Goal: Task Accomplishment & Management: Manage account settings

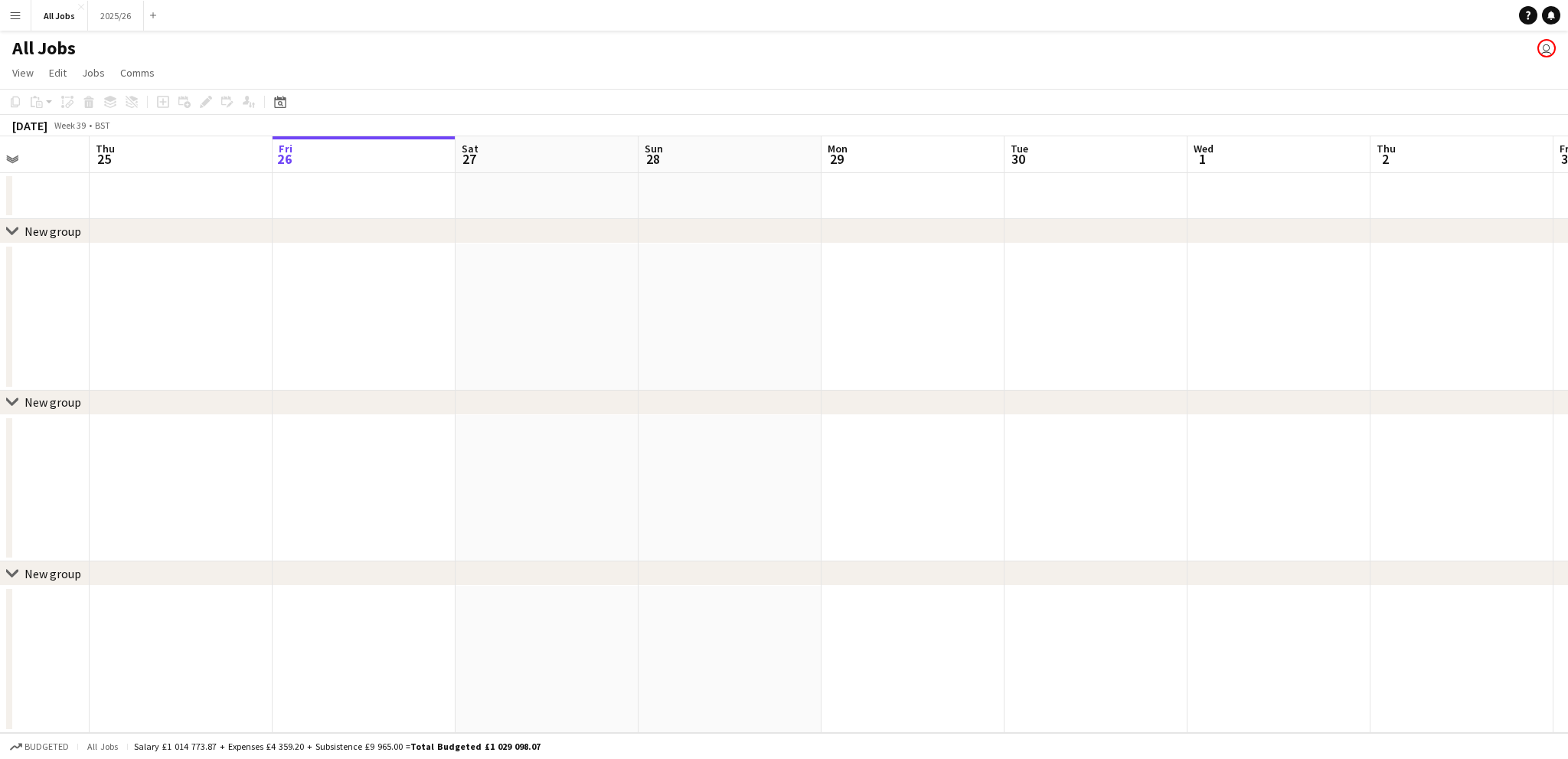
drag, startPoint x: 941, startPoint y: 352, endPoint x: 1378, endPoint y: 321, distance: 438.1
click at [1567, 321] on html "Menu Boards Boards Boards All jobs Status Workforce Workforce My Workforce Recr…" at bounding box center [784, 380] width 1568 height 759
drag, startPoint x: 986, startPoint y: 353, endPoint x: 1353, endPoint y: 253, distance: 380.4
click at [1353, 253] on app-calendar-viewport "Sat 20 Sun 21 Mon 22 Tue 23 Wed 24 Thu 25 Fri 26 Sat 27 Sun 28 Mon 29 Tue 30 We…" at bounding box center [784, 434] width 1568 height 596
drag, startPoint x: 637, startPoint y: 302, endPoint x: 1212, endPoint y: 259, distance: 576.6
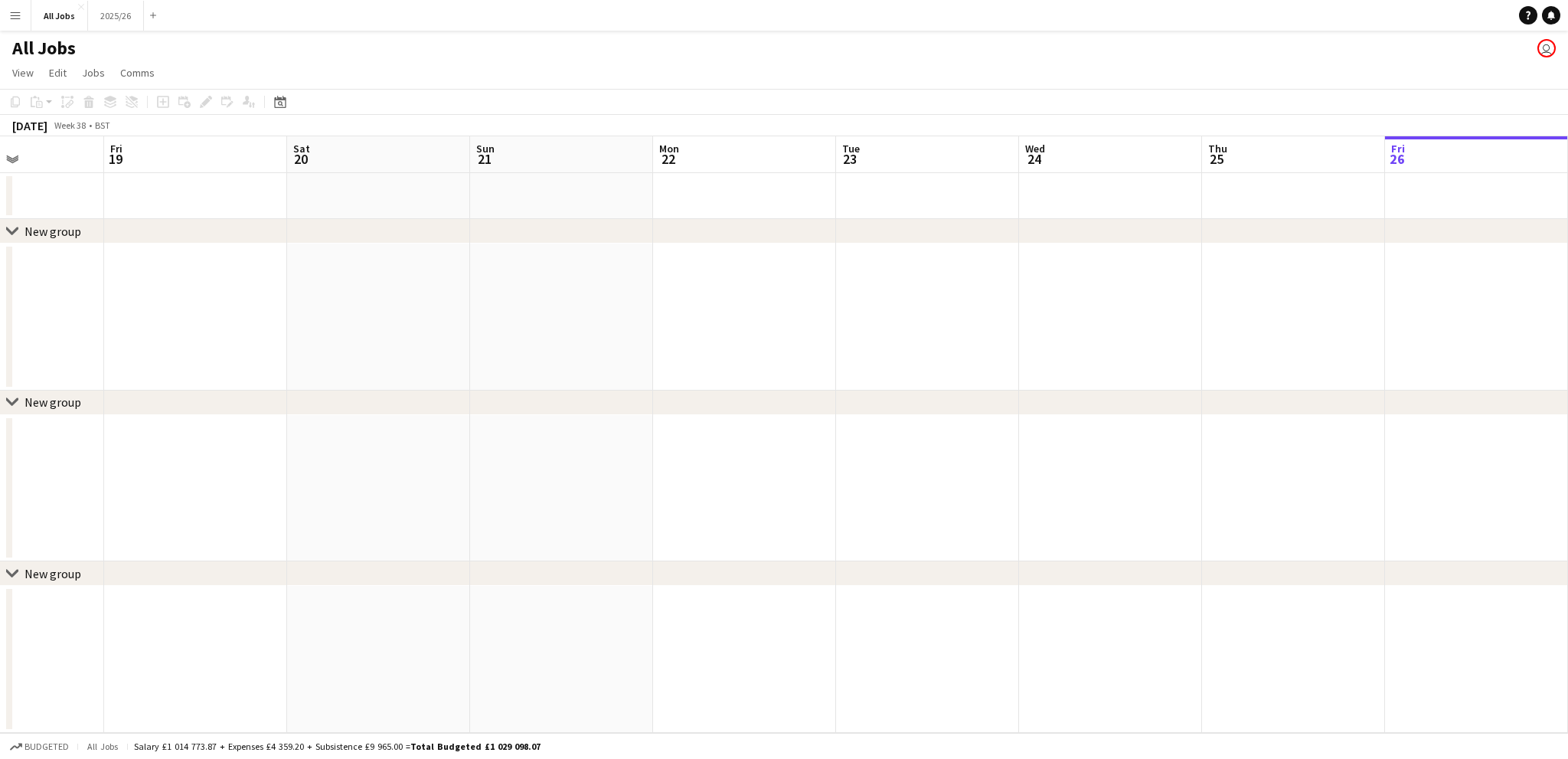
click at [1212, 259] on app-calendar-viewport "Tue 16 Wed 17 Thu 18 Fri 19 Sat 20 Sun 21 Mon 22 Tue 23 Wed 24 Thu 25 Fri 26 Sa…" at bounding box center [784, 434] width 1568 height 596
drag, startPoint x: 435, startPoint y: 320, endPoint x: 1181, endPoint y: 238, distance: 750.5
click at [1337, 242] on div "chevron-right New group chevron-right New group chevron-right New group Sat 13 …" at bounding box center [784, 434] width 1568 height 596
drag, startPoint x: 537, startPoint y: 317, endPoint x: 1174, endPoint y: 263, distance: 639.3
click at [1174, 263] on app-calendar-viewport "Mon 8 Tue 9 Wed 10 Thu 11 Fri 12 Sat 13 Sun 14 Mon 15 Tue 16 Wed 17 Thu 18 Fri …" at bounding box center [784, 434] width 1568 height 596
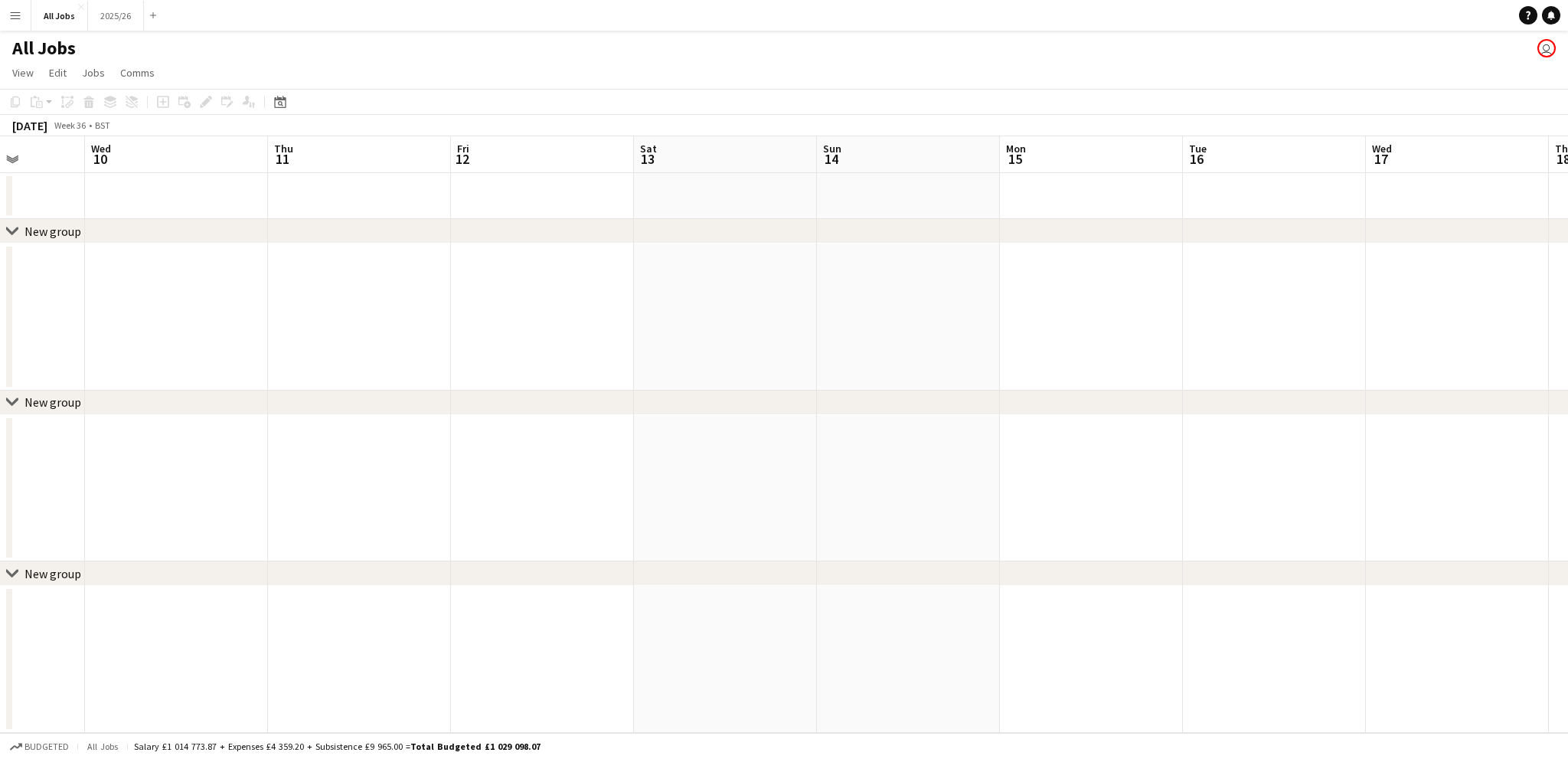
drag, startPoint x: 603, startPoint y: 303, endPoint x: 116, endPoint y: 313, distance: 487.1
click at [123, 315] on app-calendar-viewport "Sat 6 Sun 7 Mon 8 Tue 9 Wed 10 Thu 11 Fri 12 Sat 13 Sun 14 Mon 15 Tue 16 Wed 17…" at bounding box center [784, 434] width 1568 height 596
click at [16, 9] on app-icon "Menu" at bounding box center [15, 15] width 12 height 12
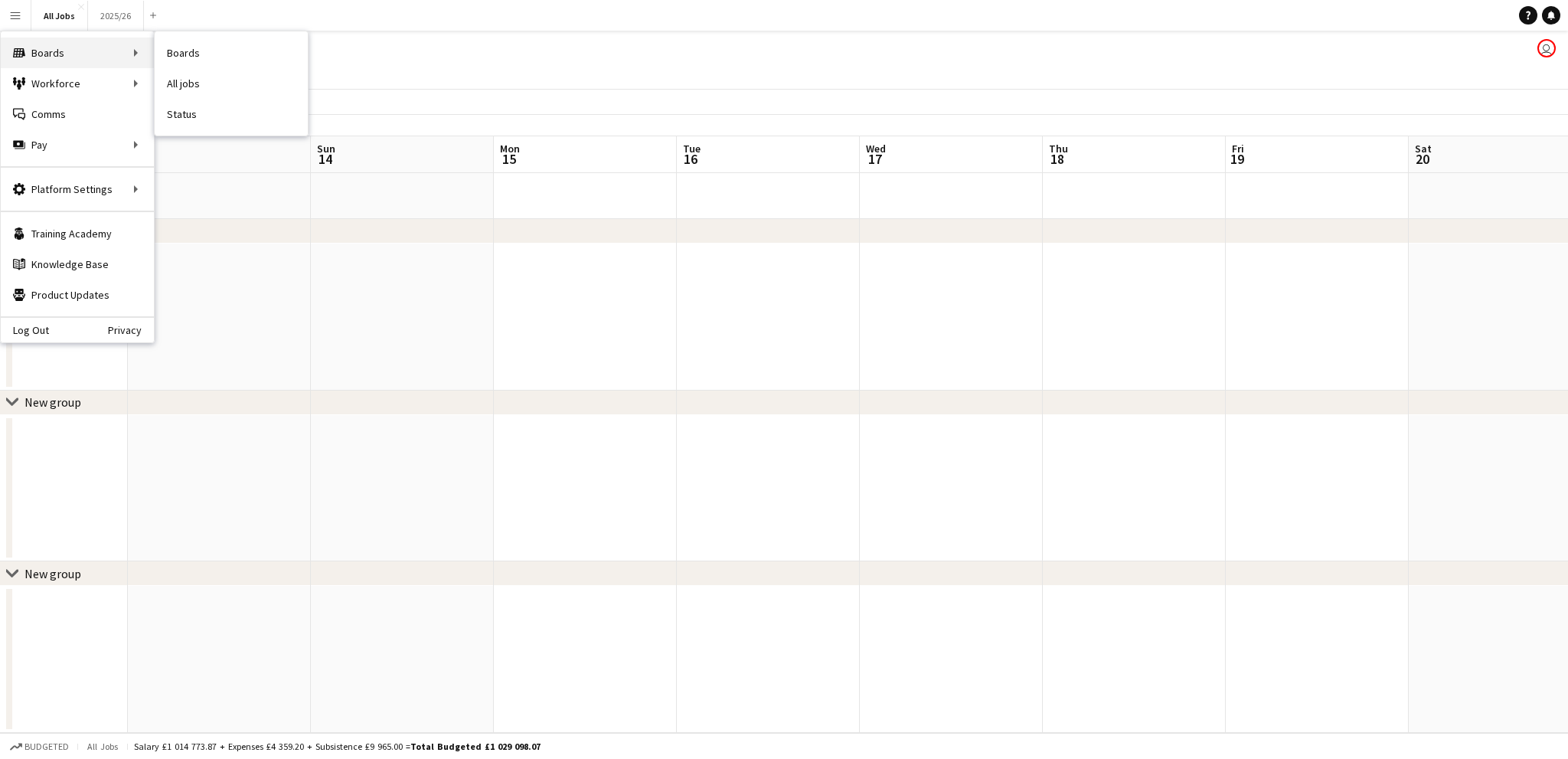
click at [45, 59] on div "Boards Boards" at bounding box center [77, 52] width 153 height 30
click at [176, 78] on link "All jobs" at bounding box center [230, 83] width 153 height 30
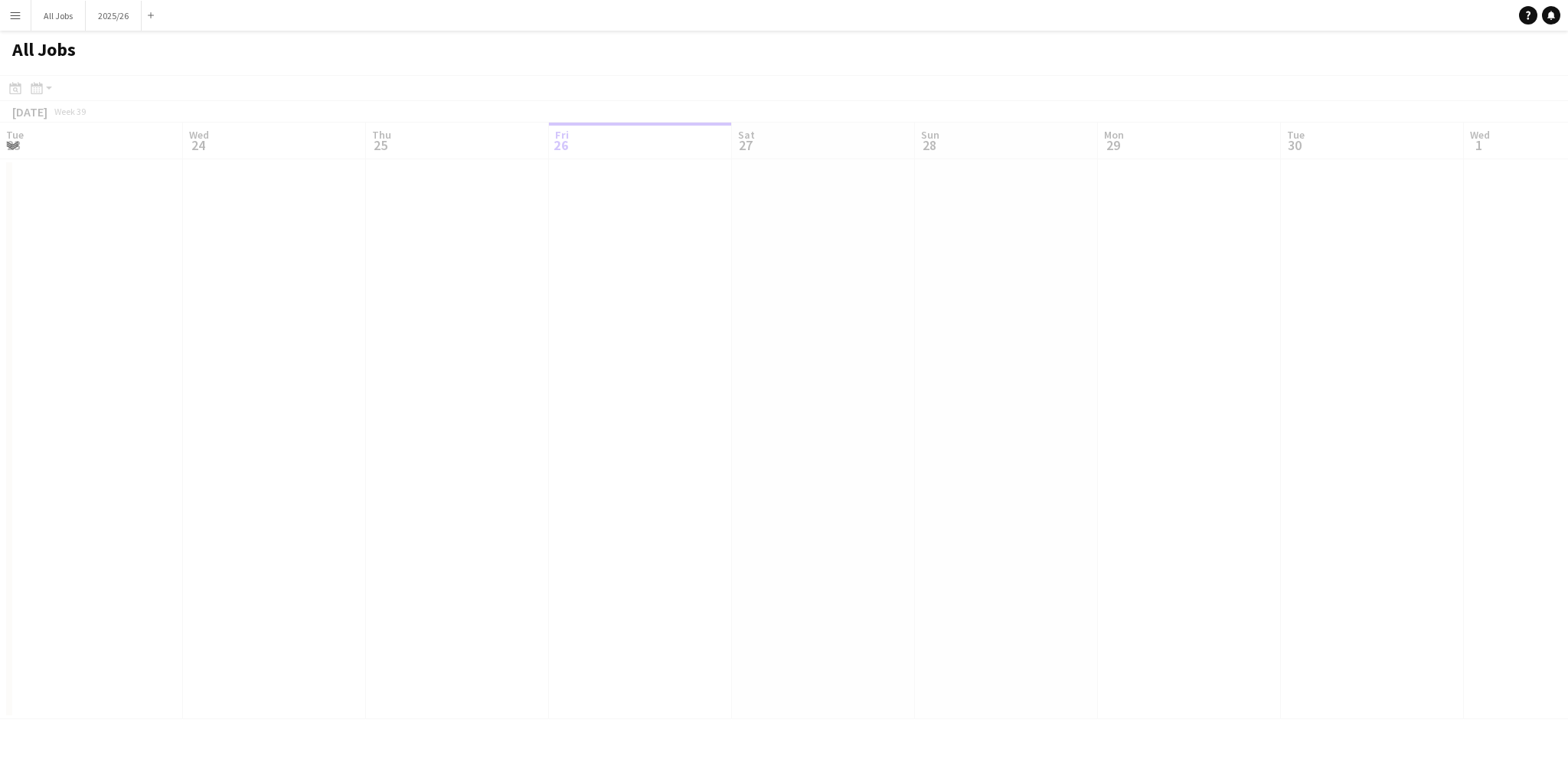
scroll to position [0, 366]
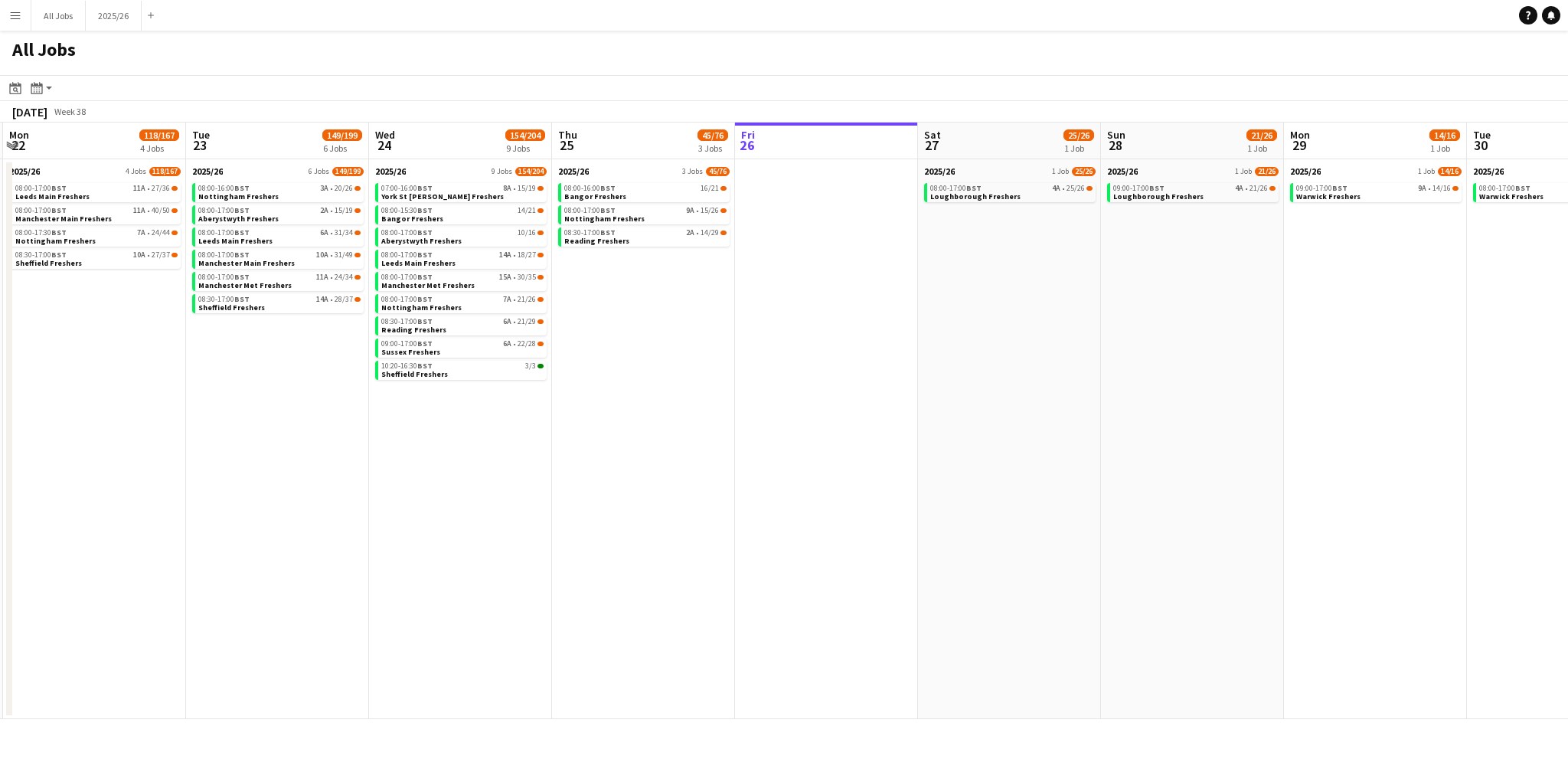
drag, startPoint x: 376, startPoint y: 261, endPoint x: 928, endPoint y: 317, distance: 554.8
click at [1004, 315] on app-calendar-viewport "Fri 19 20/32 1 Job Sat 20 33/39 1 Job Sun 21 Mon 22 118/167 4 Jobs Tue 23 149/1…" at bounding box center [784, 421] width 1568 height 596
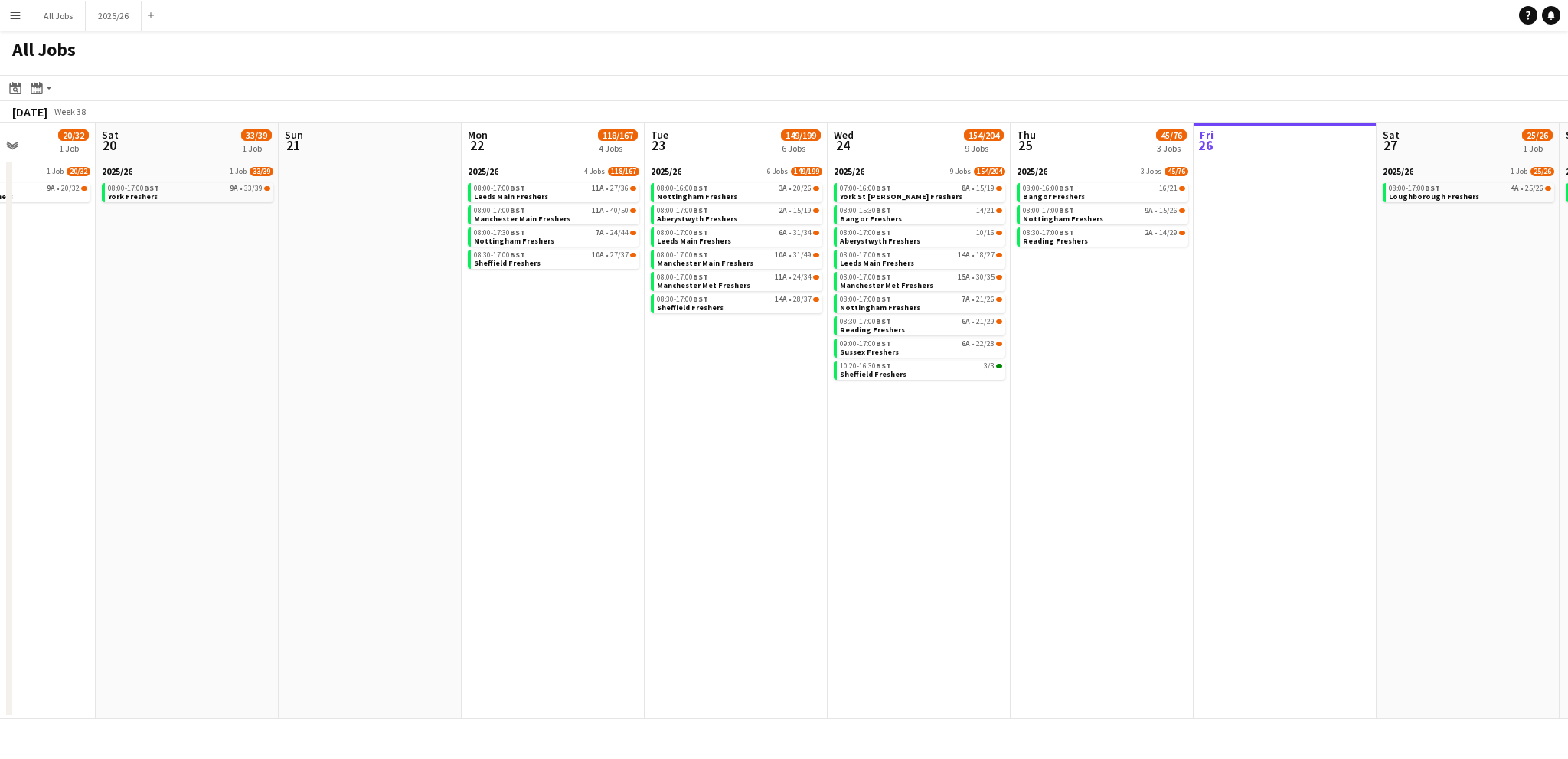
drag, startPoint x: 690, startPoint y: 350, endPoint x: 1139, endPoint y: 342, distance: 449.1
click at [1145, 342] on app-calendar-viewport "Wed 17 67/93 5 Jobs Thu 18 91/144 5 Jobs Fri 19 20/32 1 Job Sat 20 33/39 1 Job …" at bounding box center [784, 421] width 1568 height 596
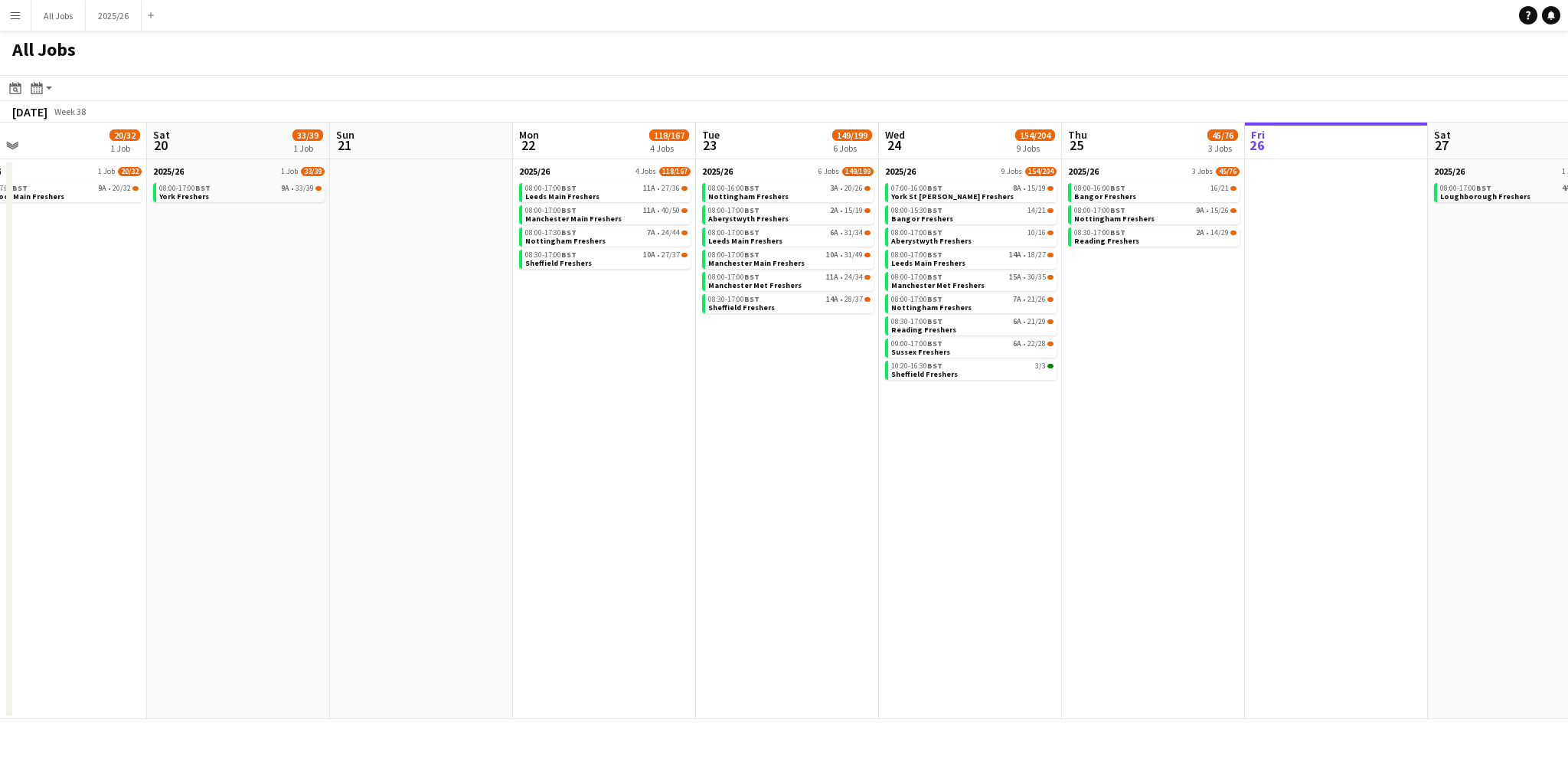
drag, startPoint x: 531, startPoint y: 467, endPoint x: 551, endPoint y: 473, distance: 20.9
click at [551, 473] on app-calendar-viewport "Wed 17 67/93 5 Jobs Thu 18 91/144 5 Jobs Fri 19 20/32 1 Job Sat 20 33/39 1 Job …" at bounding box center [784, 421] width 1568 height 596
click at [789, 214] on div "08:00-17:00 BST 2A • 15/19" at bounding box center [789, 210] width 163 height 7
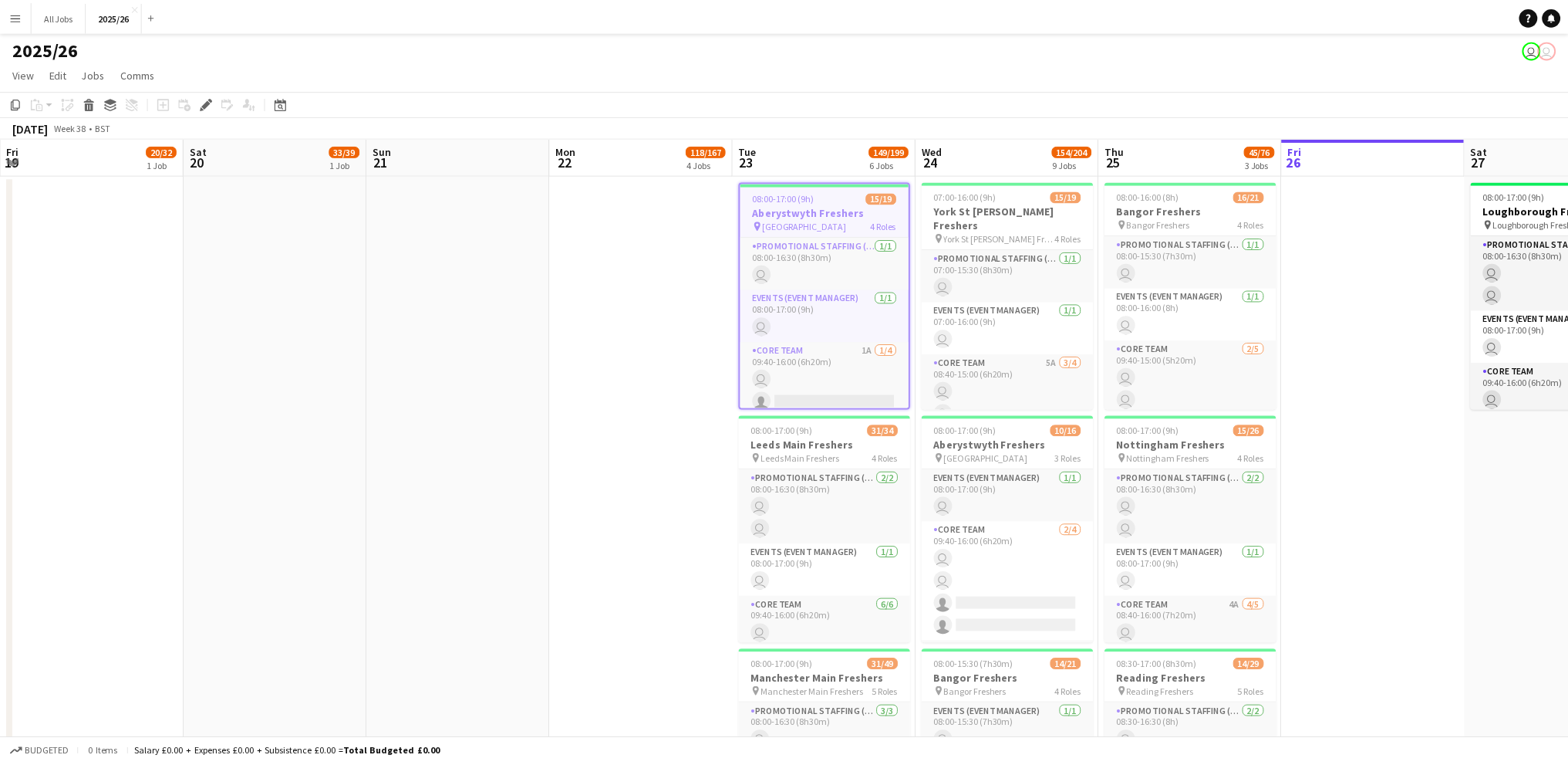
scroll to position [0, 531]
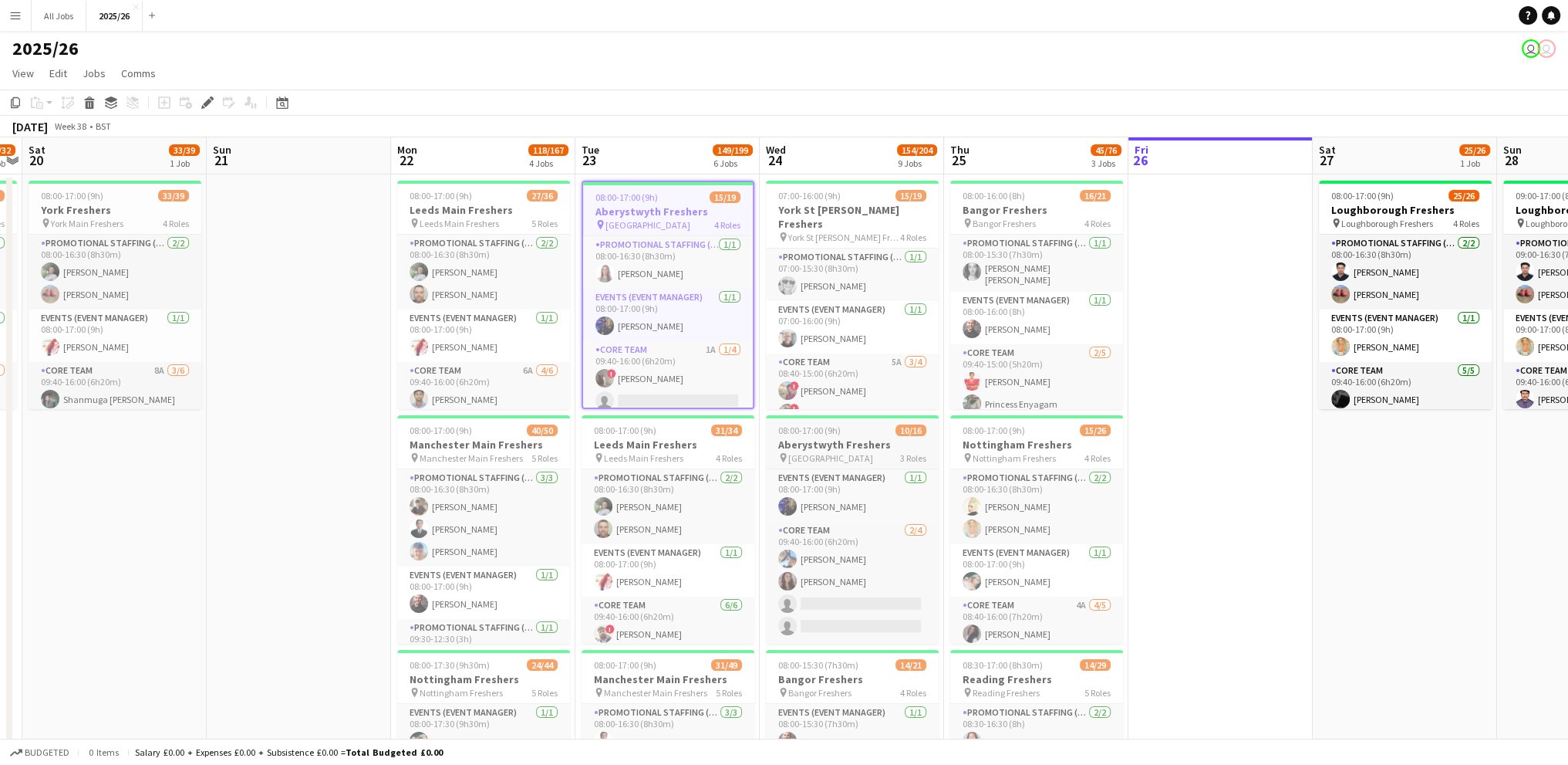
click at [830, 444] on h3 "Aberystwyth Freshers" at bounding box center [852, 444] width 173 height 14
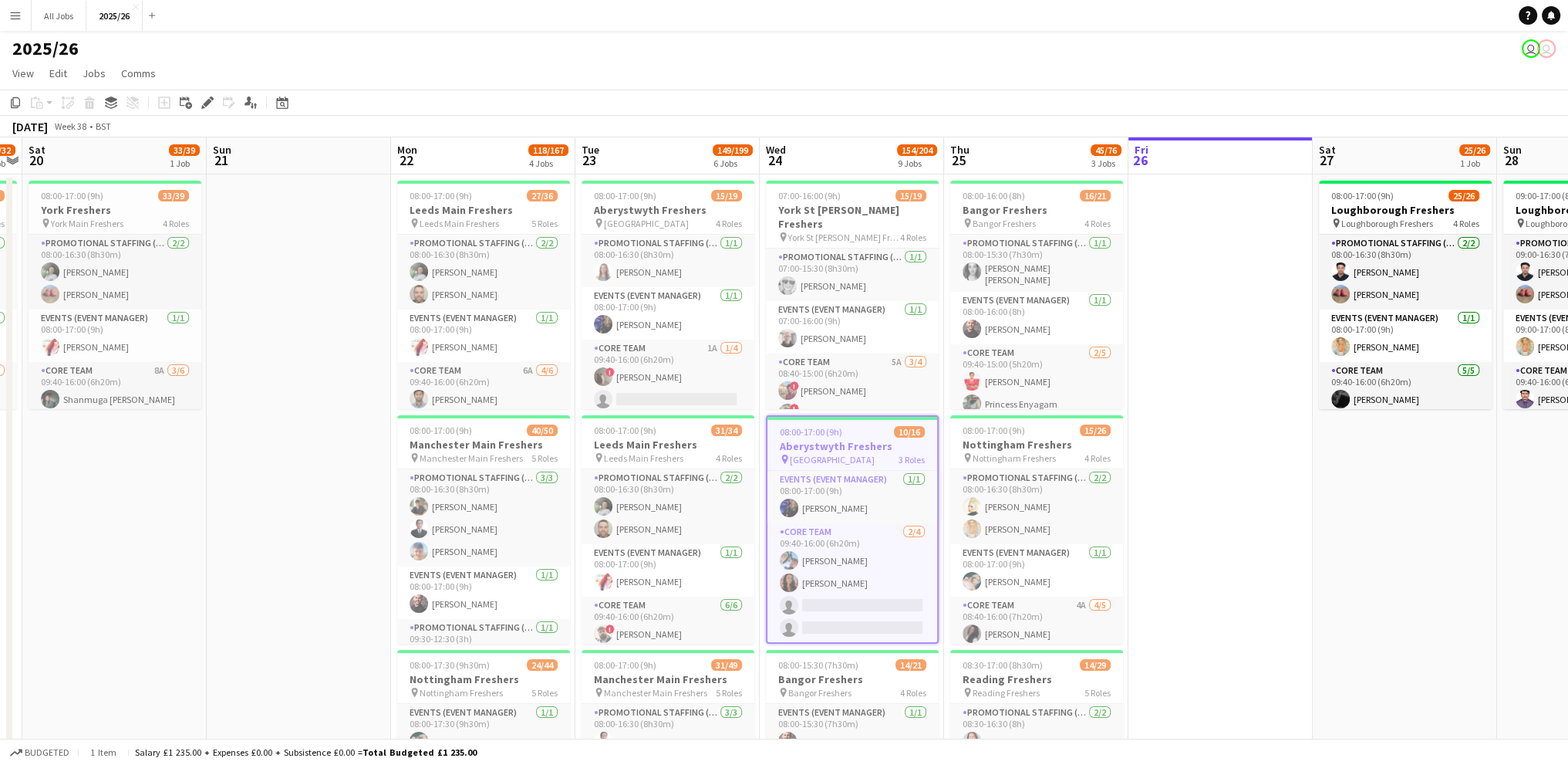
click at [879, 443] on h3 "Aberystwyth Freshers" at bounding box center [852, 445] width 170 height 14
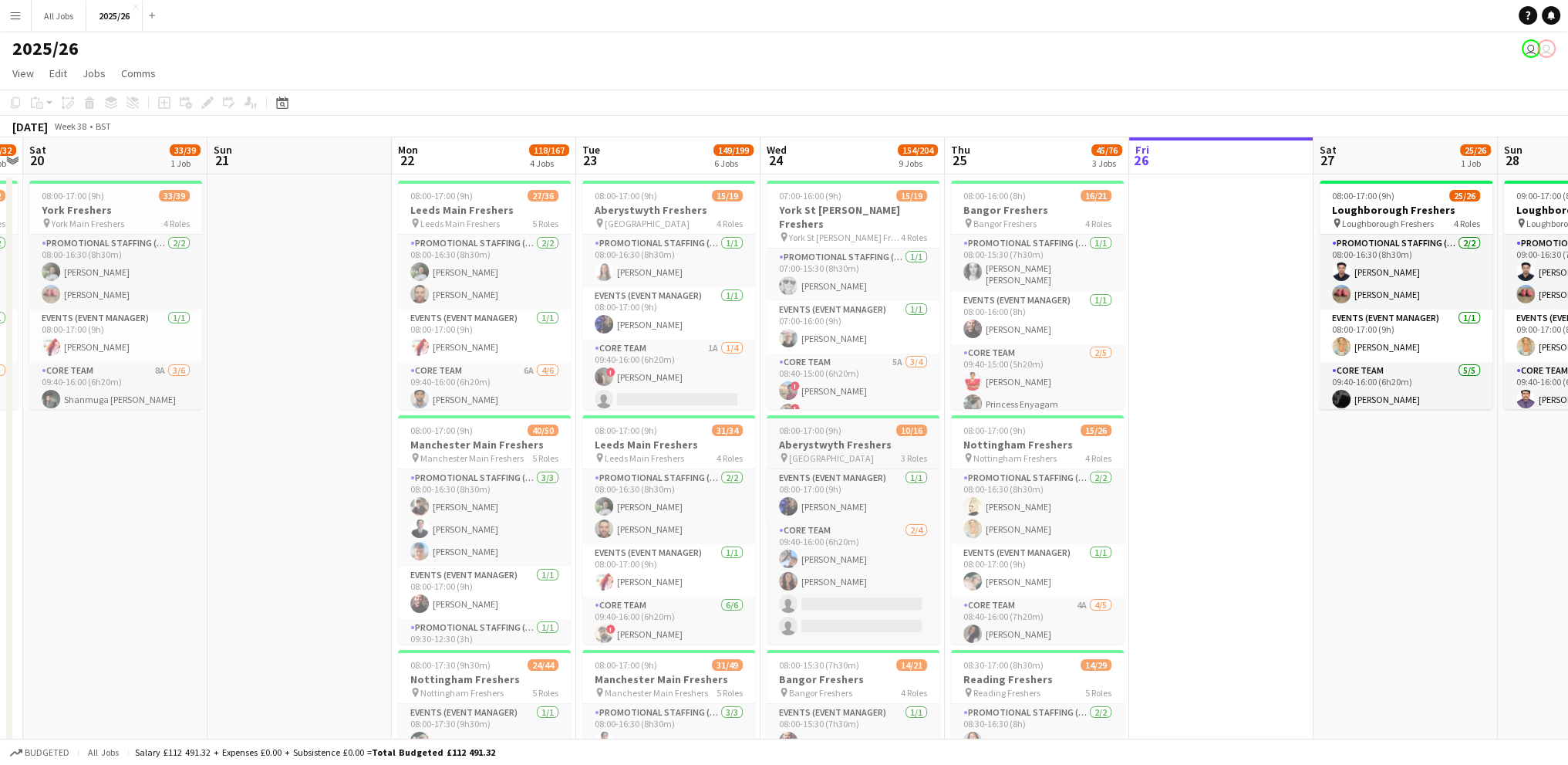
click at [897, 441] on h3 "Aberystwyth Freshers" at bounding box center [853, 444] width 173 height 14
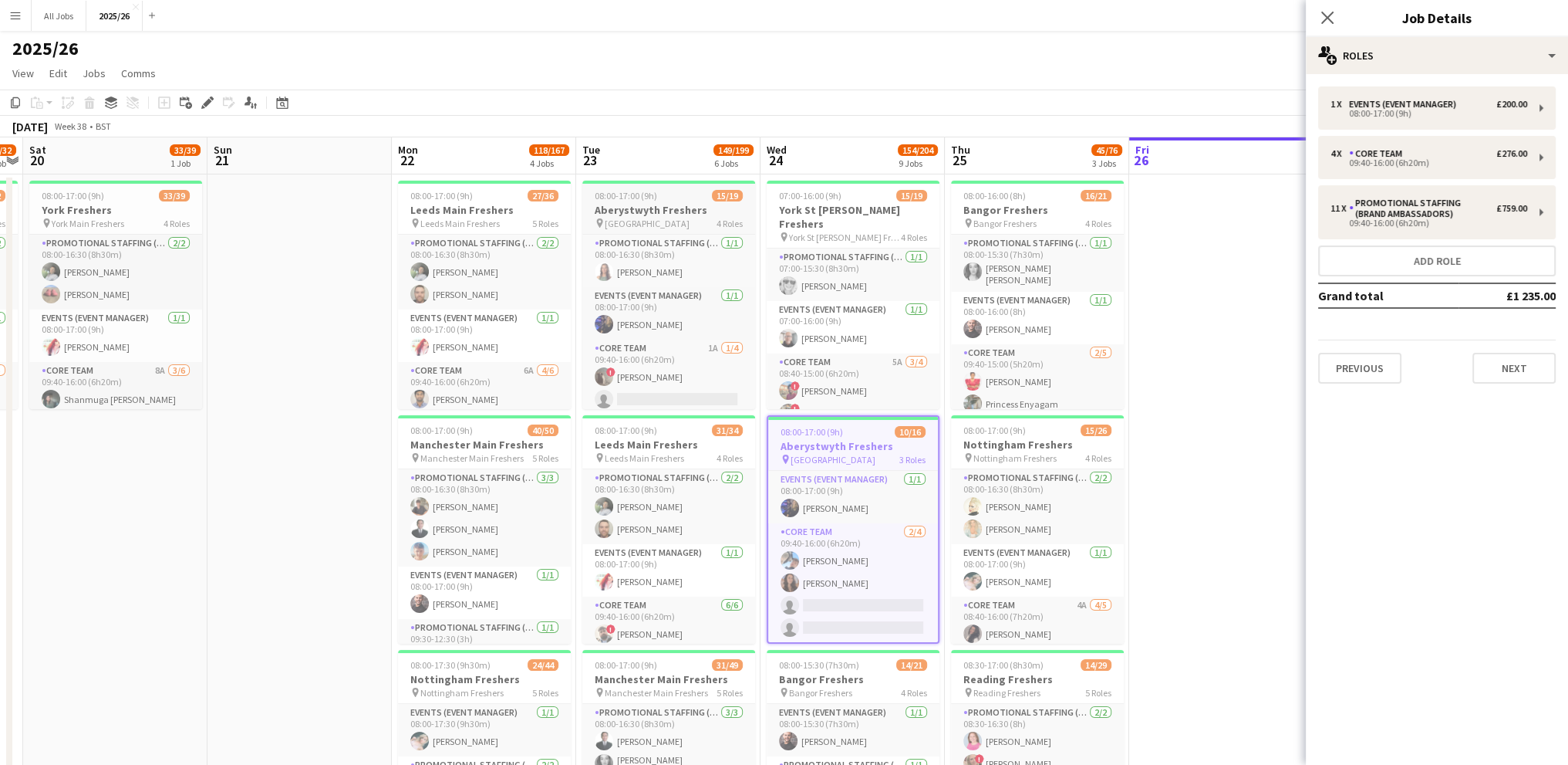
click at [690, 218] on div "pin Aberystwyth 4 Roles" at bounding box center [669, 222] width 173 height 12
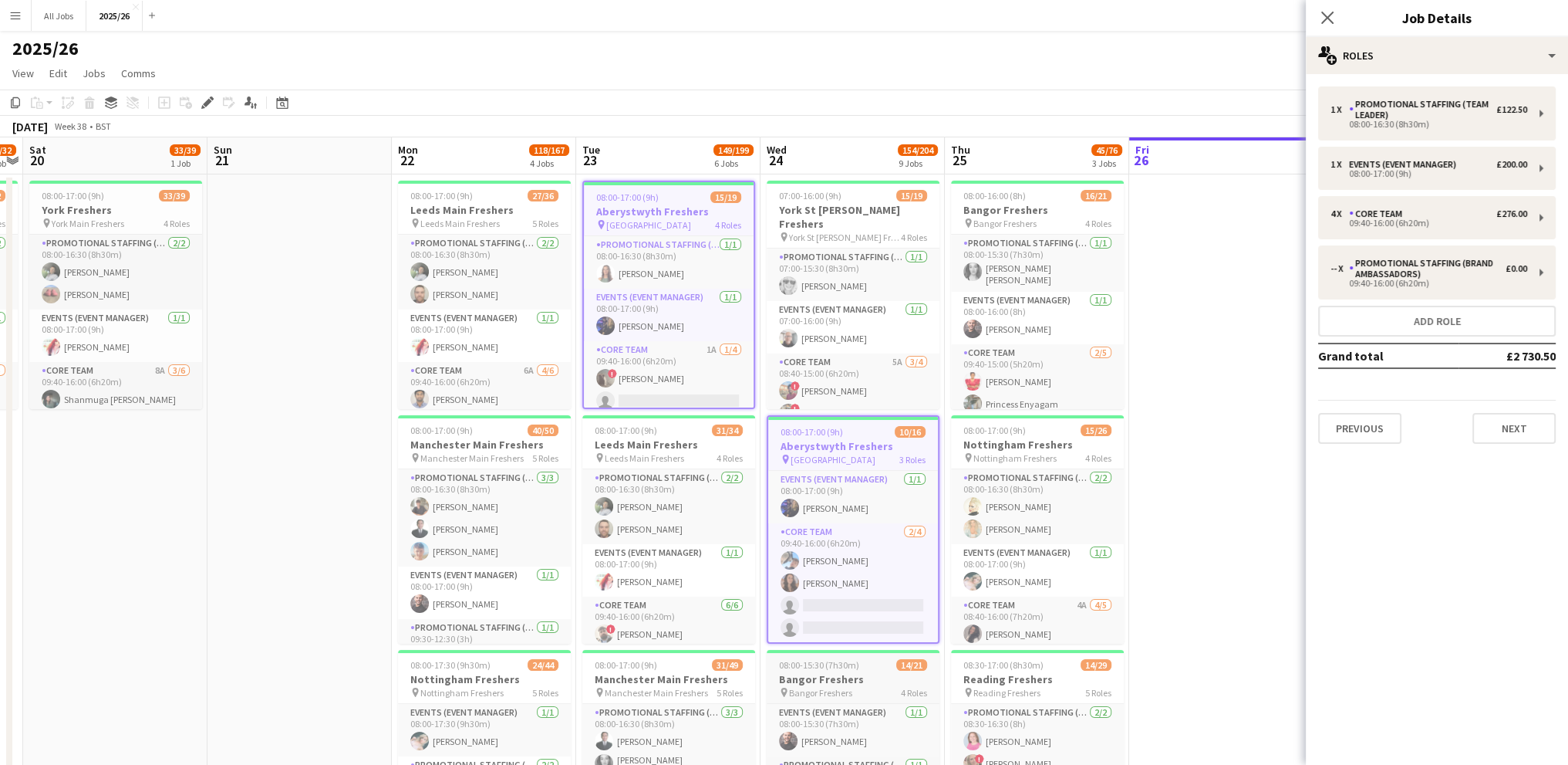
click at [856, 680] on h3 "Bangor Freshers" at bounding box center [853, 678] width 173 height 14
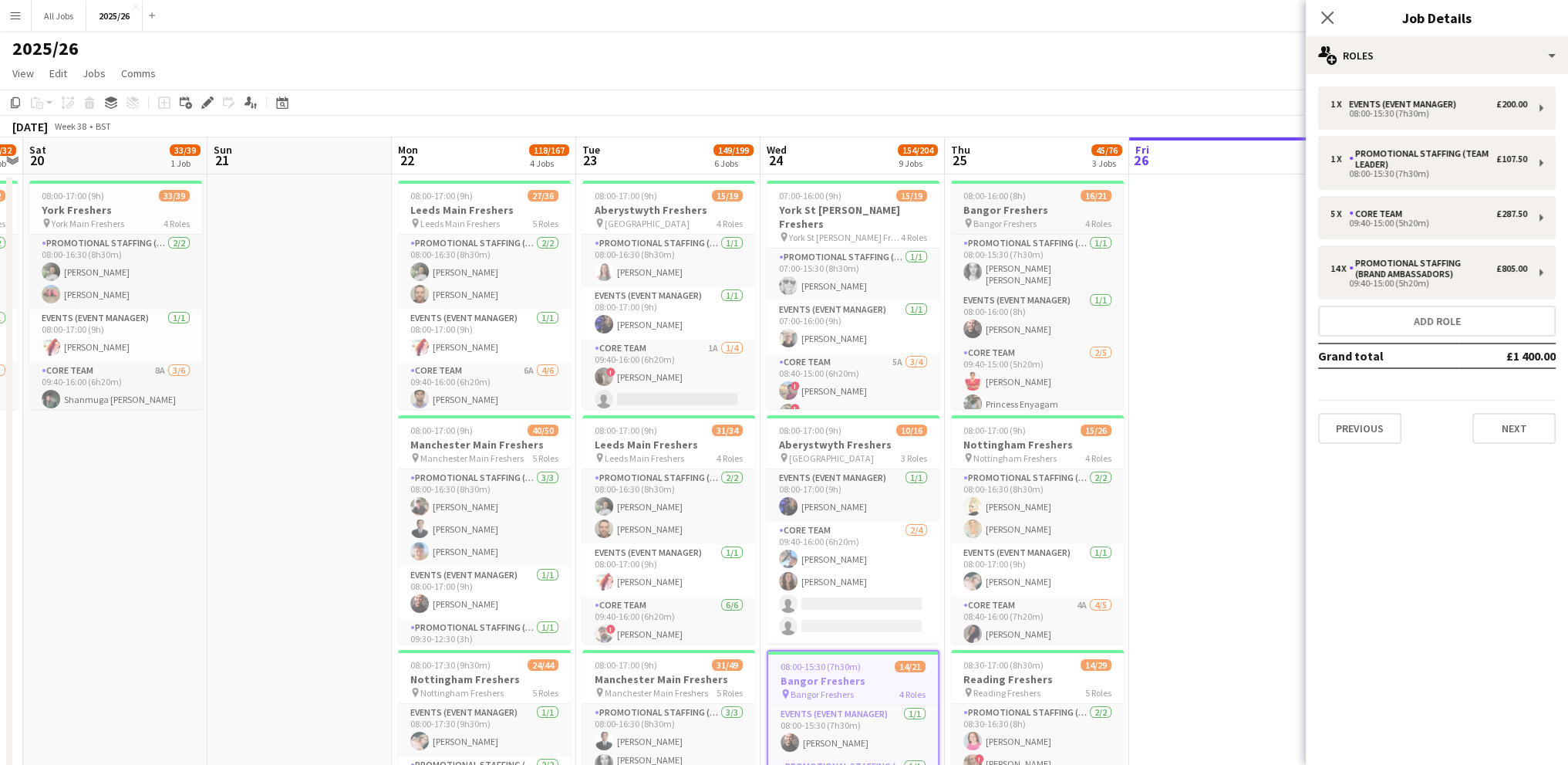
click at [1031, 203] on h3 "Bangor Freshers" at bounding box center [1037, 209] width 173 height 14
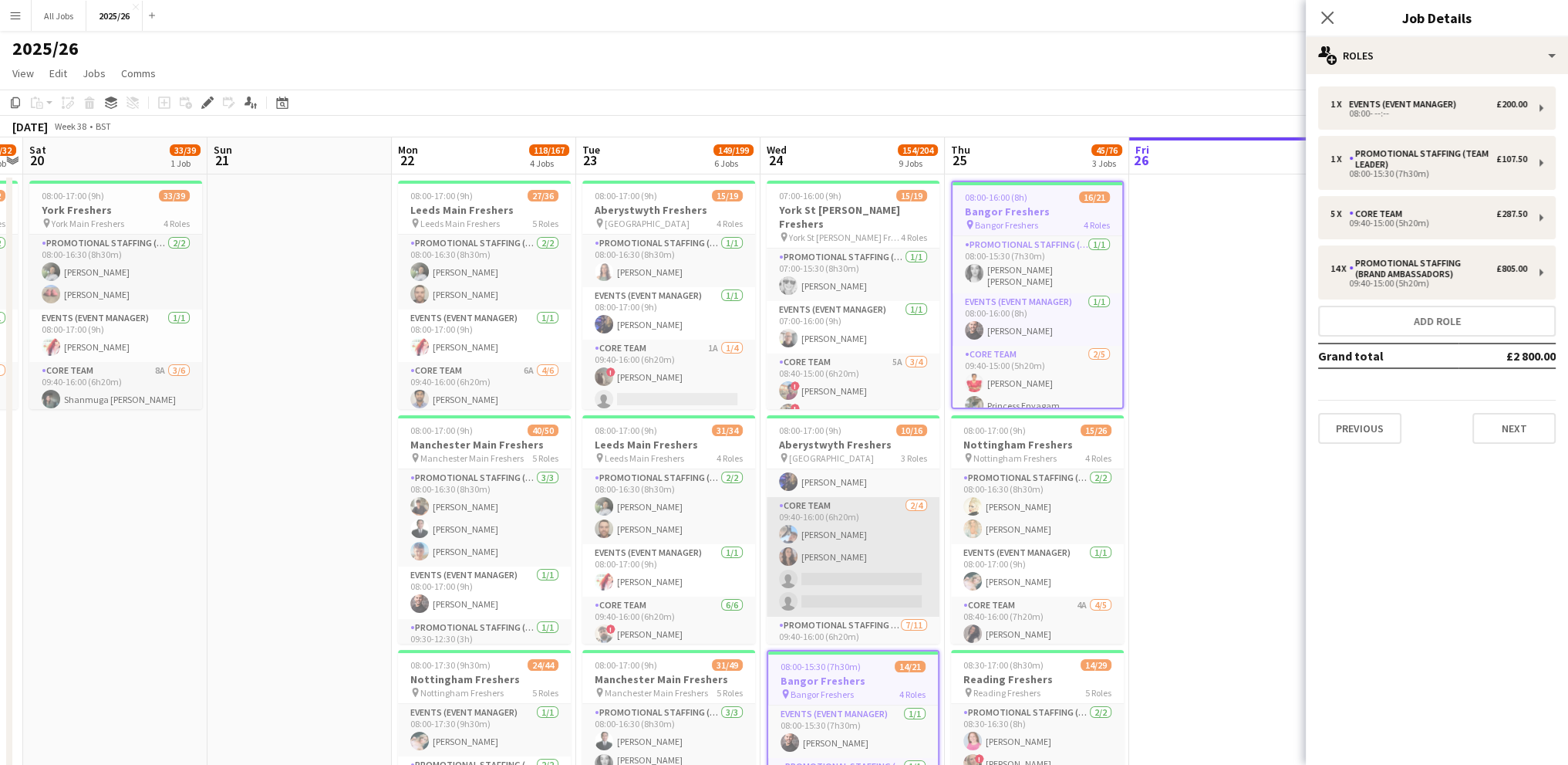
scroll to position [0, 0]
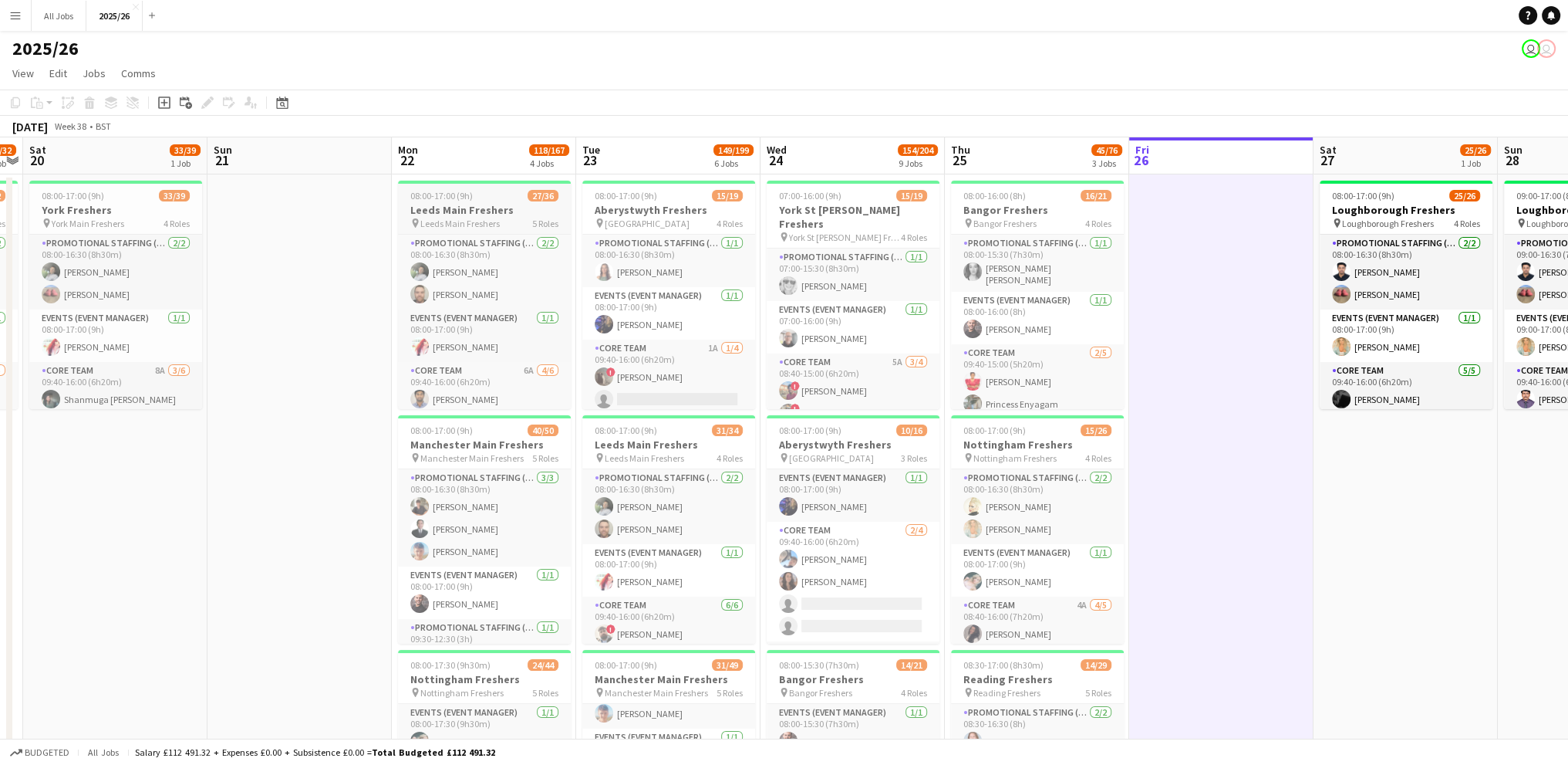
click at [532, 218] on span "5 Roles" at bounding box center [545, 223] width 26 height 12
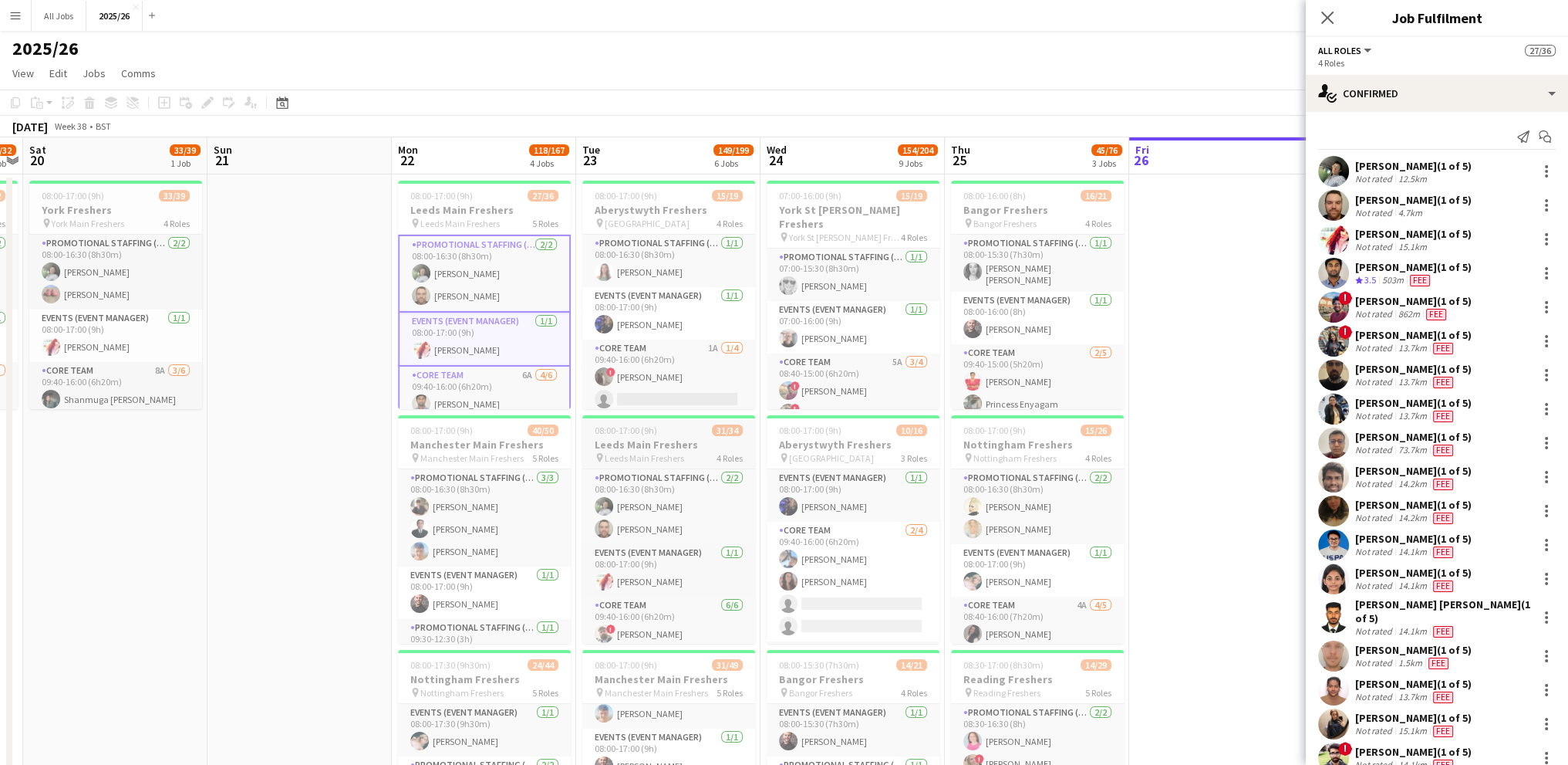
click at [732, 456] on span "4 Roles" at bounding box center [730, 458] width 26 height 12
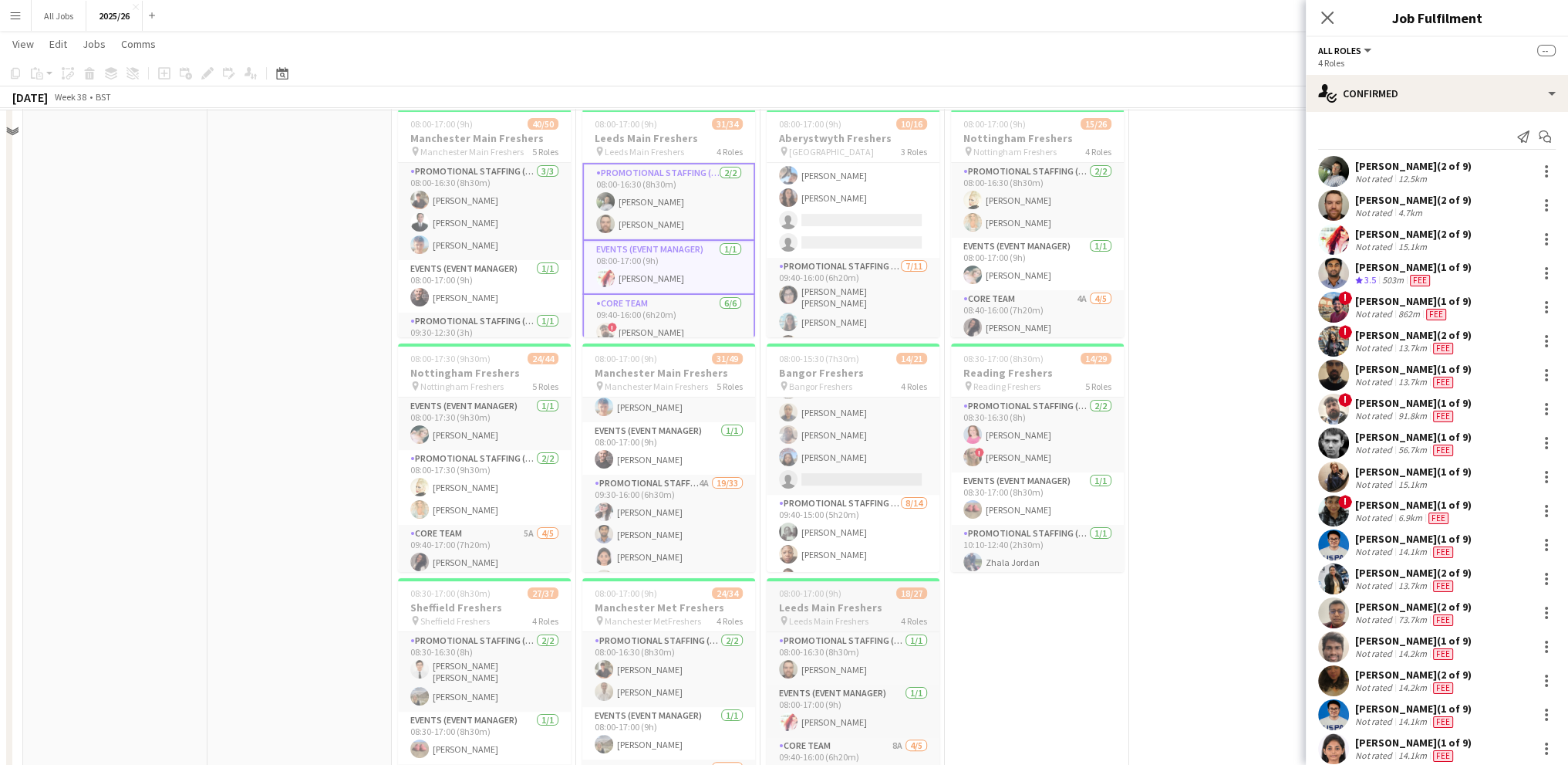
scroll to position [309, 0]
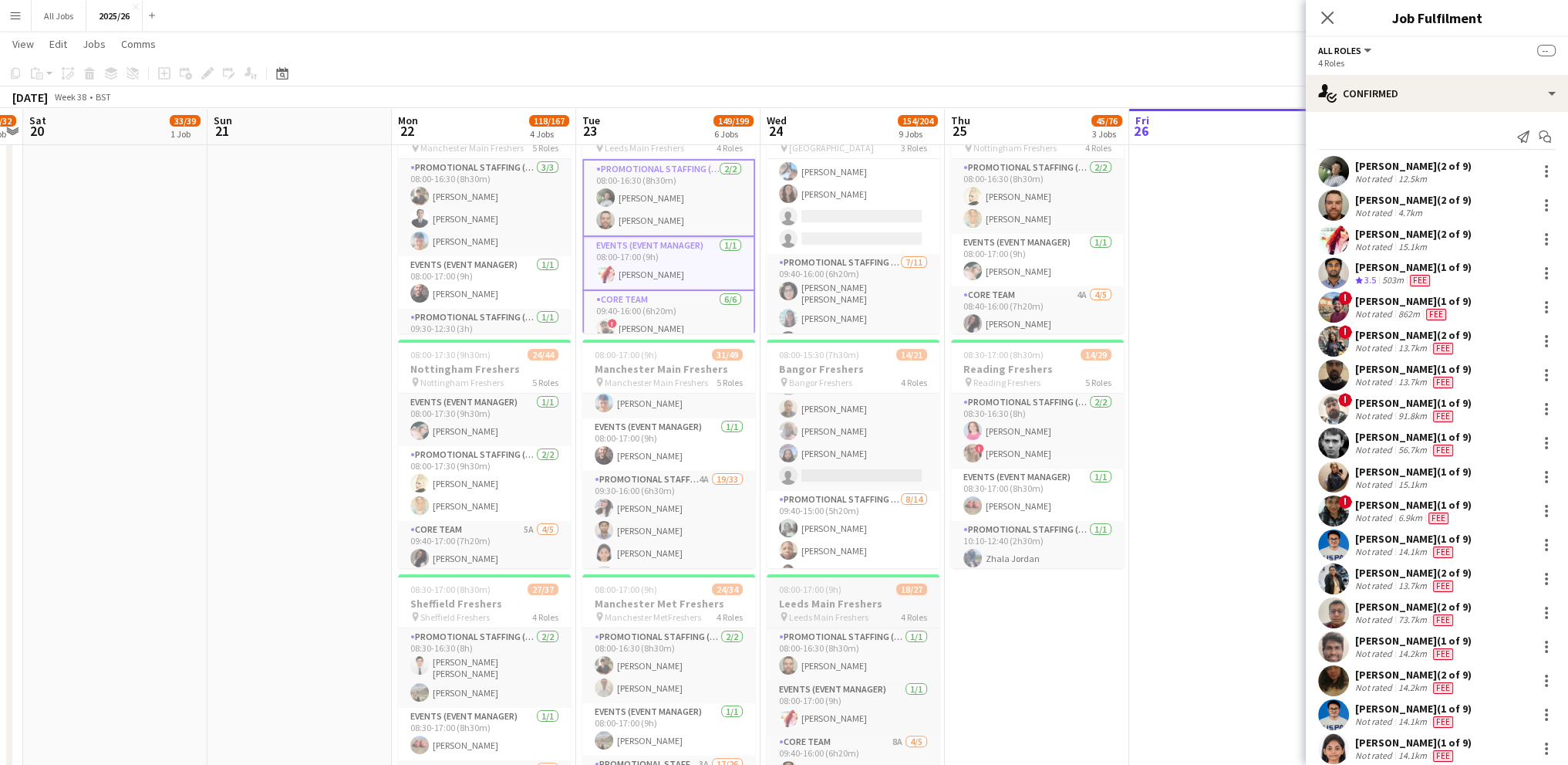
click at [822, 605] on h3 "Leeds Main Freshers" at bounding box center [853, 603] width 173 height 14
click at [862, 596] on h3 "Leeds Main Freshers" at bounding box center [853, 603] width 173 height 14
click at [884, 614] on div "pin Leeds Main Freshers 4 Roles" at bounding box center [853, 616] width 173 height 12
click at [885, 613] on div "pin Leeds Main Freshers 4 Roles" at bounding box center [853, 616] width 173 height 12
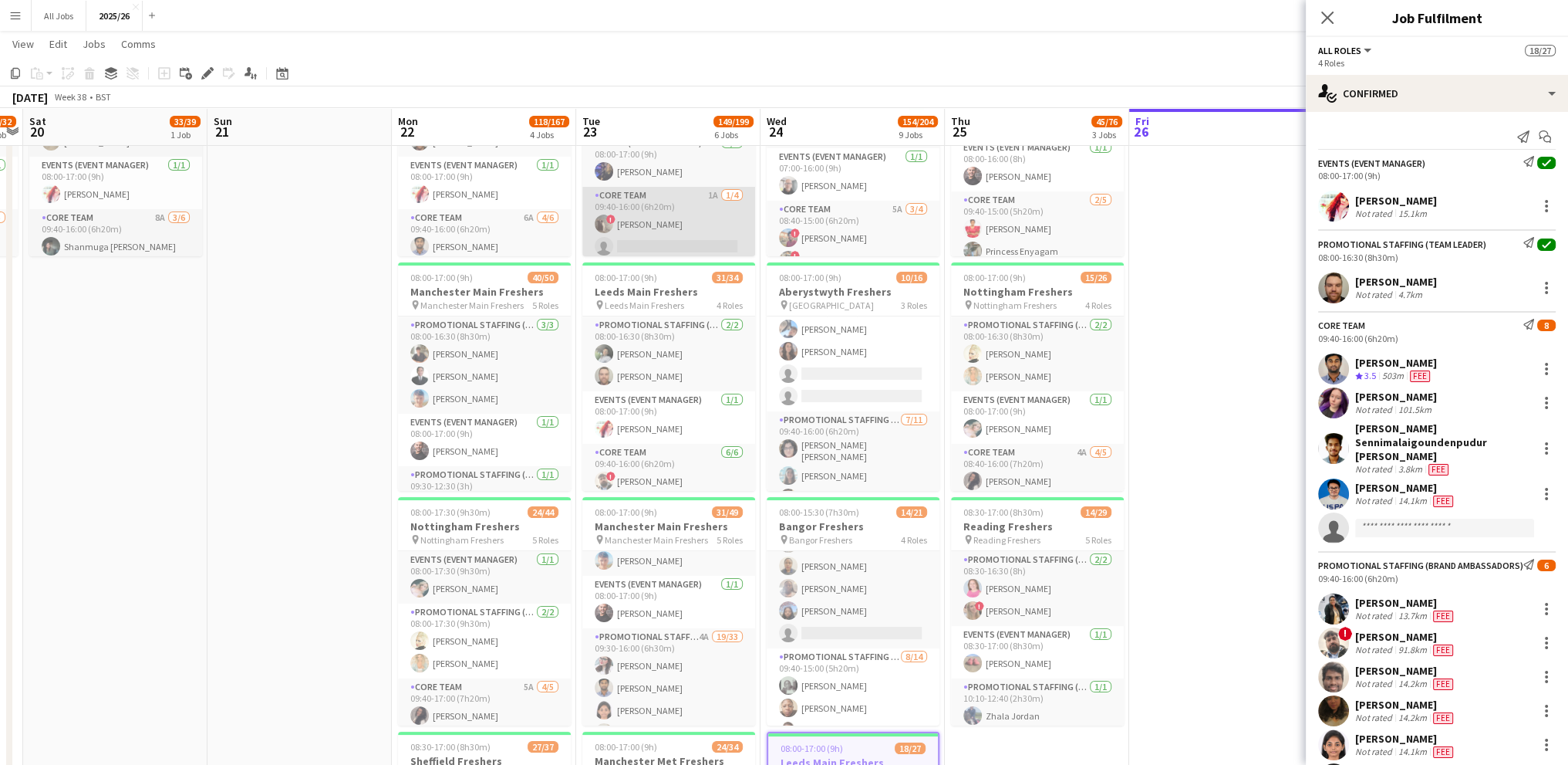
scroll to position [77, 0]
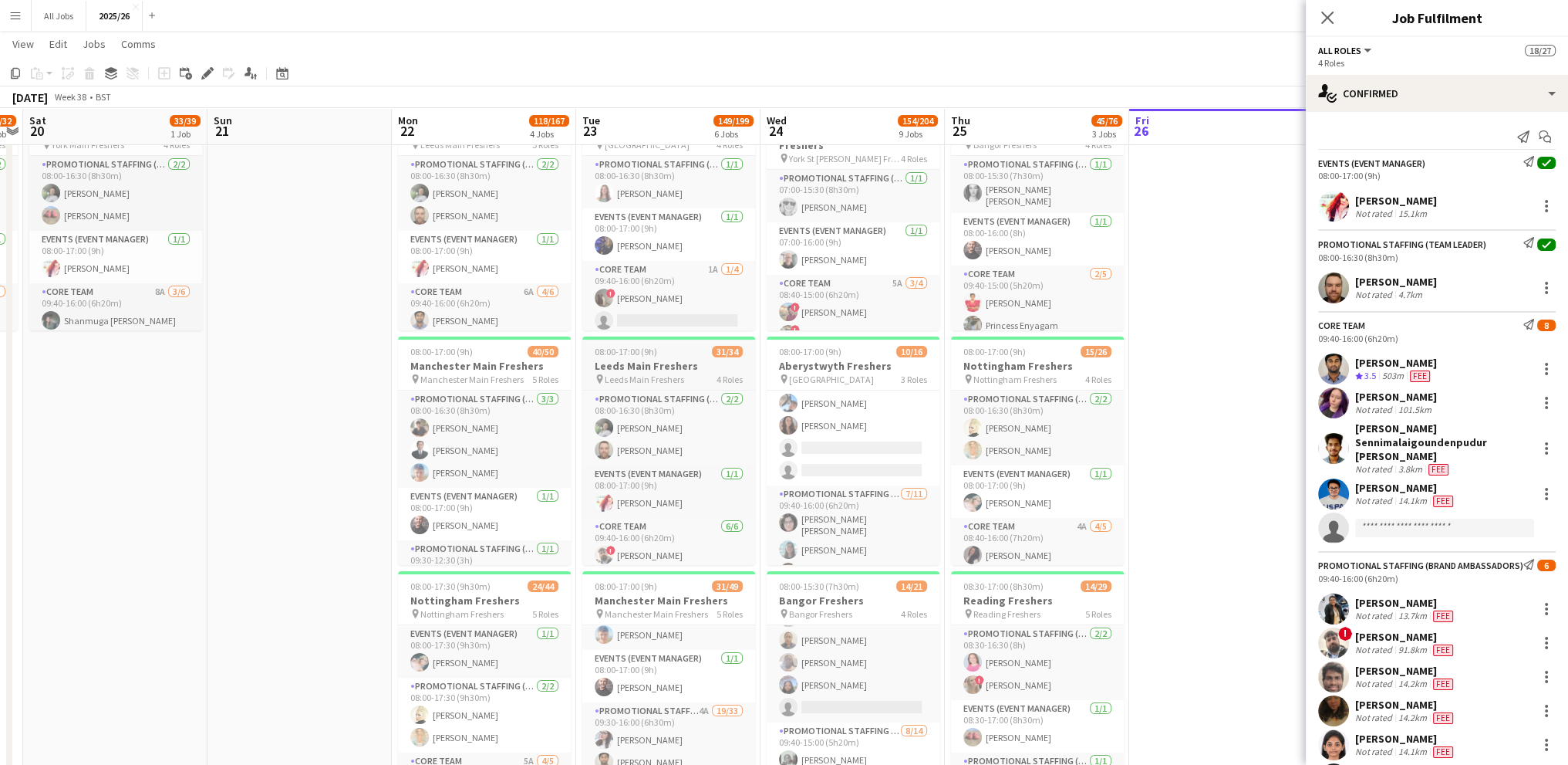
click at [651, 367] on h3 "Leeds Main Freshers" at bounding box center [669, 365] width 173 height 14
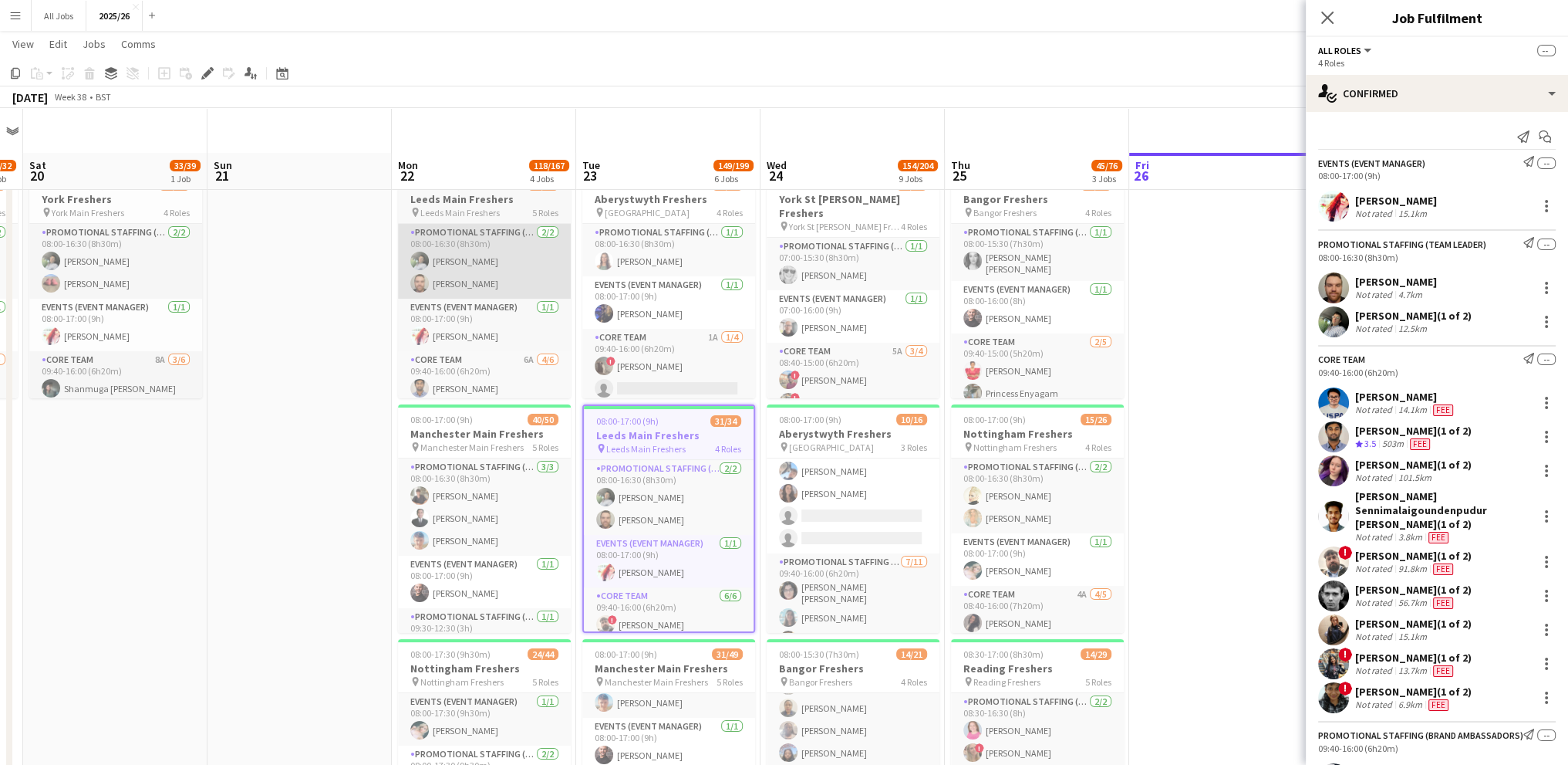
scroll to position [0, 0]
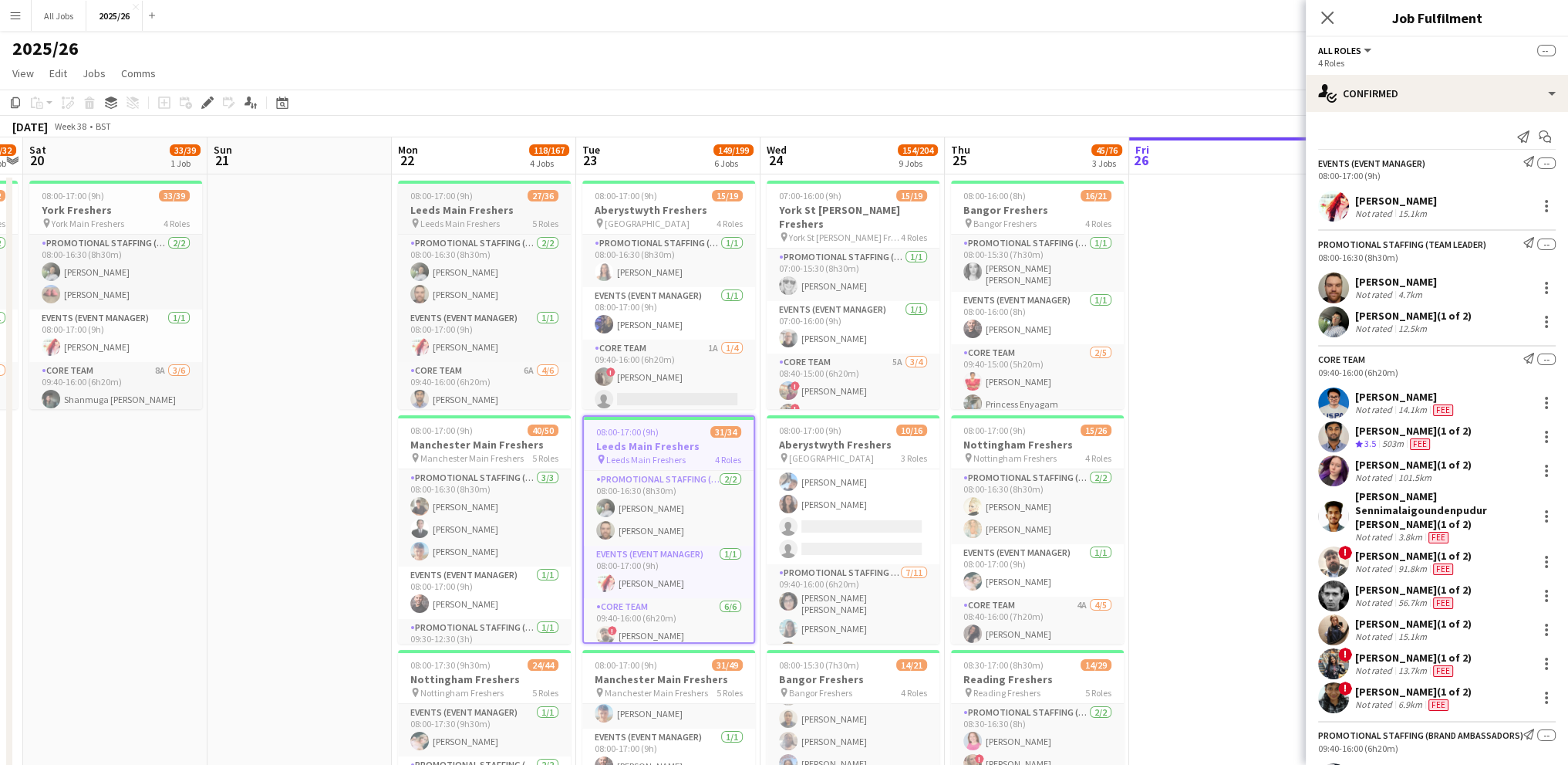
click at [509, 214] on h3 "Leeds Main Freshers" at bounding box center [485, 209] width 173 height 14
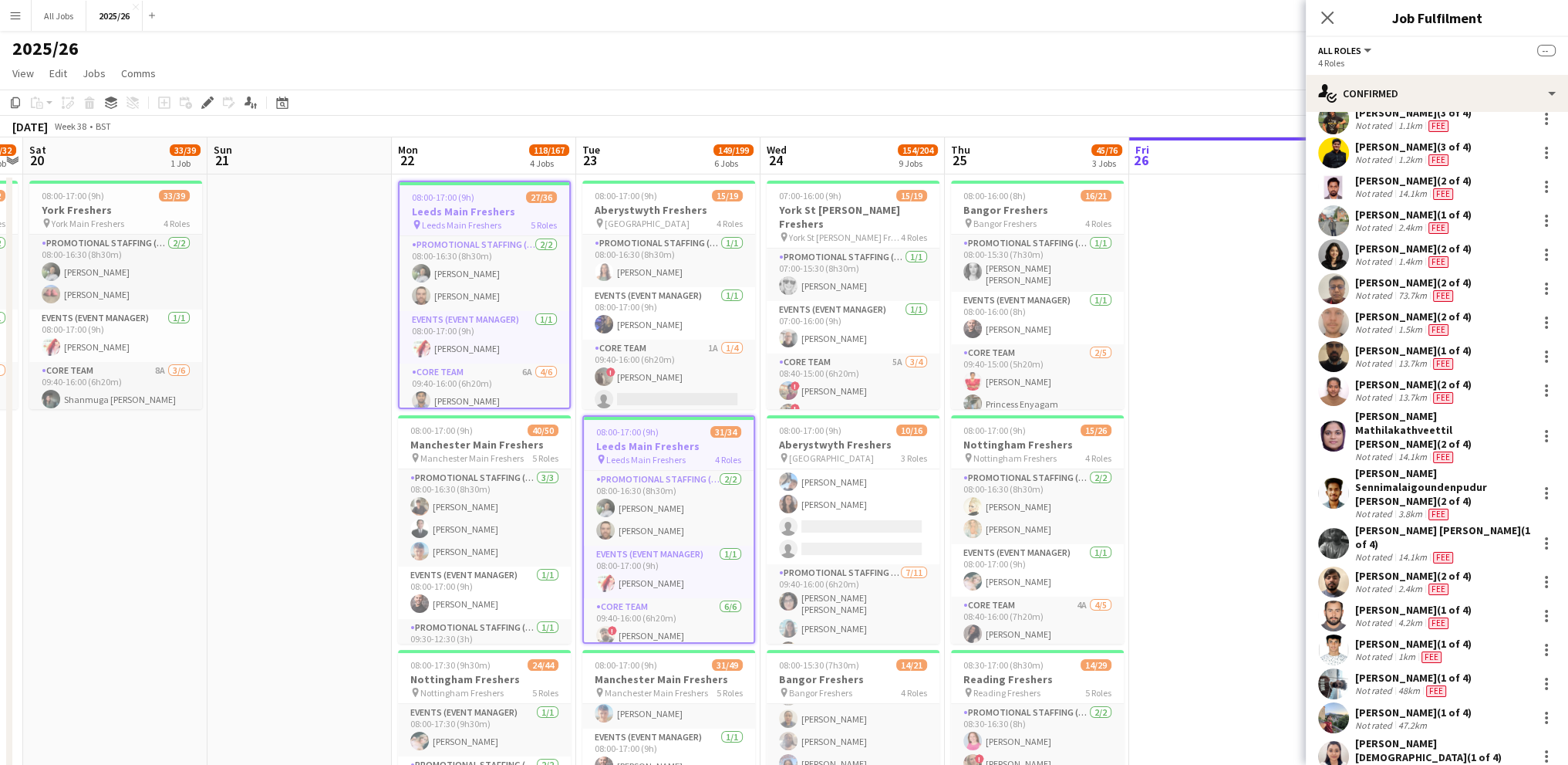
scroll to position [1261, 0]
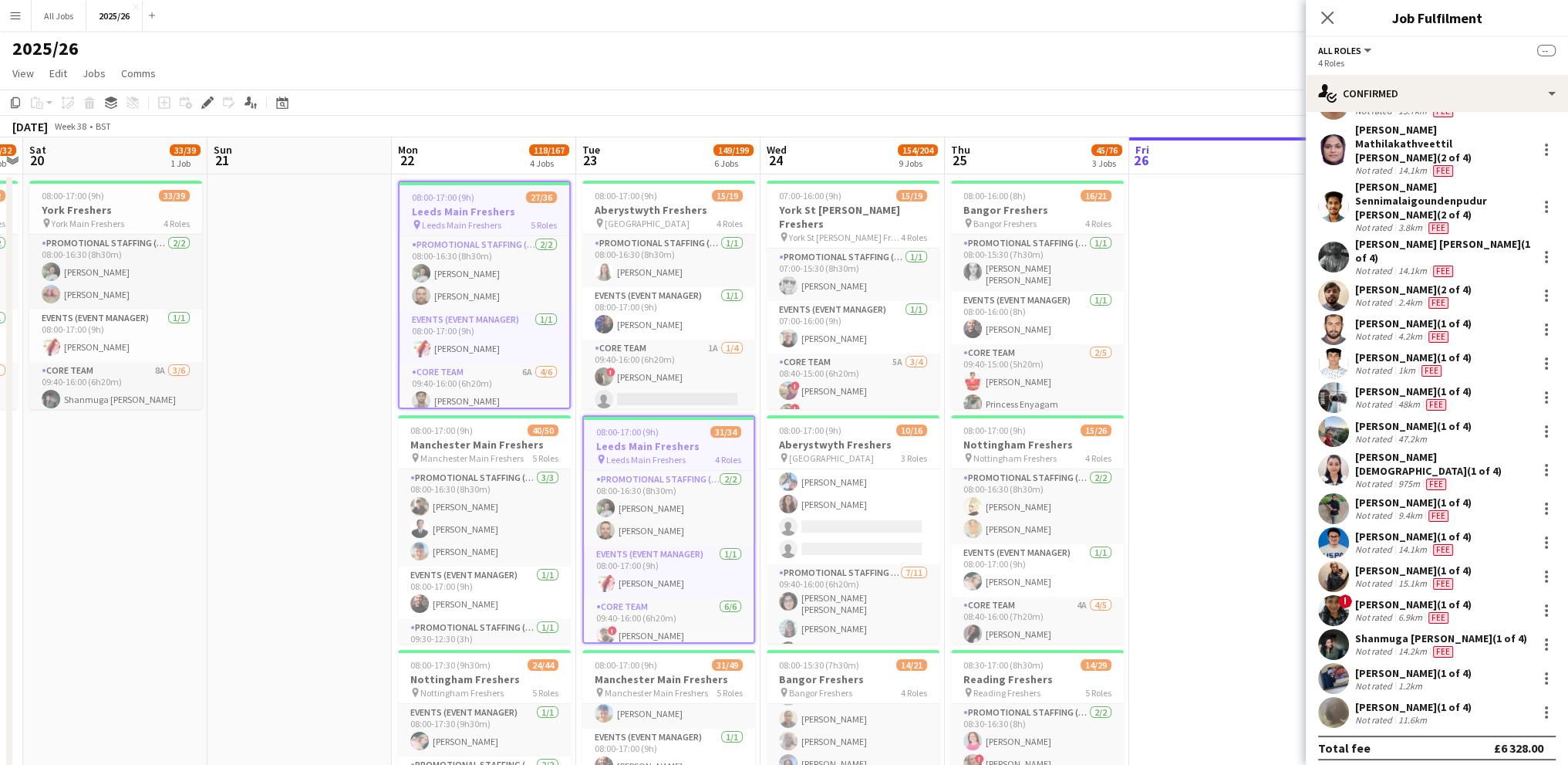
click at [505, 431] on div "08:00-17:00 (9h) 40/50" at bounding box center [485, 430] width 173 height 12
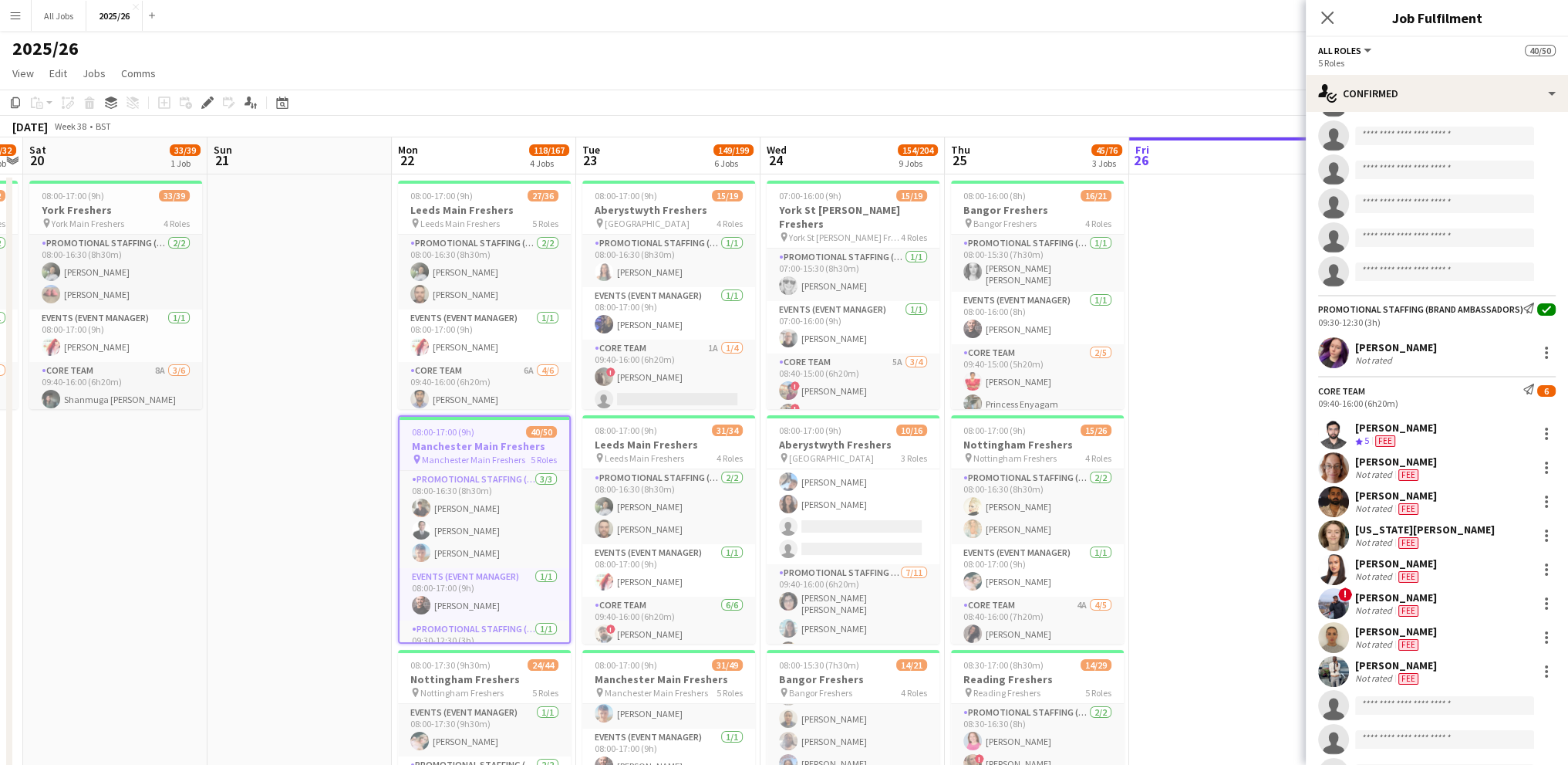
scroll to position [1377, 0]
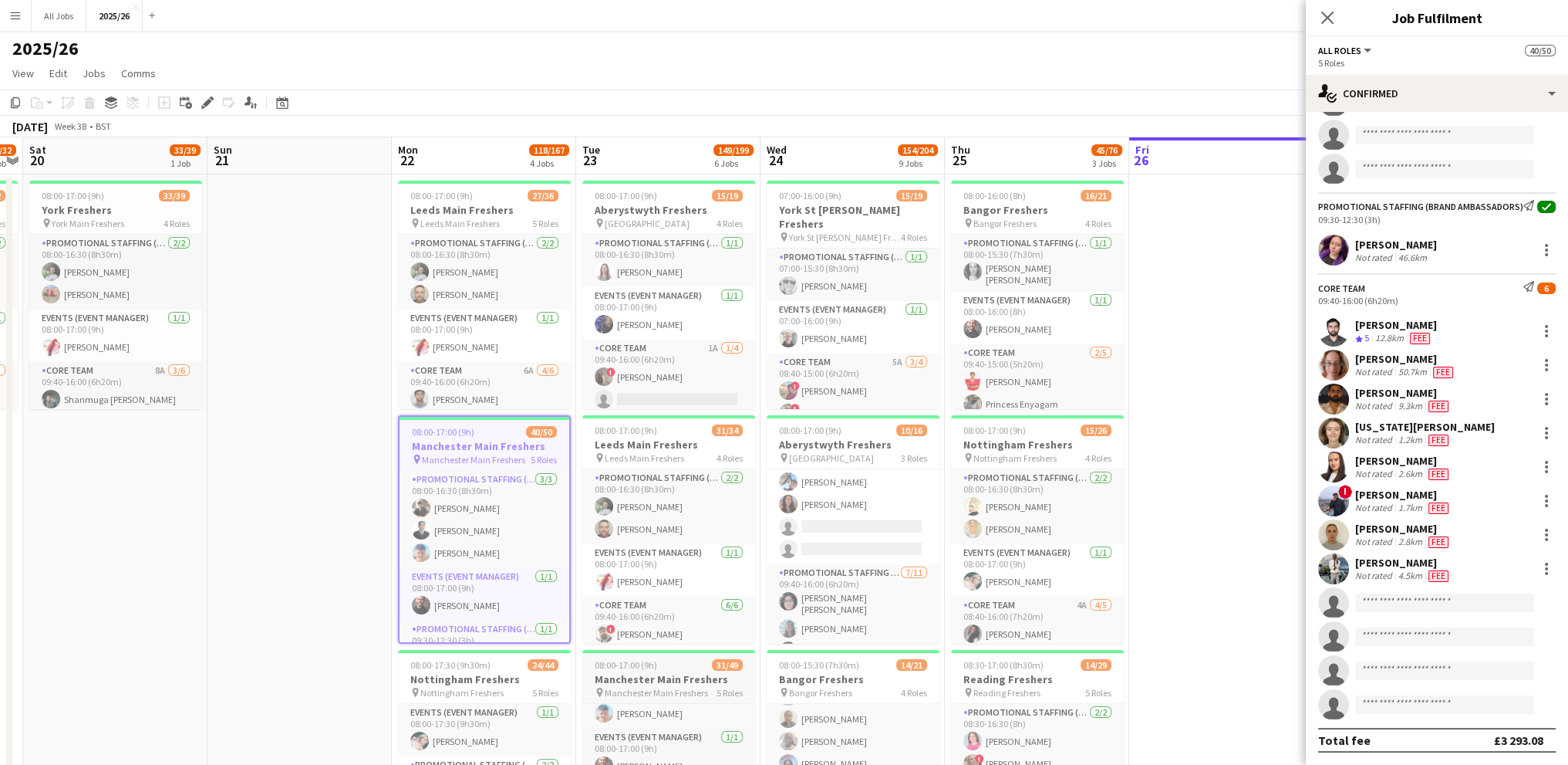
click at [614, 675] on h3 "Manchester Main Freshers" at bounding box center [669, 678] width 173 height 14
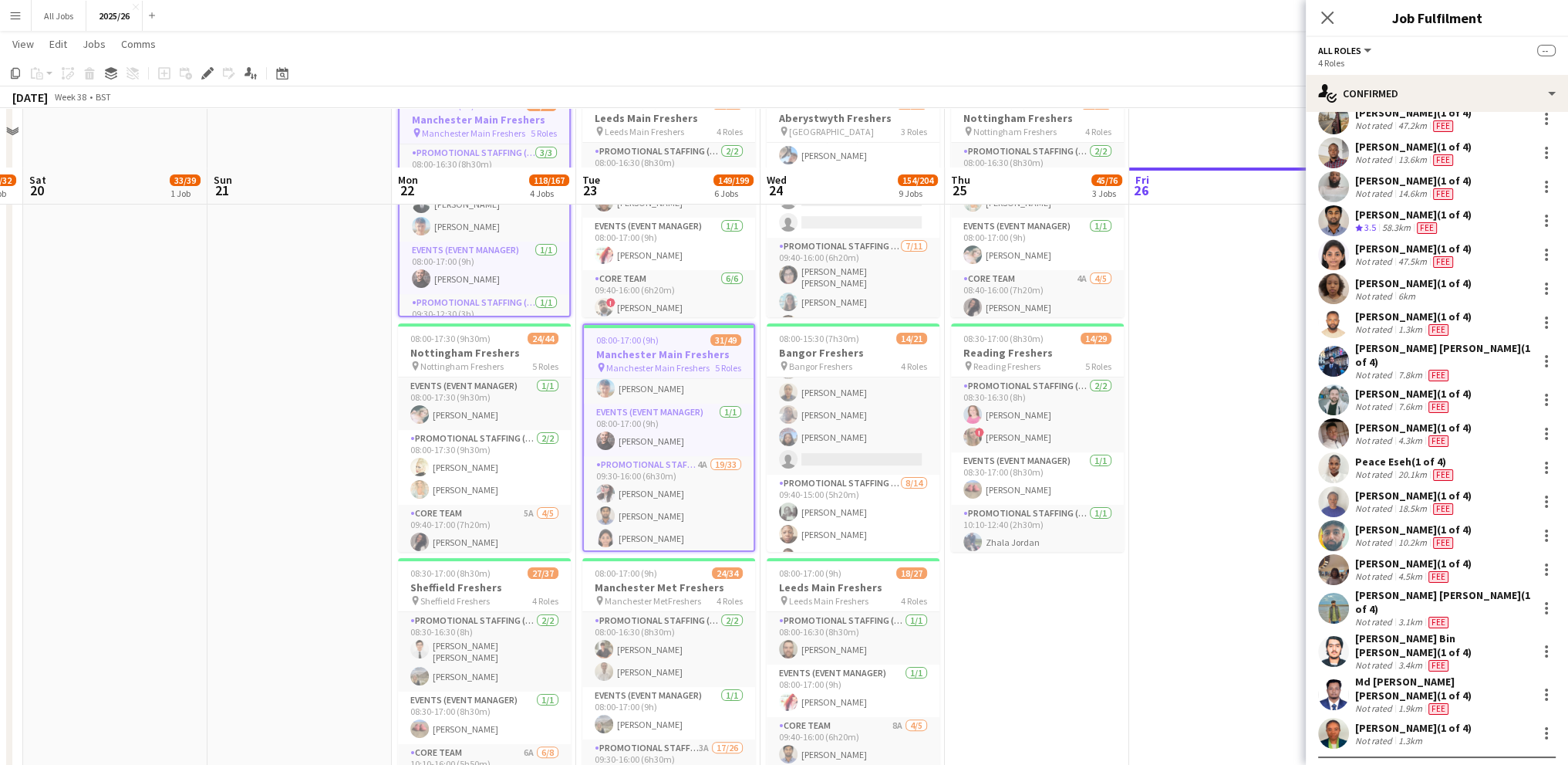
scroll to position [386, 0]
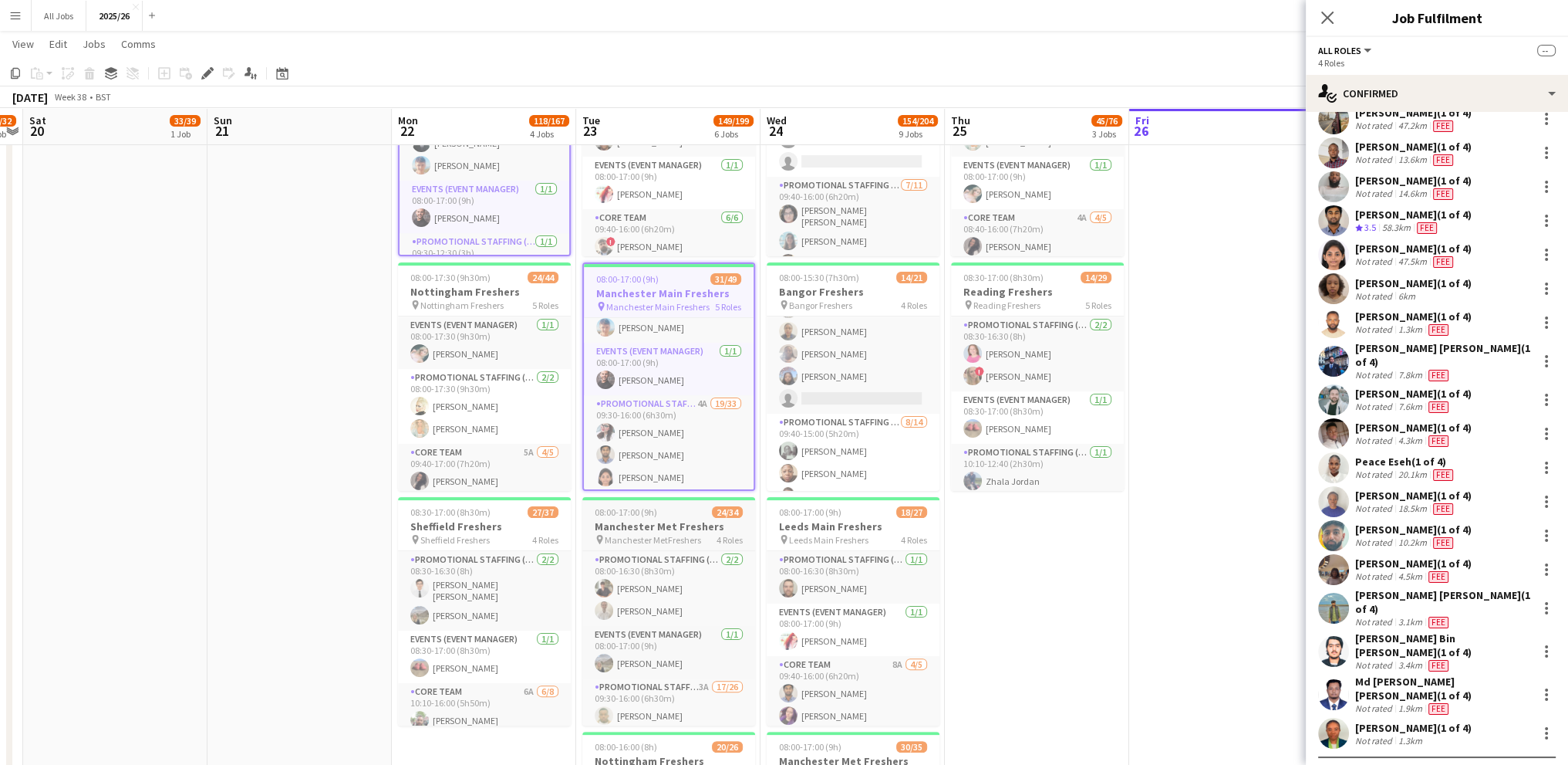
click at [695, 521] on h3 "Manchester Met Freshers" at bounding box center [669, 525] width 173 height 14
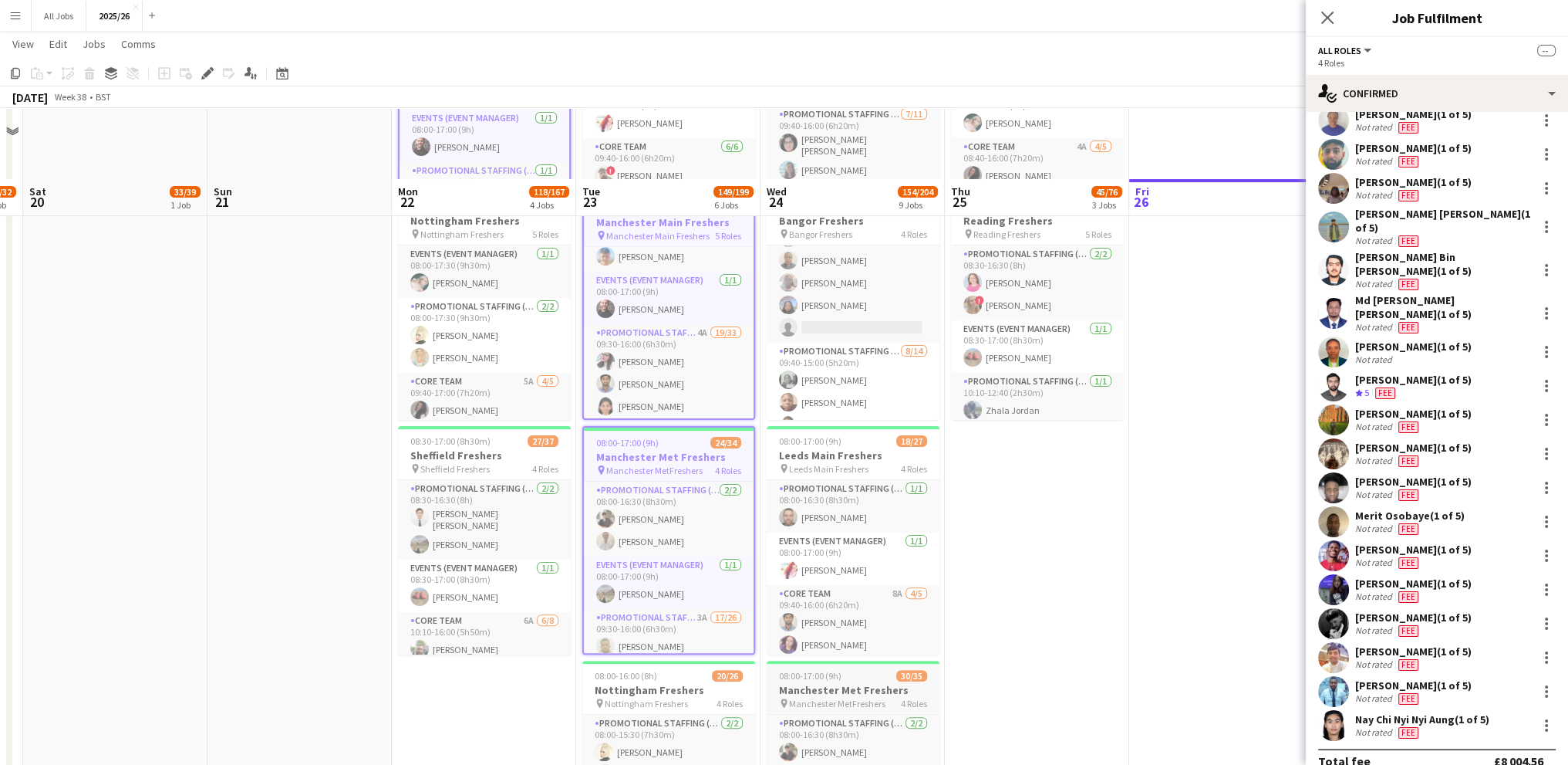
scroll to position [540, 0]
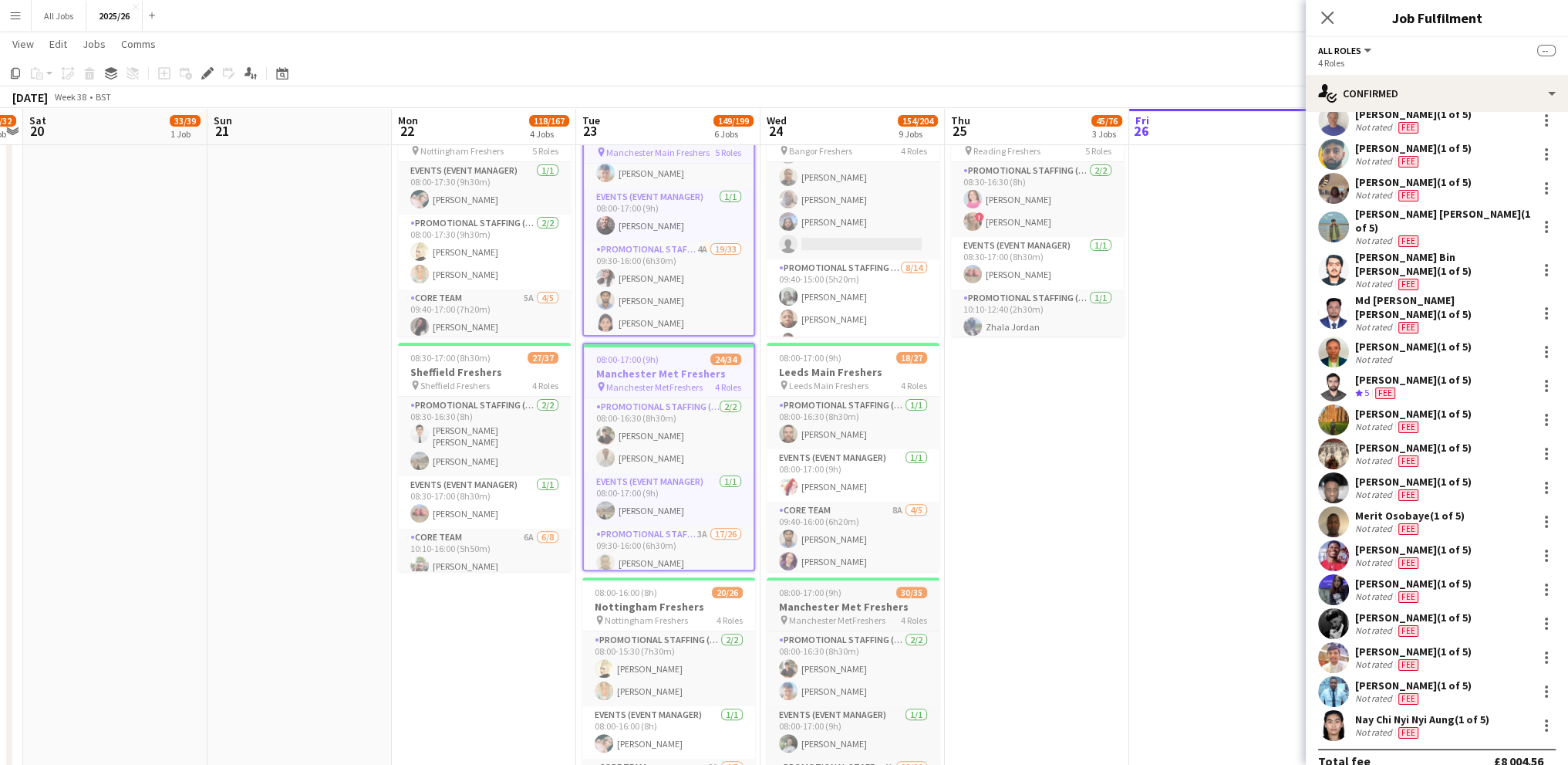
click at [866, 607] on h3 "Manchester Met Freshers" at bounding box center [853, 606] width 173 height 14
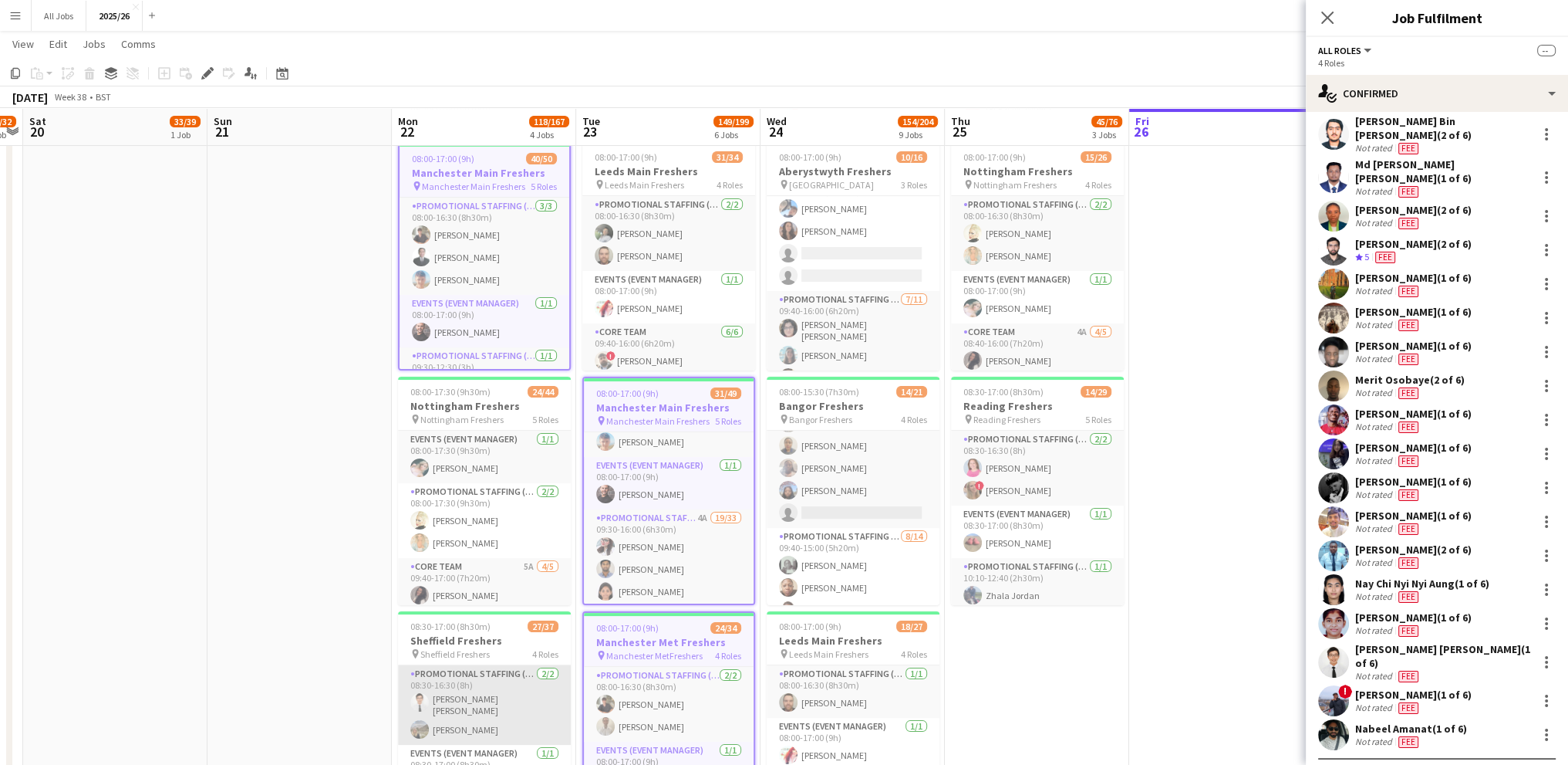
scroll to position [231, 0]
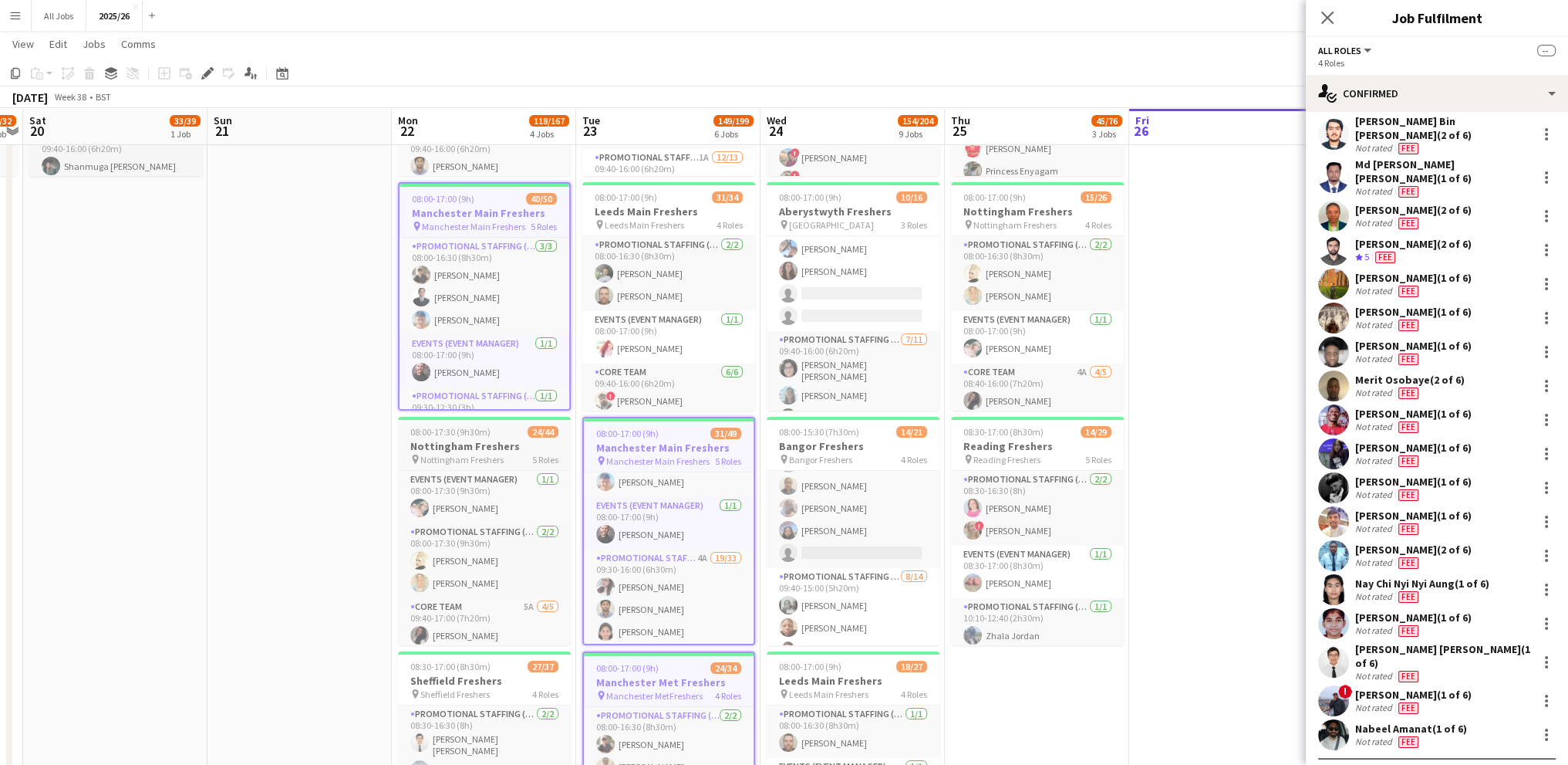
click at [495, 439] on h3 "Nottingham Freshers" at bounding box center [485, 445] width 173 height 14
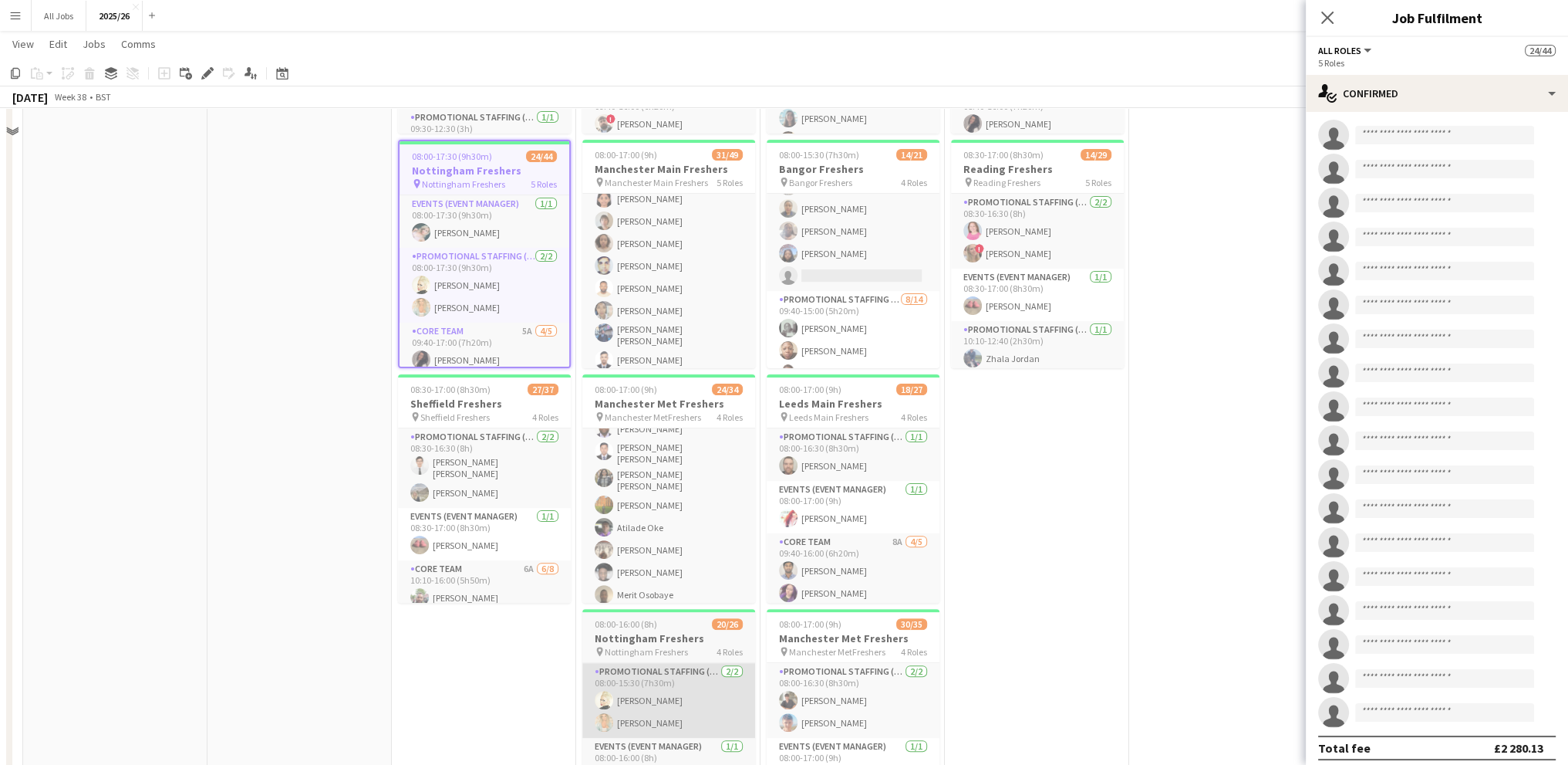
scroll to position [540, 0]
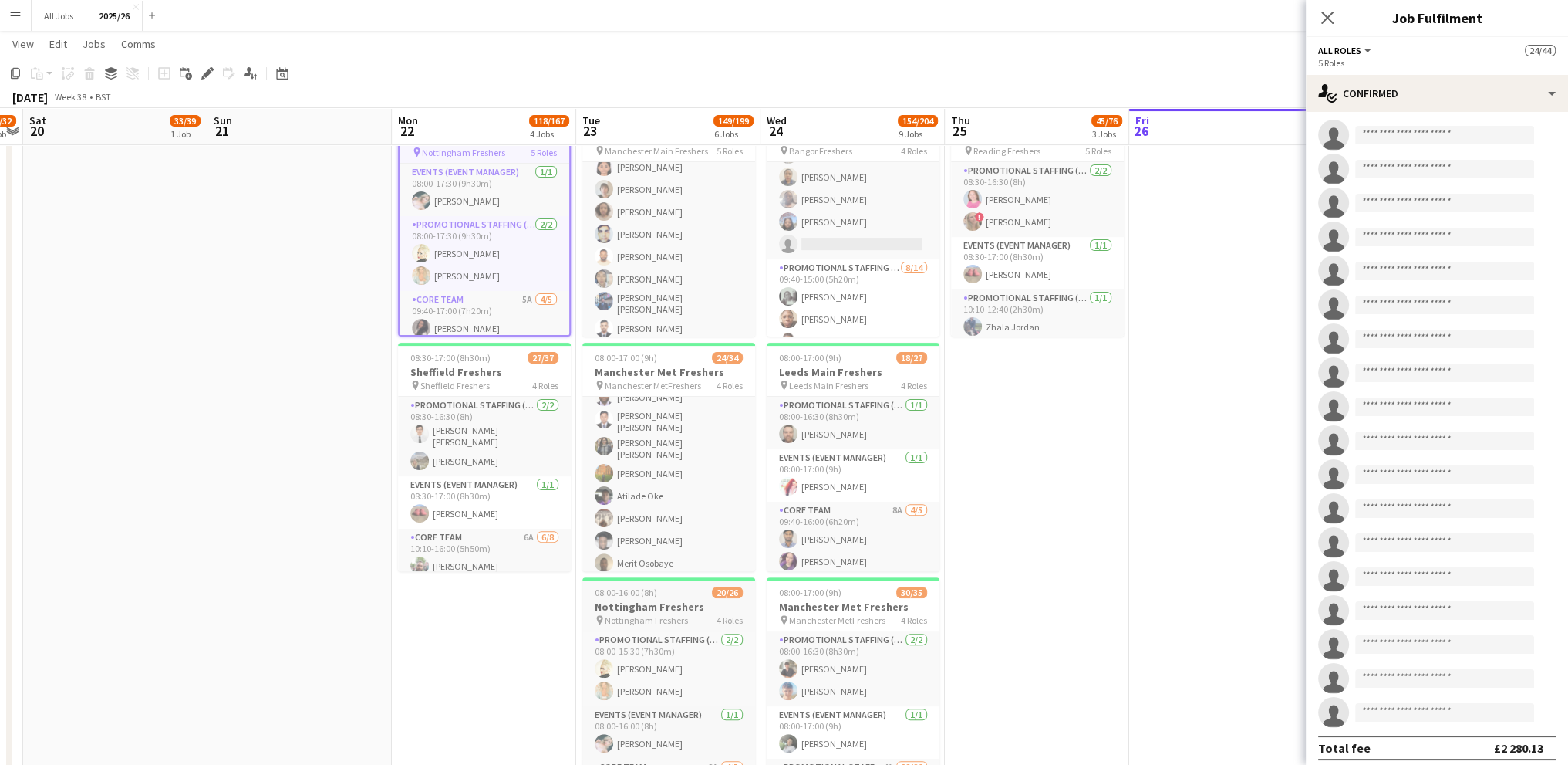
click at [638, 618] on span "Nottingham Freshers" at bounding box center [646, 619] width 83 height 12
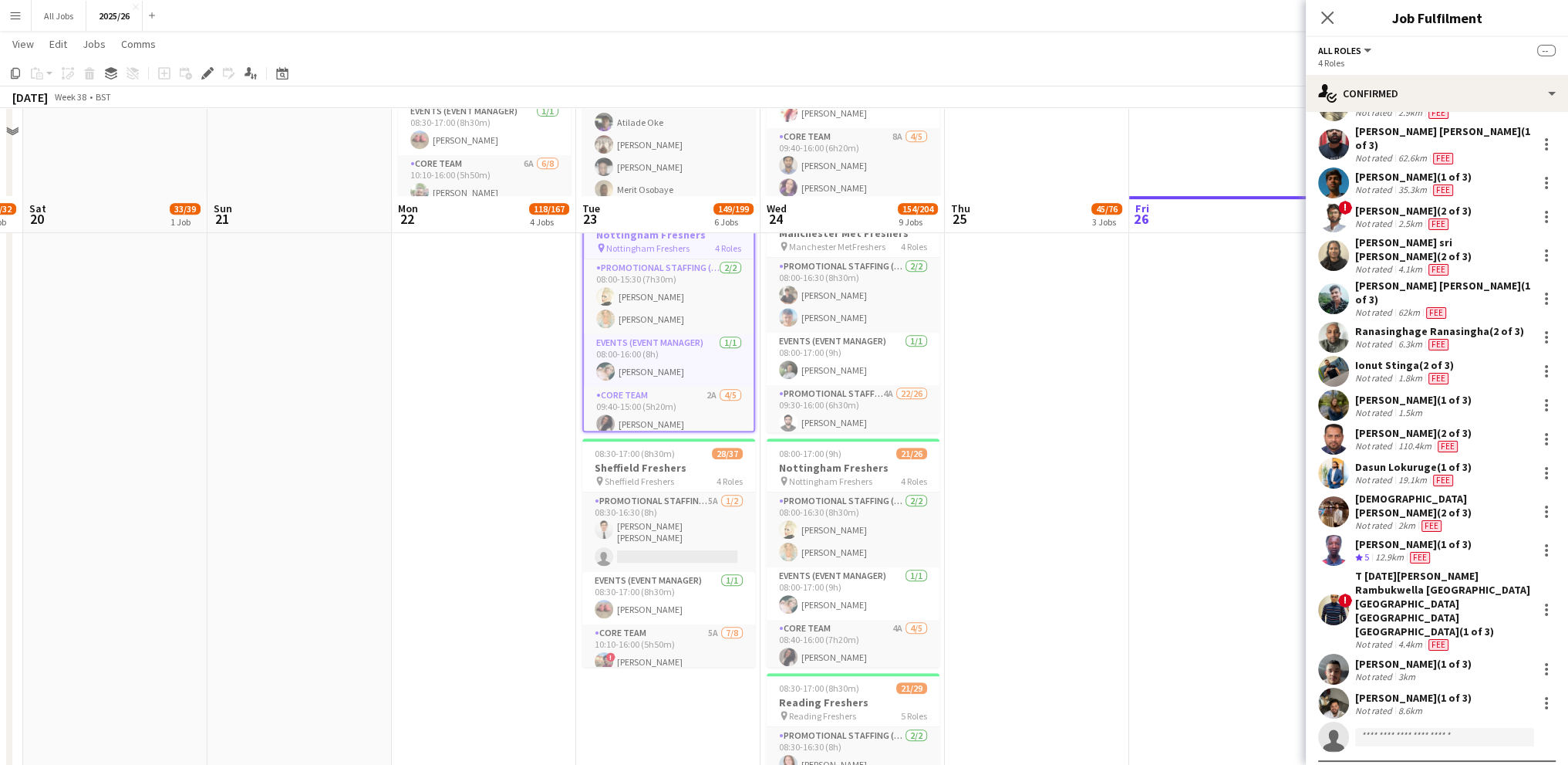
scroll to position [1003, 0]
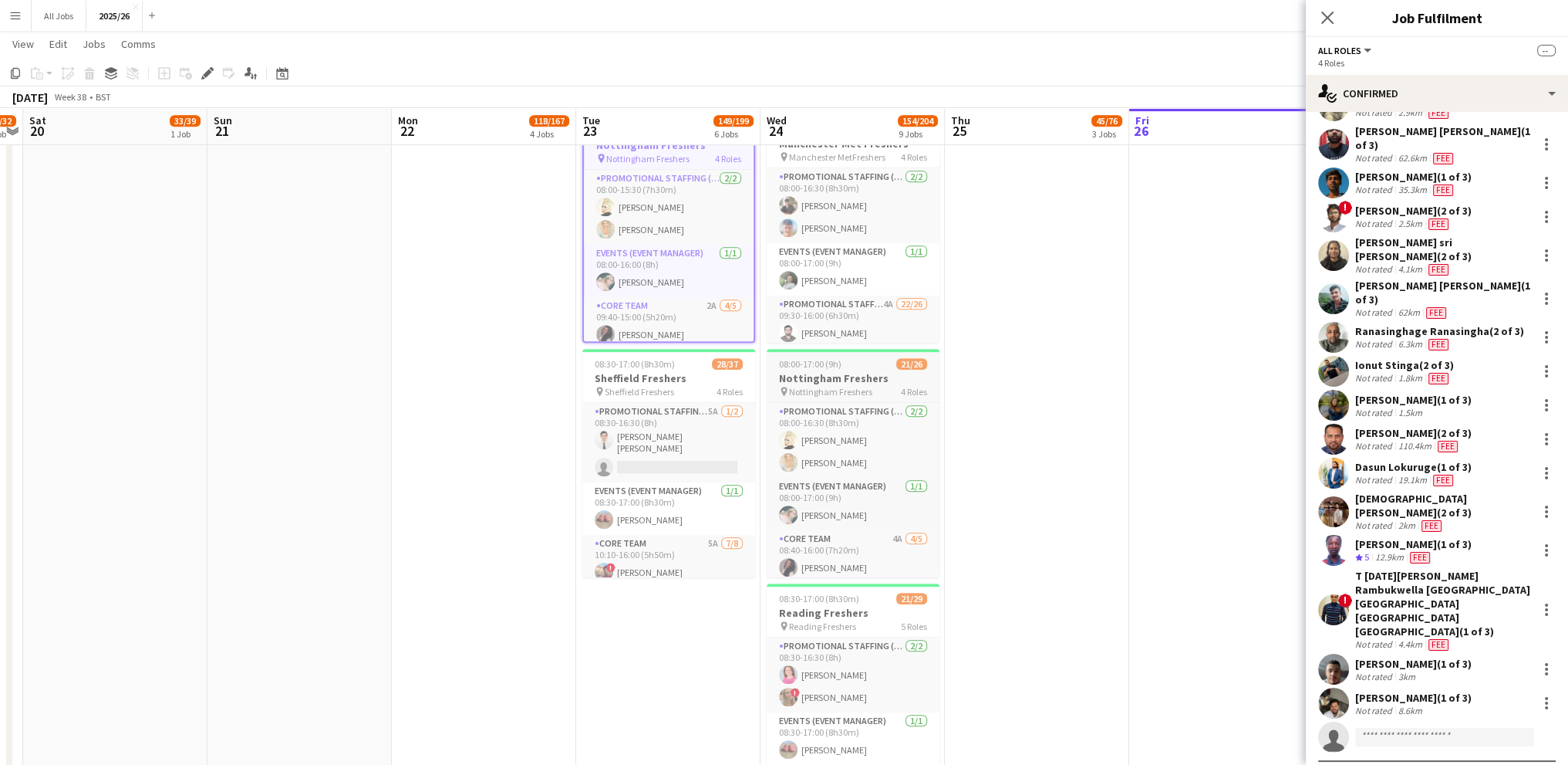
click at [865, 386] on span "Nottingham Freshers" at bounding box center [831, 392] width 83 height 12
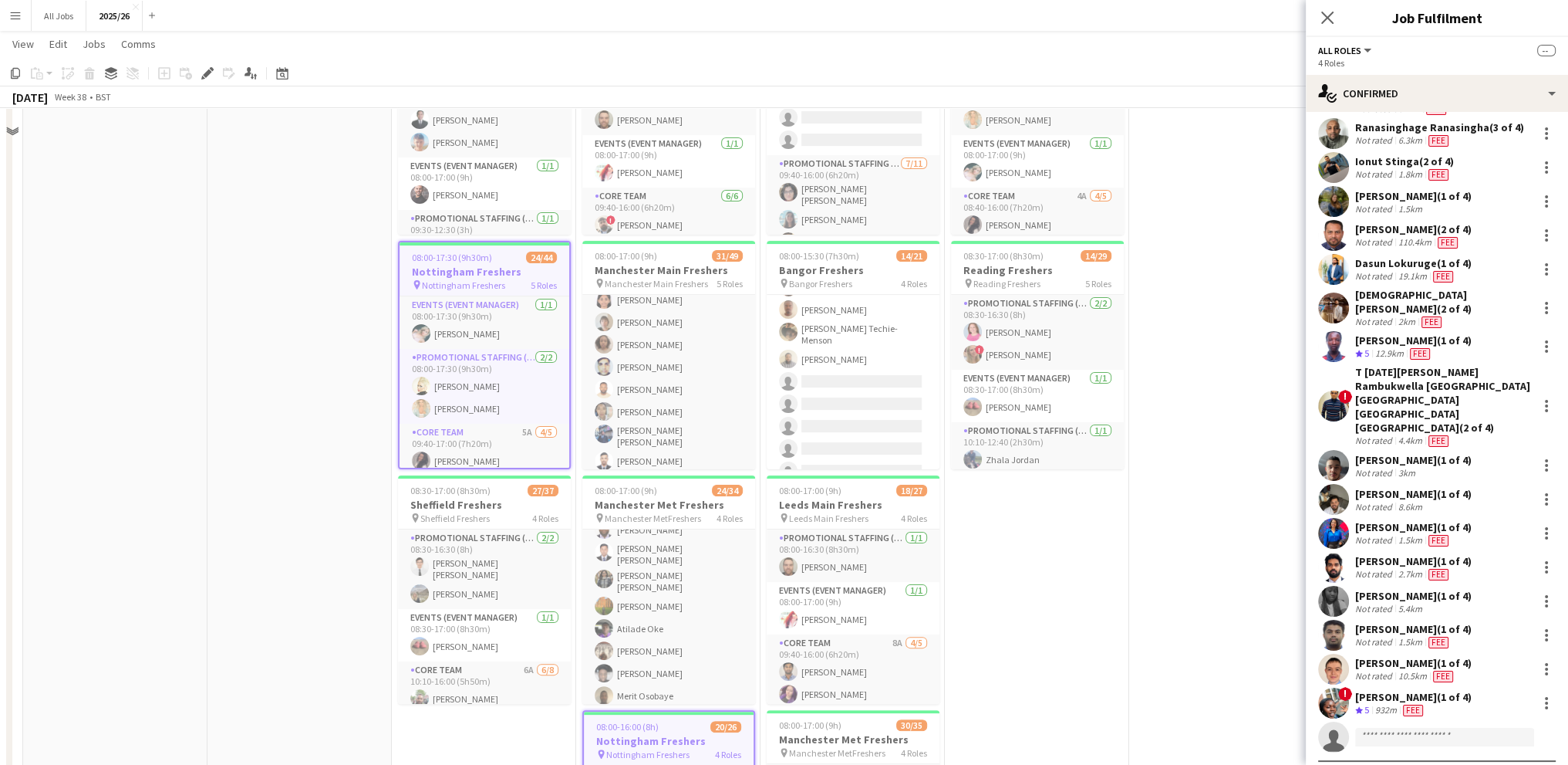
scroll to position [154, 0]
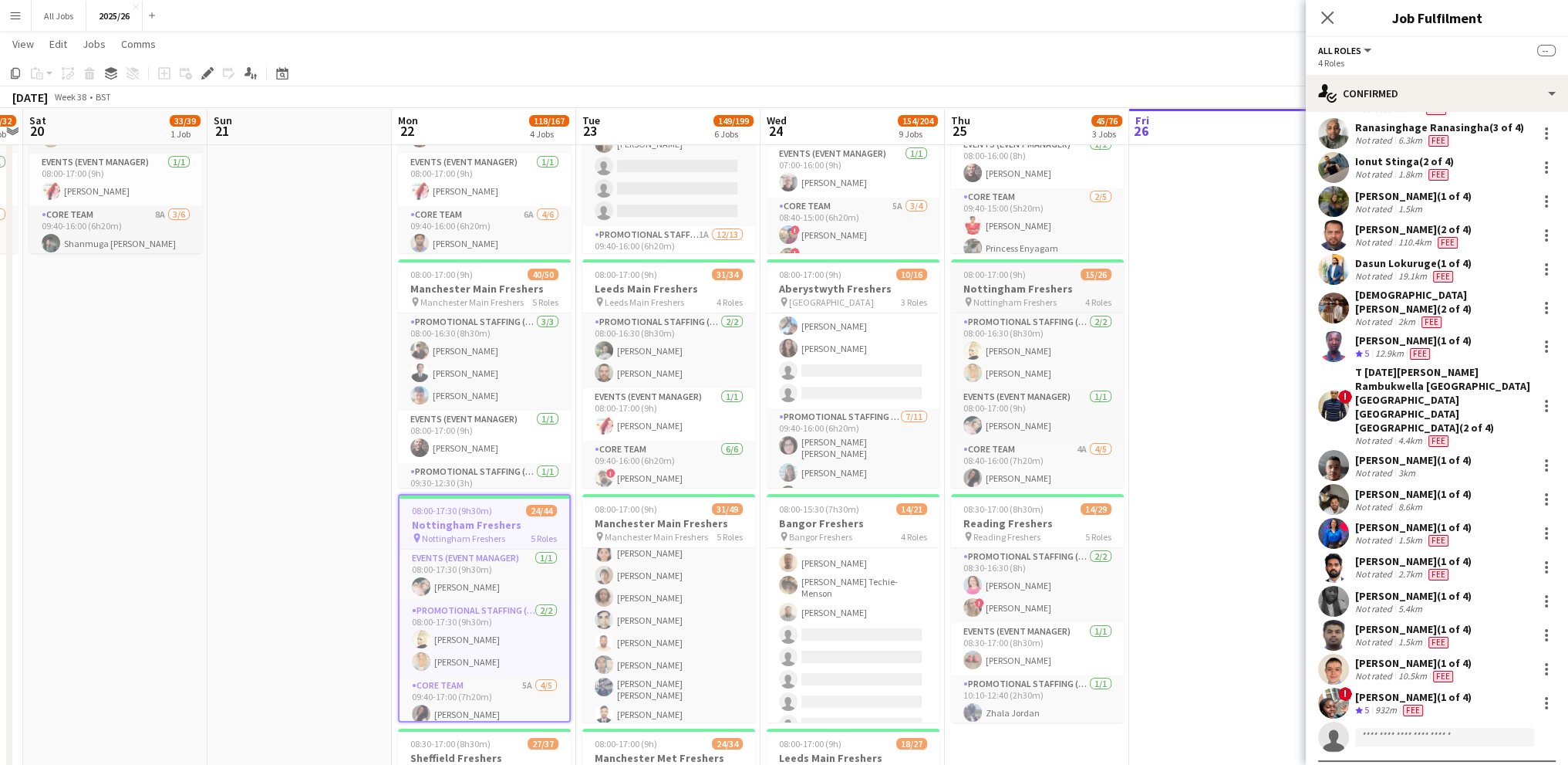
click at [1018, 297] on span "Nottingham Freshers" at bounding box center [1015, 302] width 83 height 12
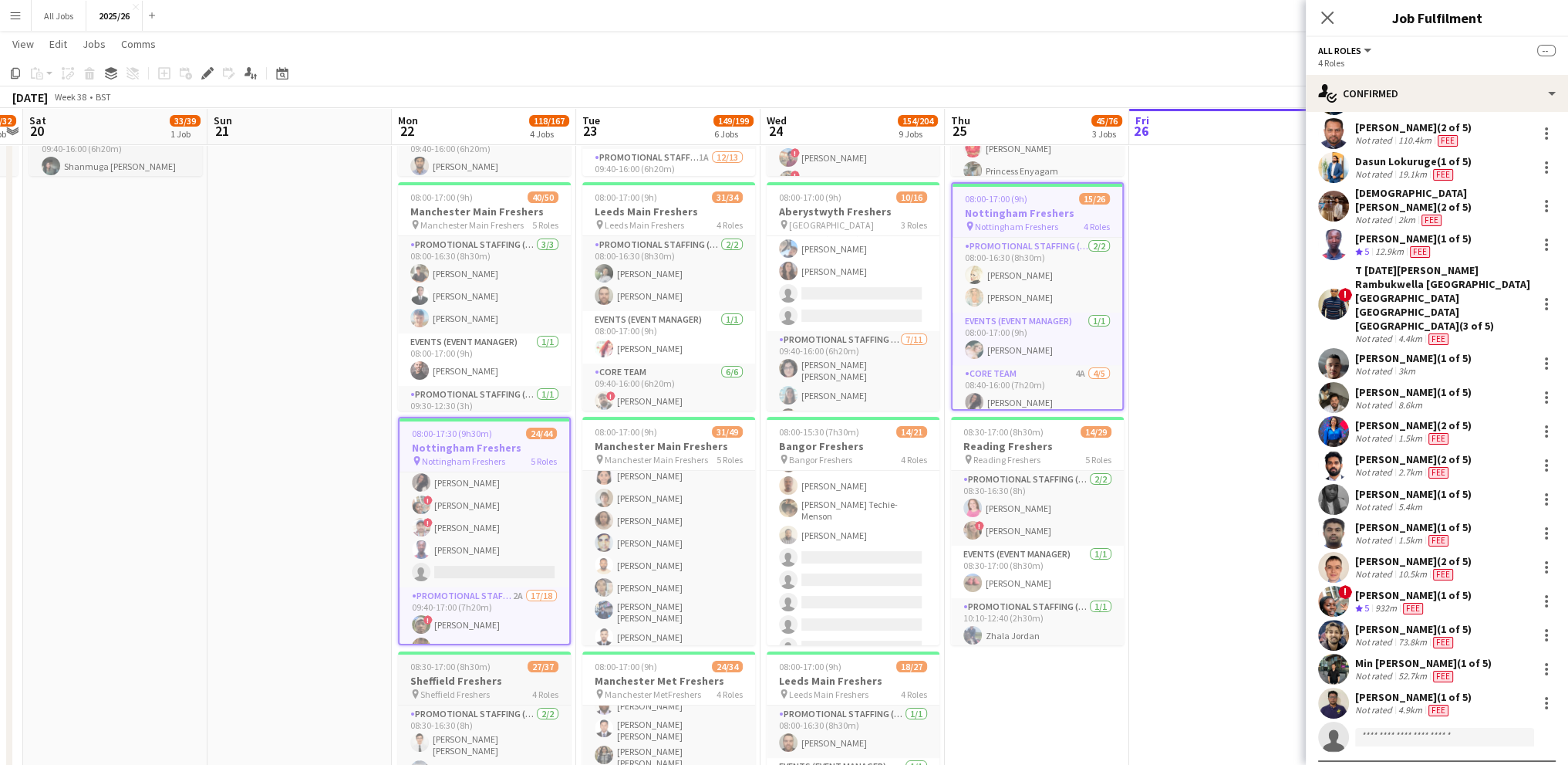
click at [439, 671] on span "08:30-17:00 (8h30m)" at bounding box center [450, 666] width 80 height 12
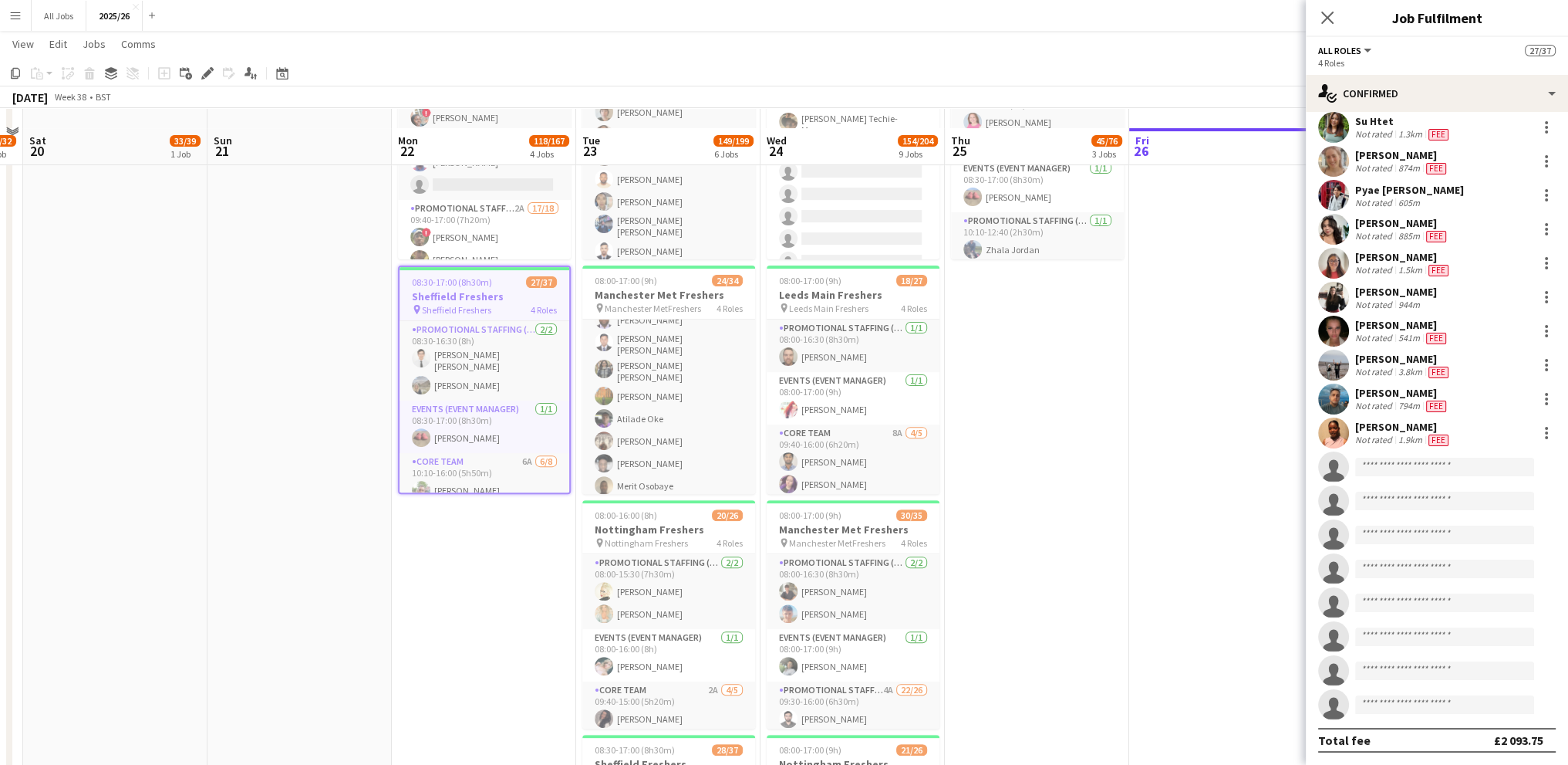
scroll to position [771, 0]
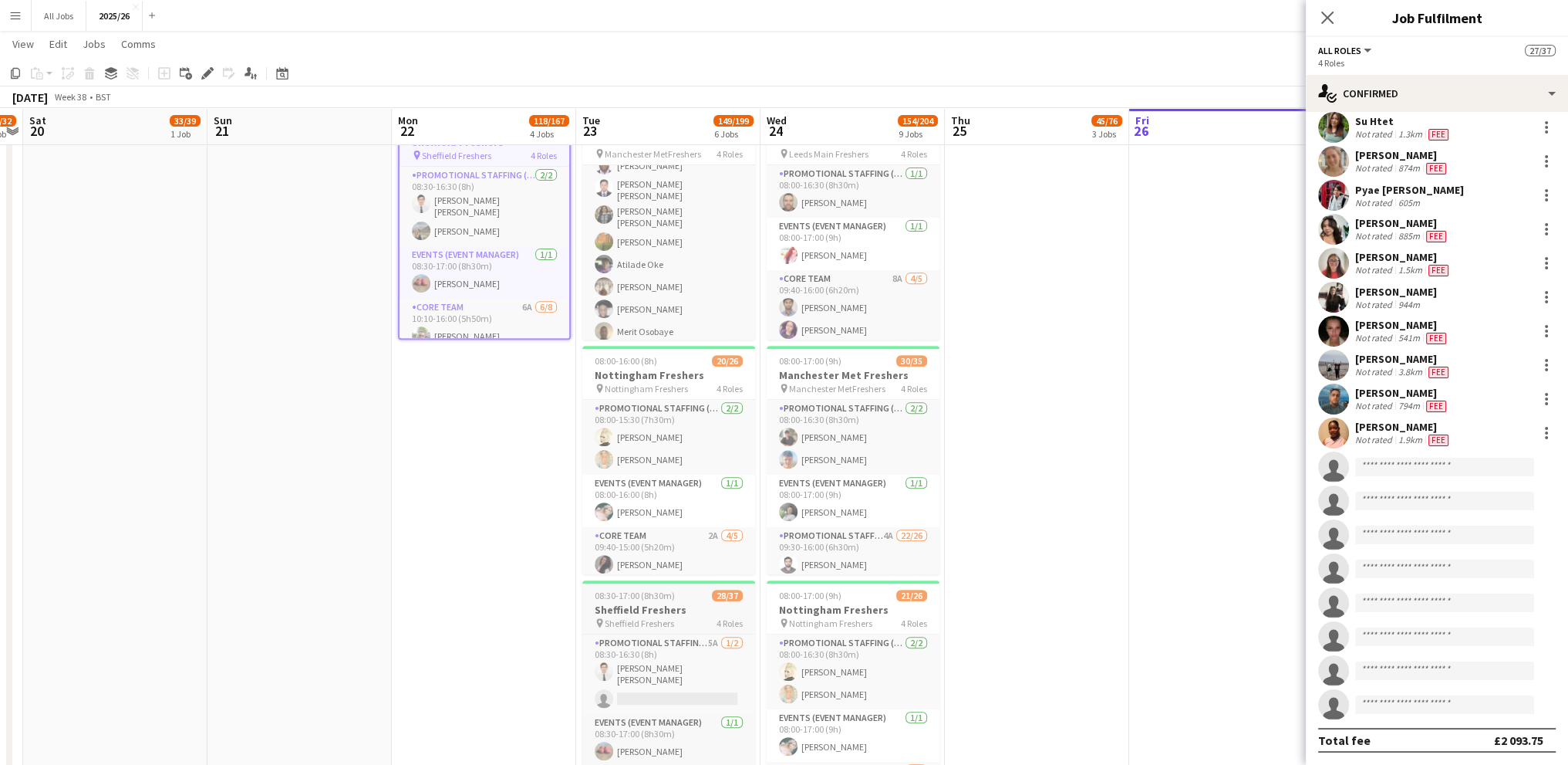
click at [625, 606] on h3 "Sheffield Freshers" at bounding box center [669, 609] width 173 height 14
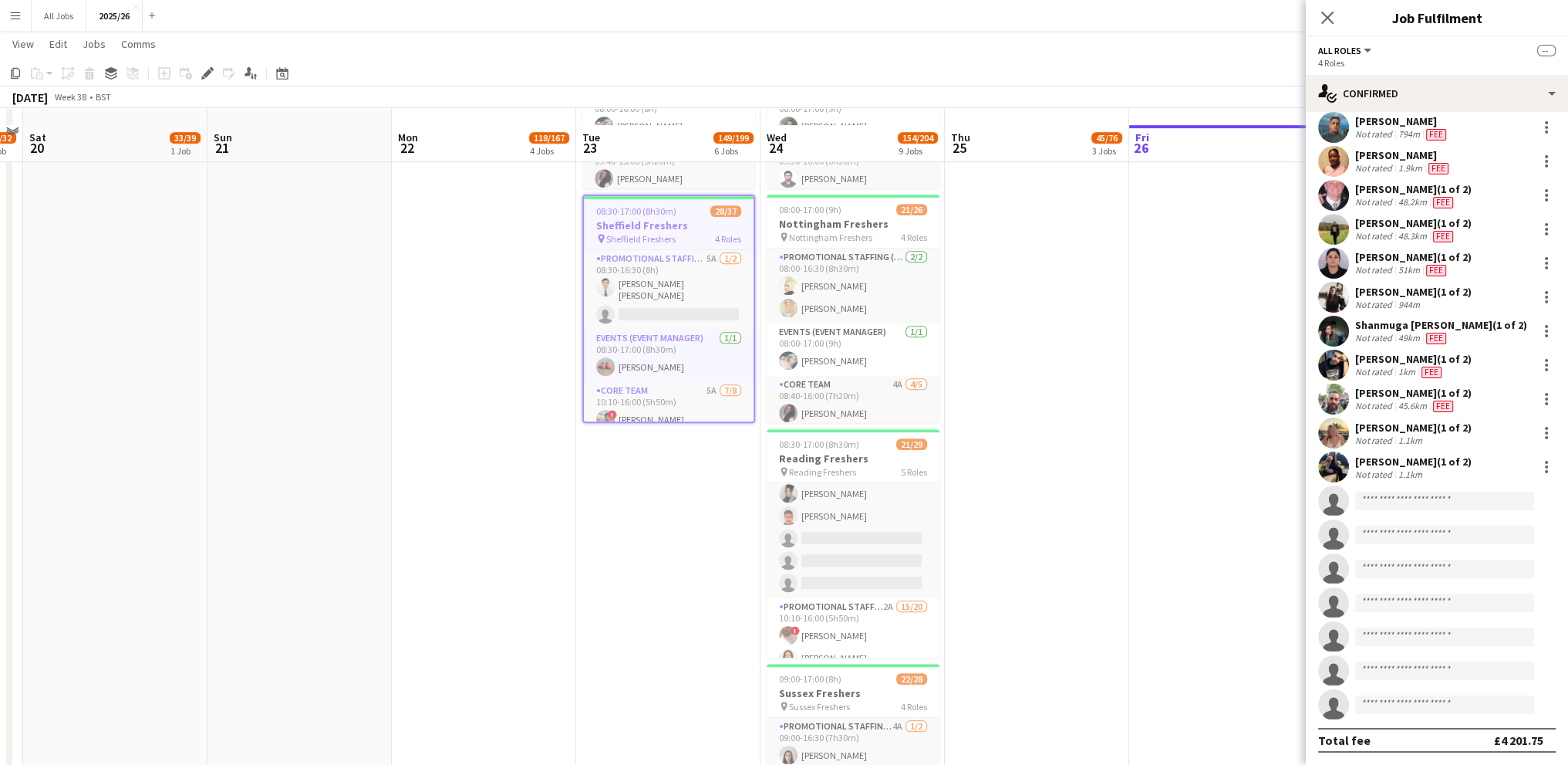
scroll to position [1389, 0]
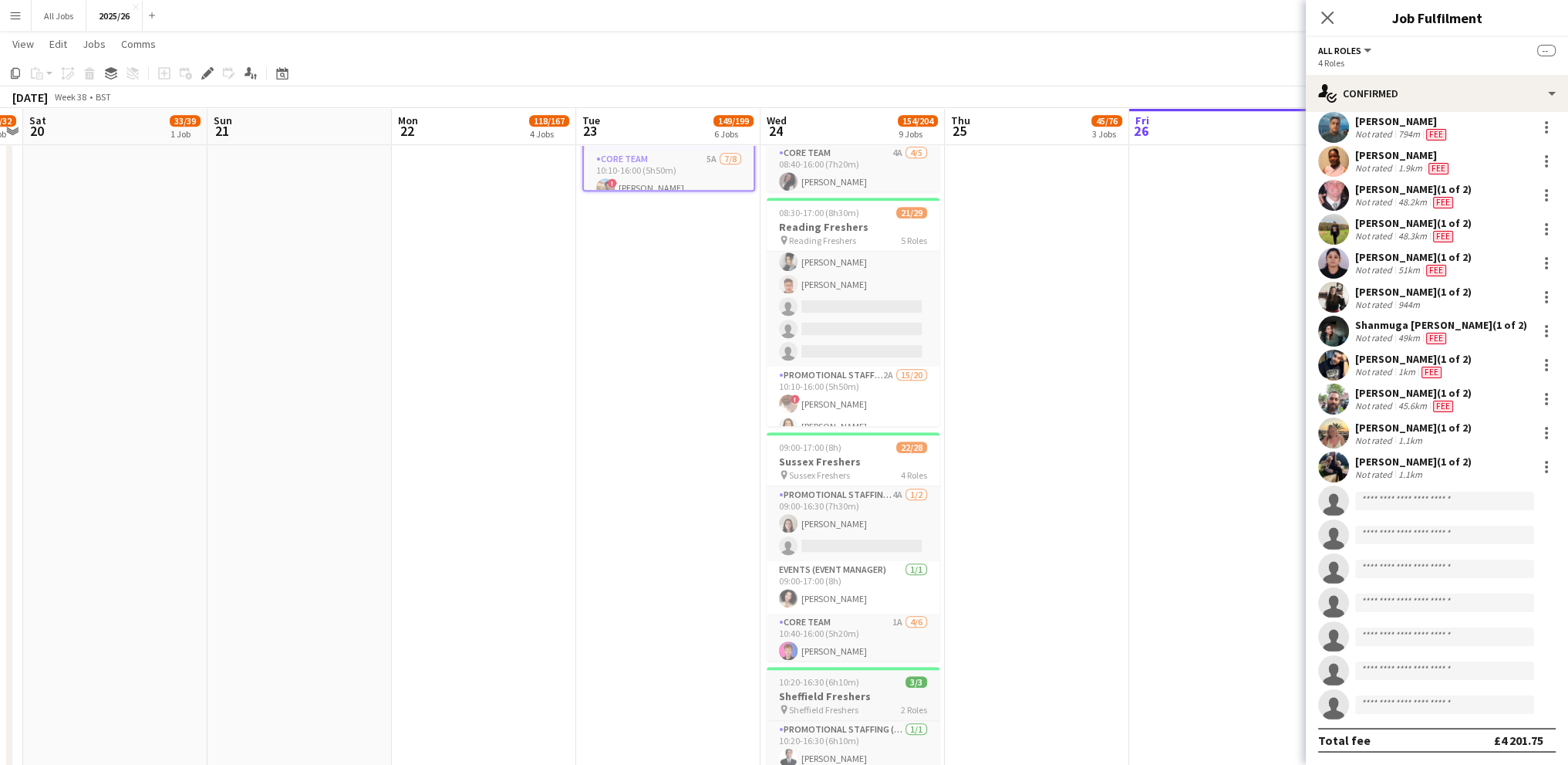
click at [840, 688] on span "10:20-16:30 (6h10m)" at bounding box center [819, 681] width 80 height 12
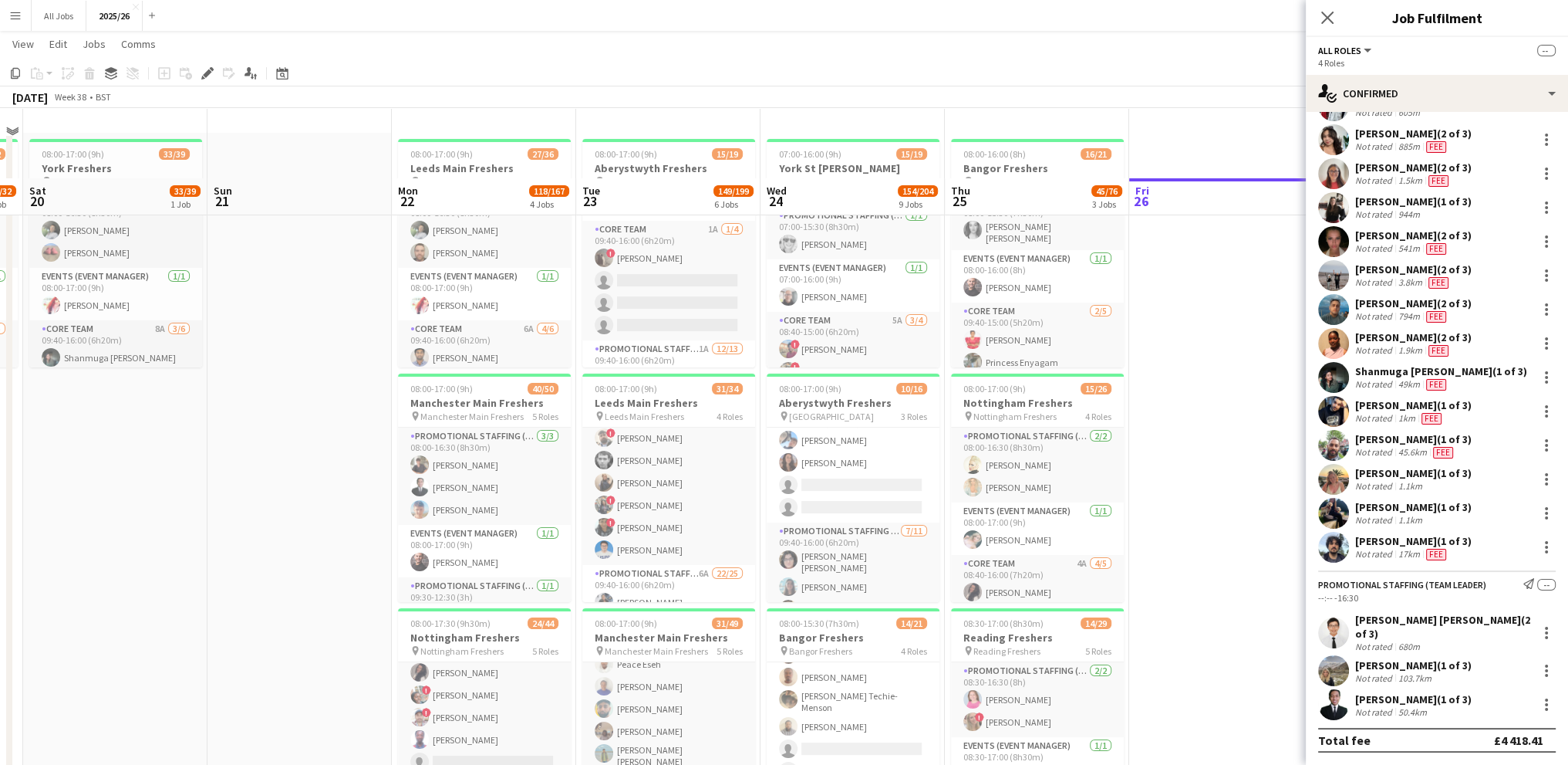
scroll to position [0, 0]
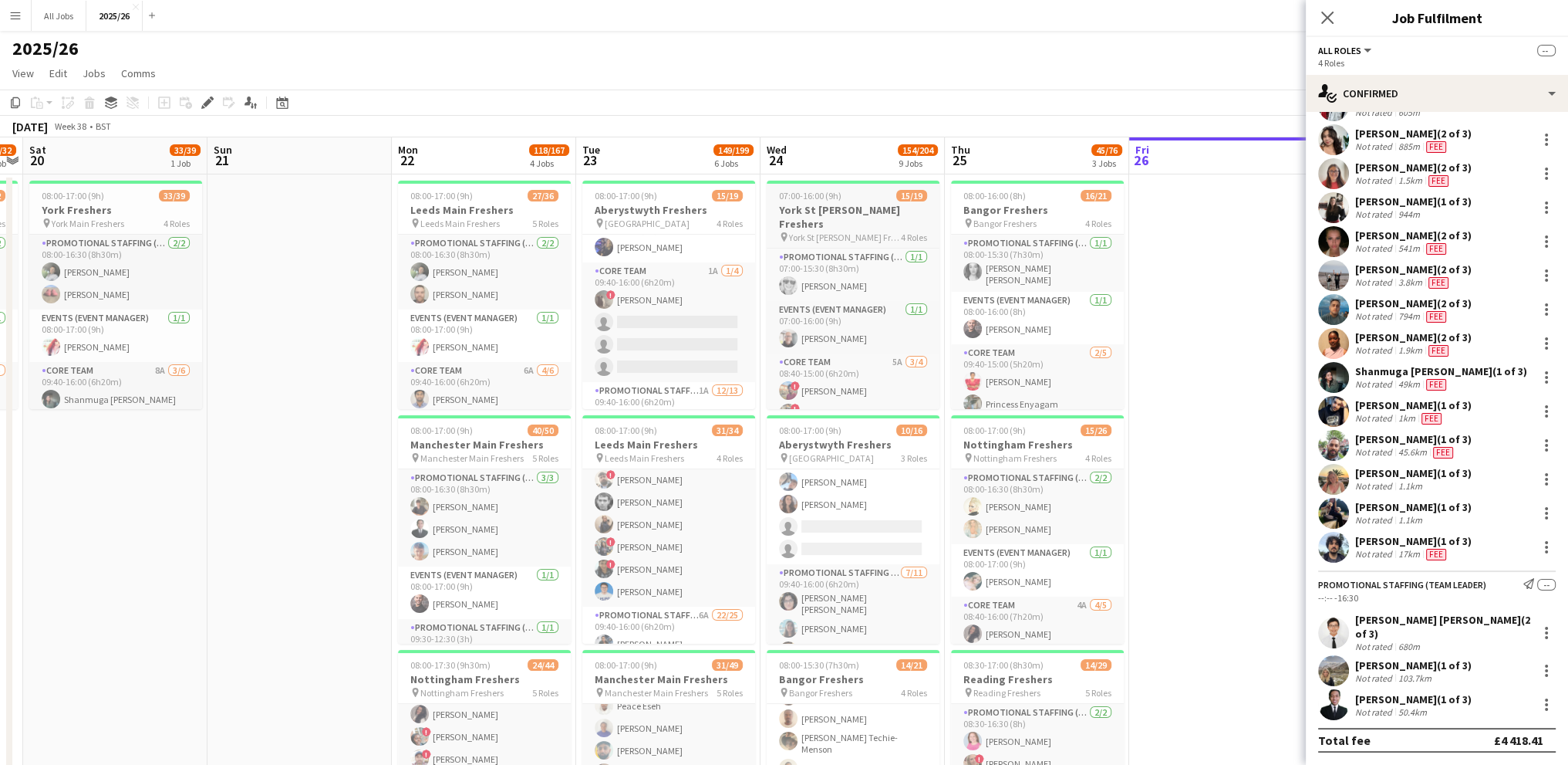
click at [848, 206] on h3 "York St [PERSON_NAME] Freshers" at bounding box center [853, 217] width 173 height 28
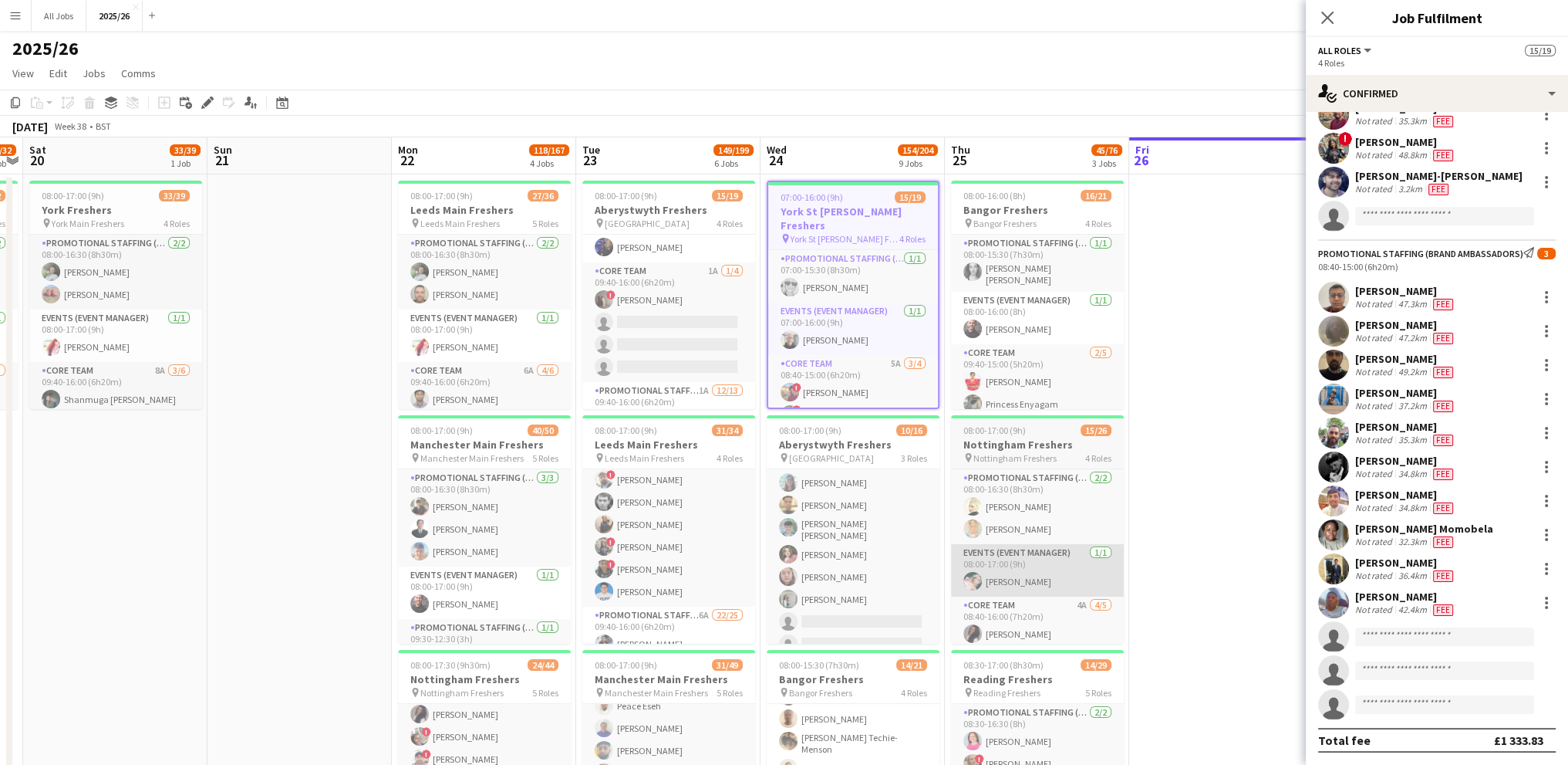
scroll to position [277, 0]
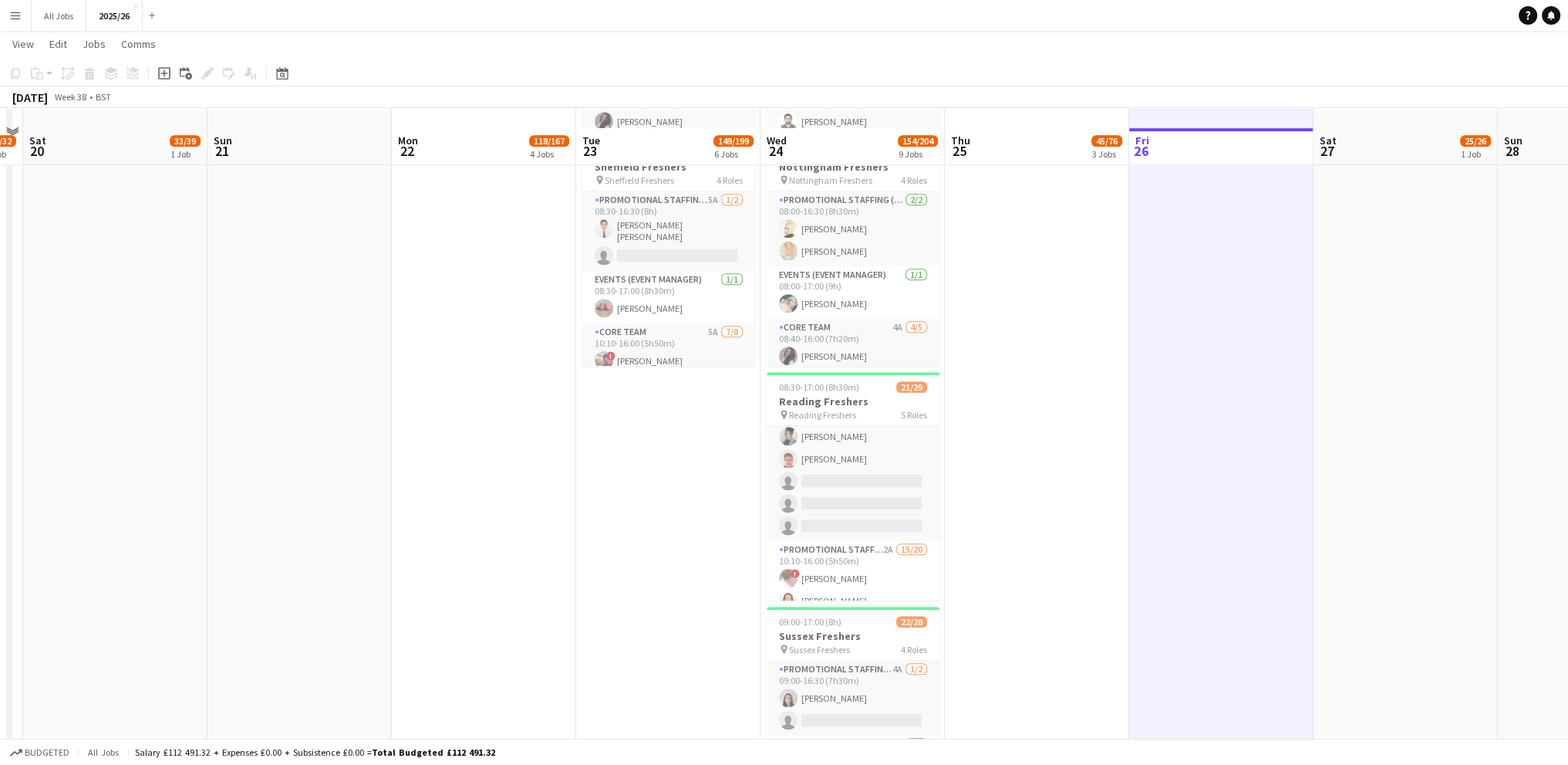
scroll to position [1235, 0]
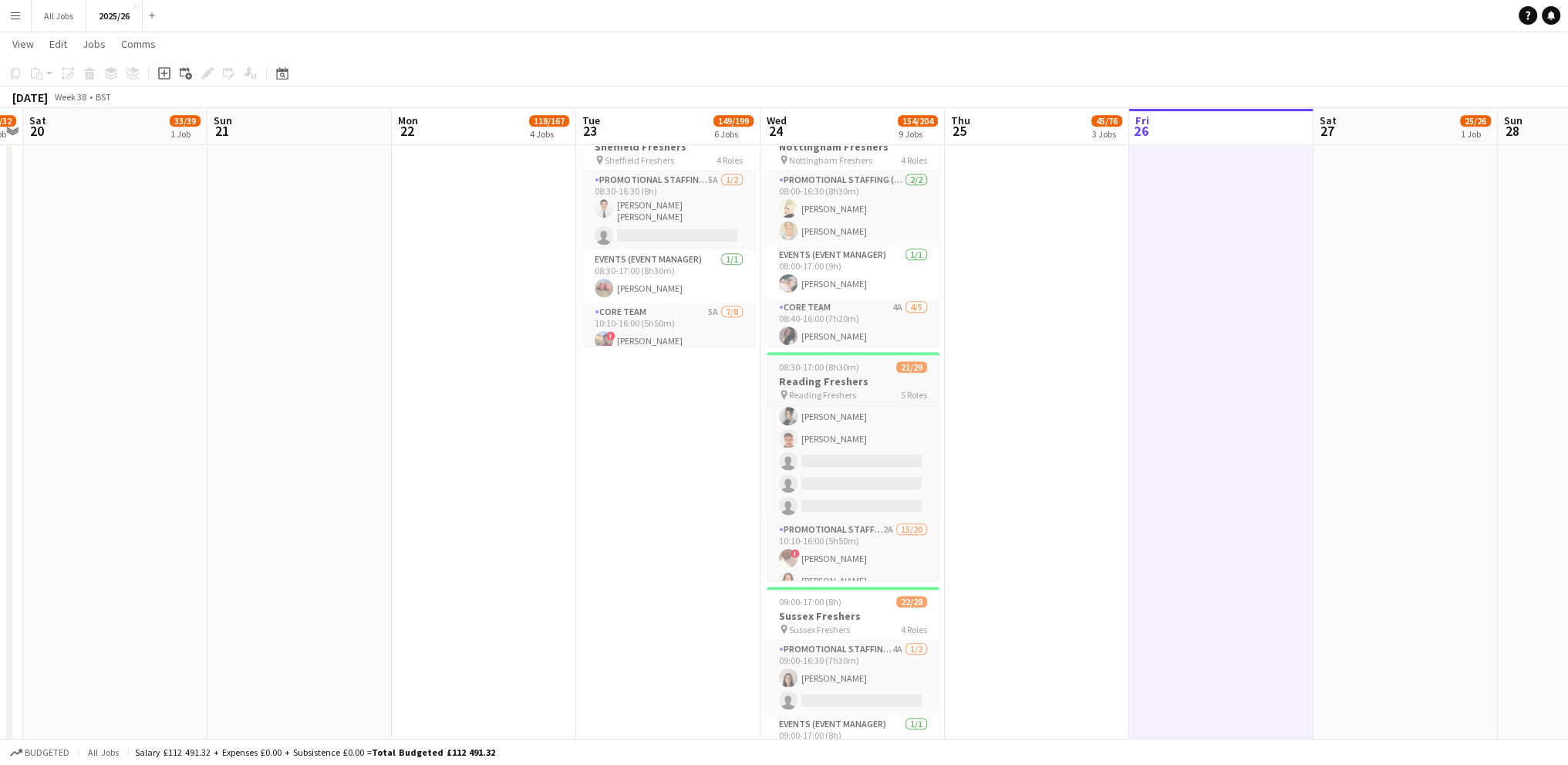
click at [832, 382] on h3 "Reading Freshers" at bounding box center [853, 381] width 173 height 14
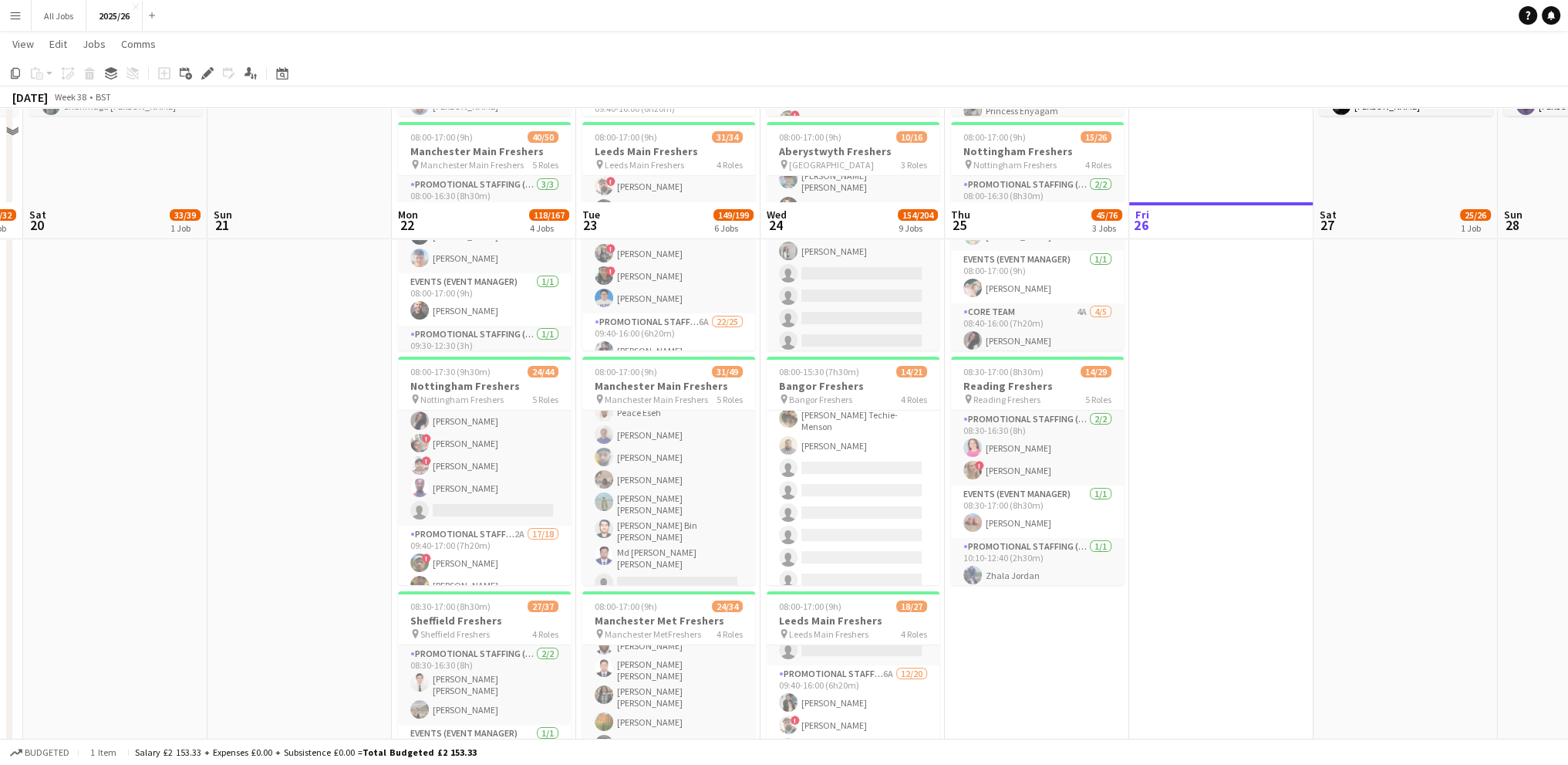
scroll to position [77, 0]
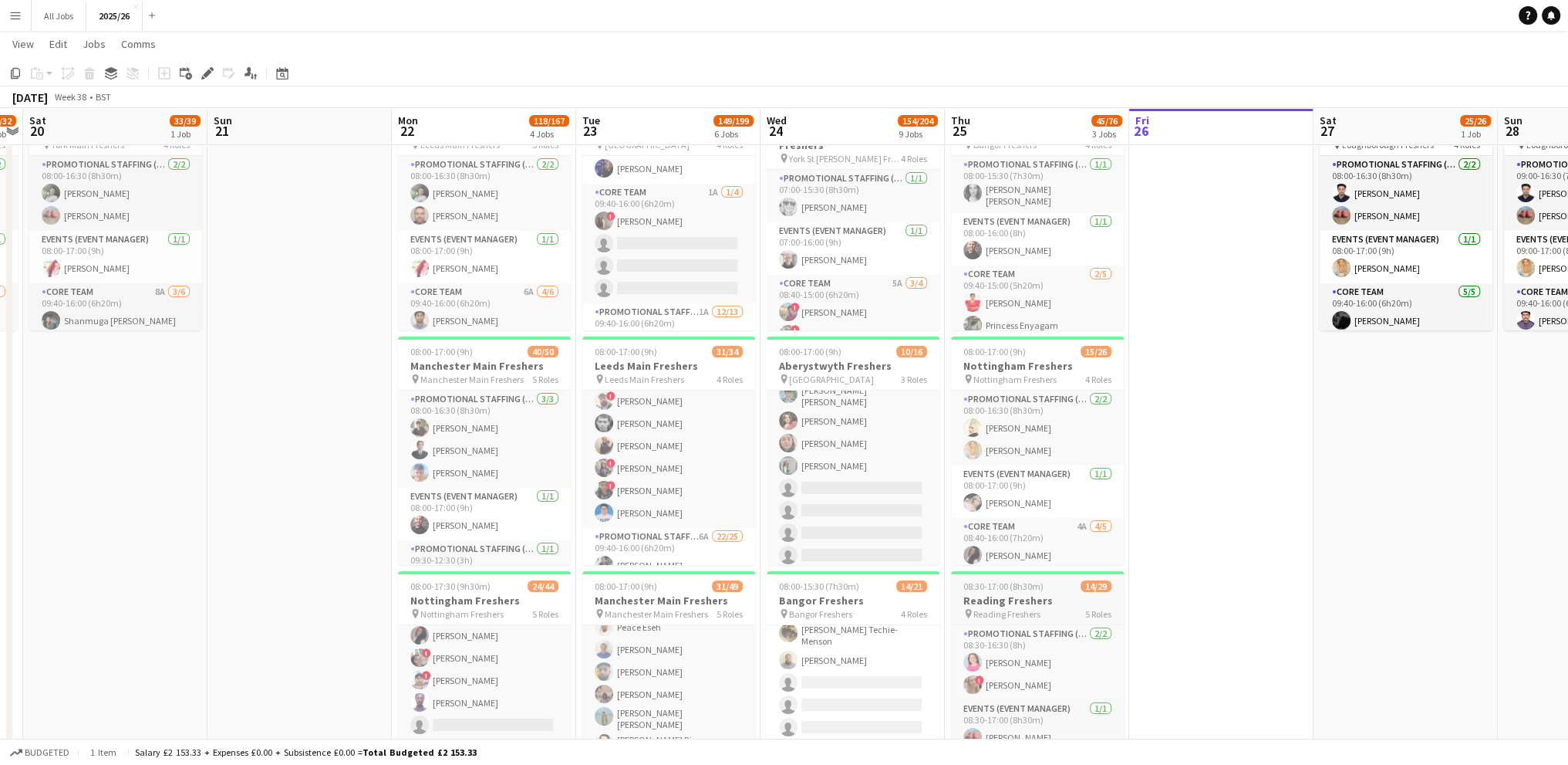
click at [1027, 601] on h3 "Reading Freshers" at bounding box center [1037, 600] width 173 height 14
click at [1071, 582] on div "08:30-17:00 (8h30m) 14/29" at bounding box center [1037, 587] width 170 height 12
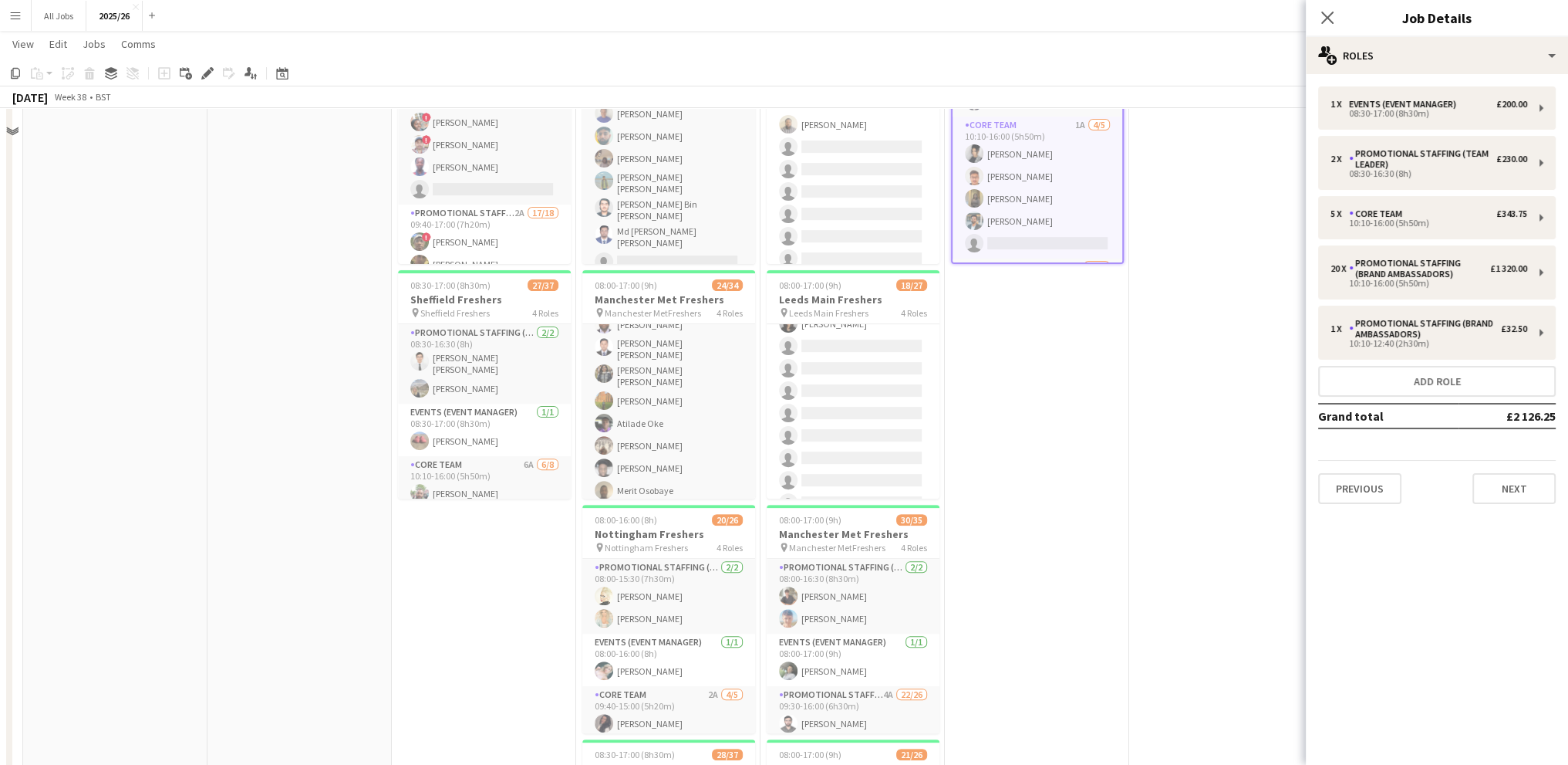
scroll to position [926, 0]
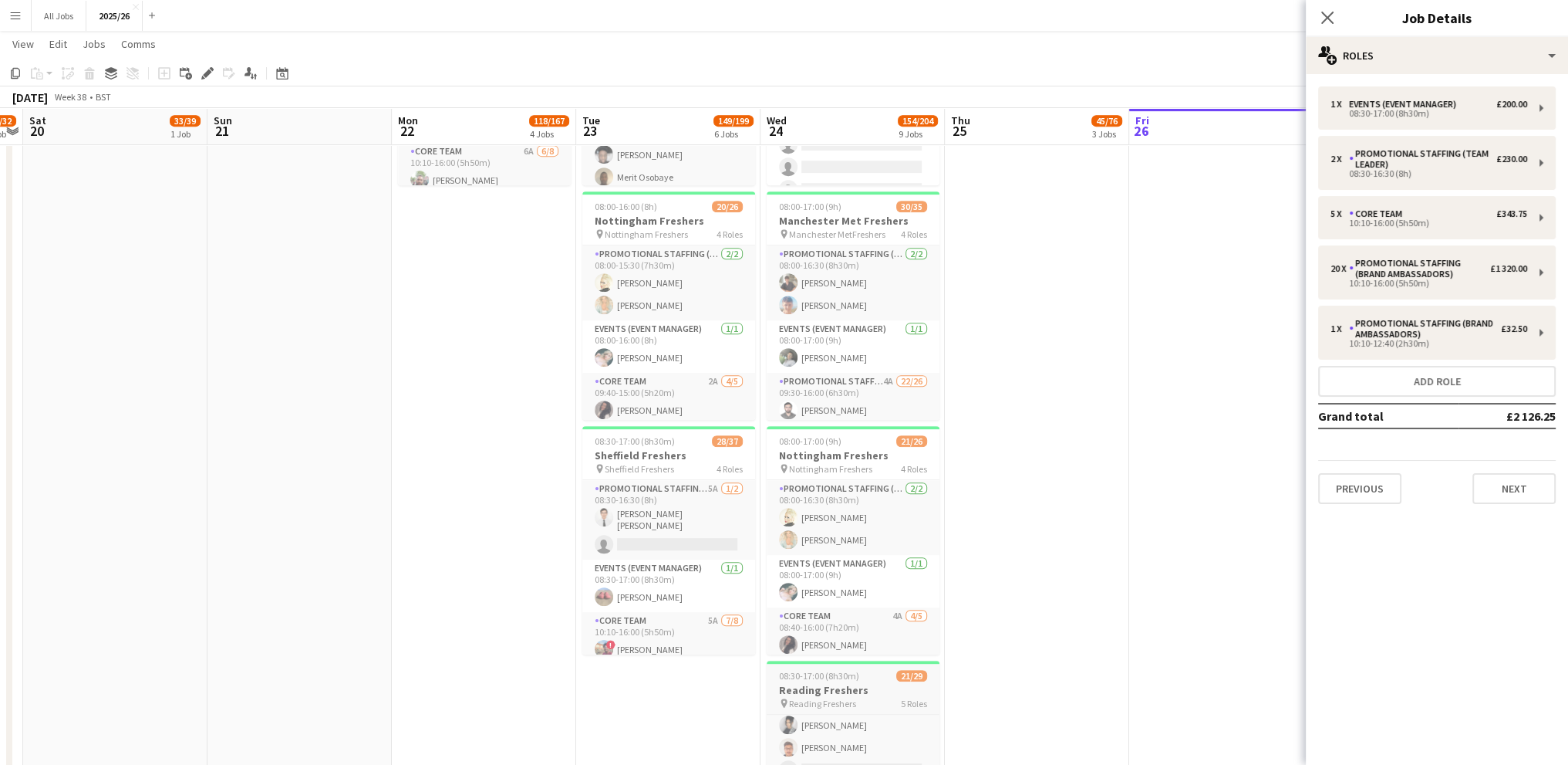
click at [876, 685] on h3 "Reading Freshers" at bounding box center [853, 689] width 173 height 14
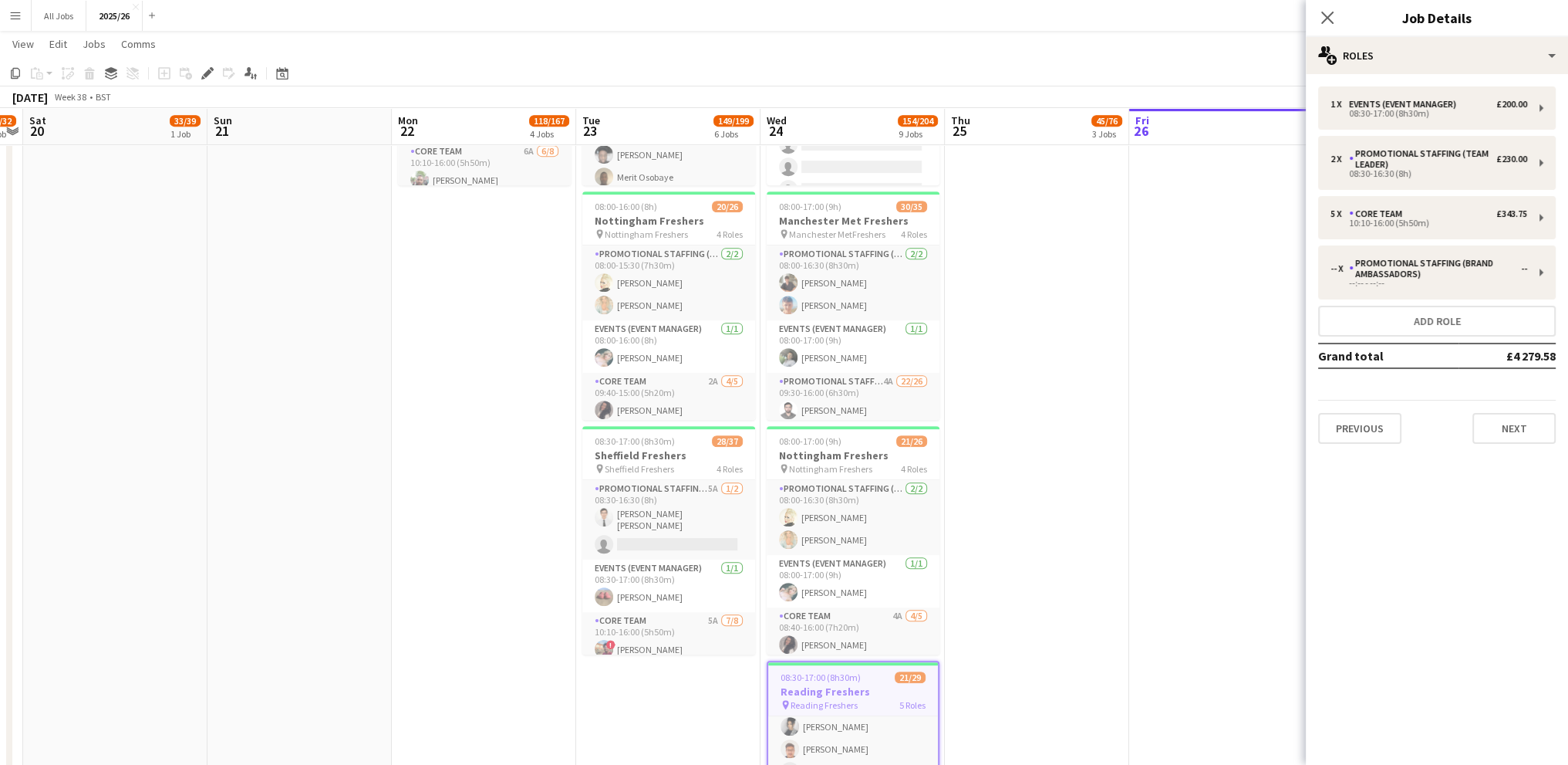
drag, startPoint x: 1083, startPoint y: 434, endPoint x: 960, endPoint y: 472, distance: 128.7
click at [1083, 434] on app-date-cell "08:00-16:00 (8h) 16/21 Bangor Freshers pin Bangor Freshers 4 Roles Promotional …" at bounding box center [1037, 295] width 184 height 2097
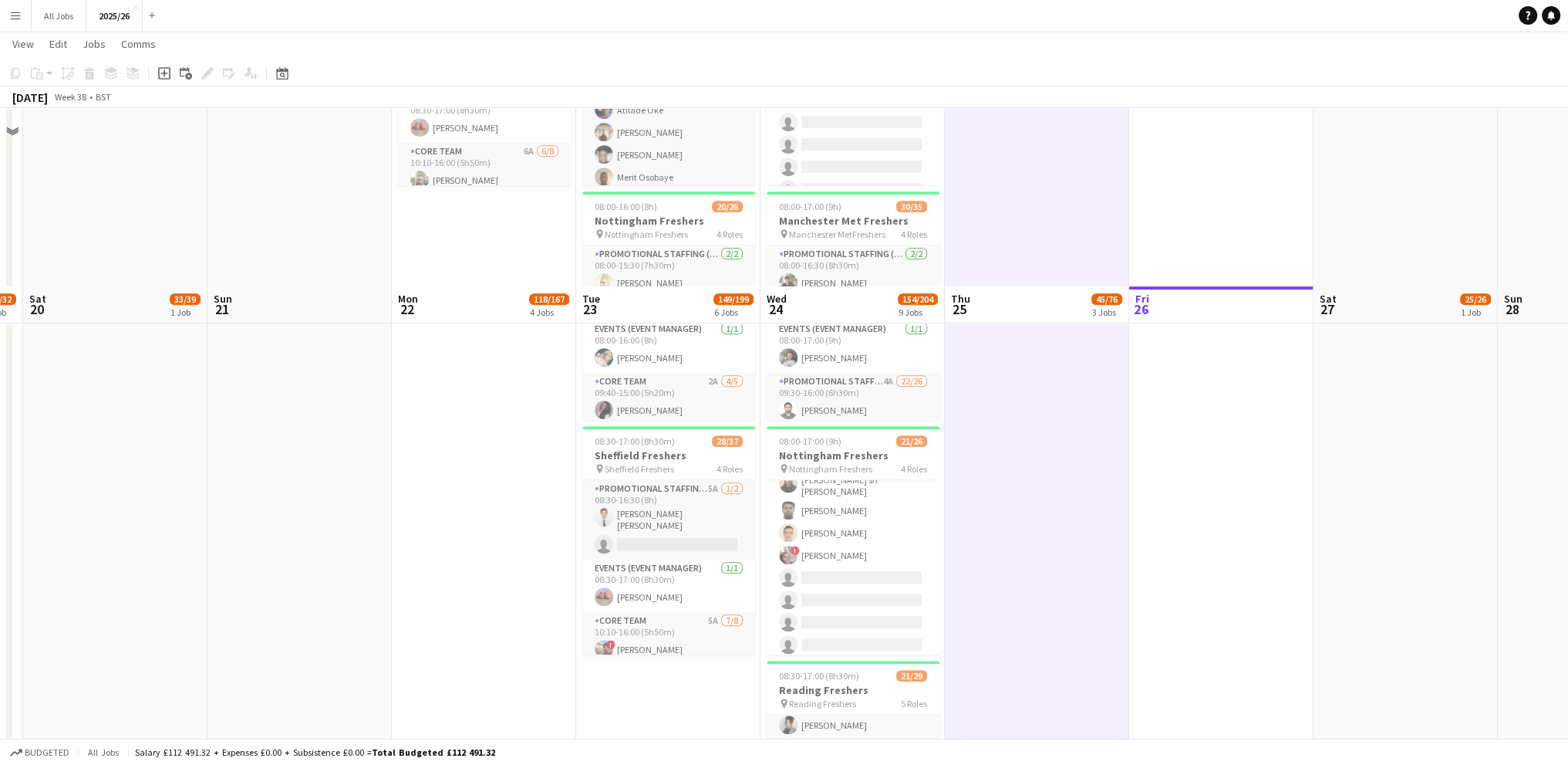
scroll to position [1389, 0]
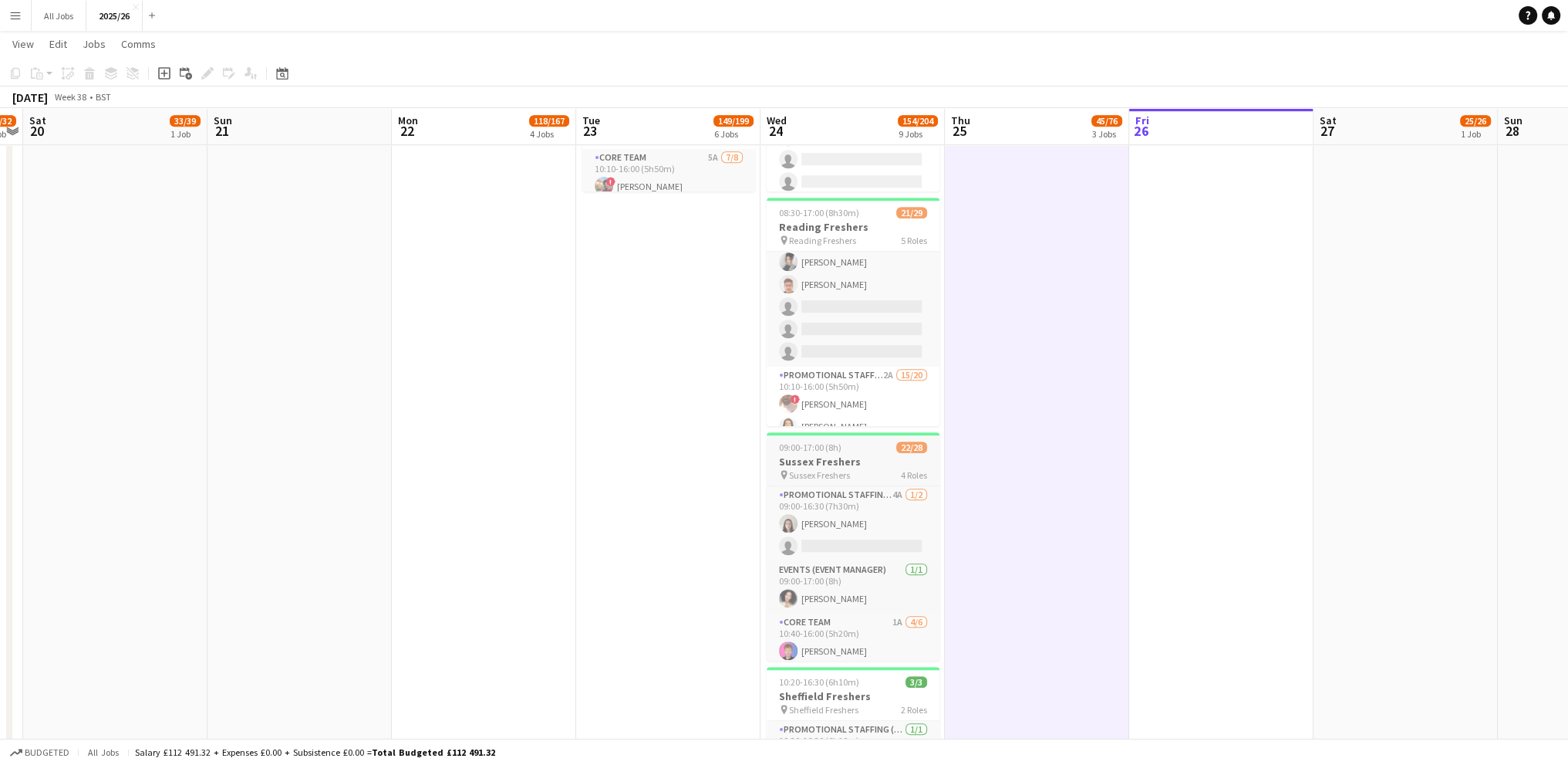
click at [833, 434] on div at bounding box center [853, 433] width 173 height 3
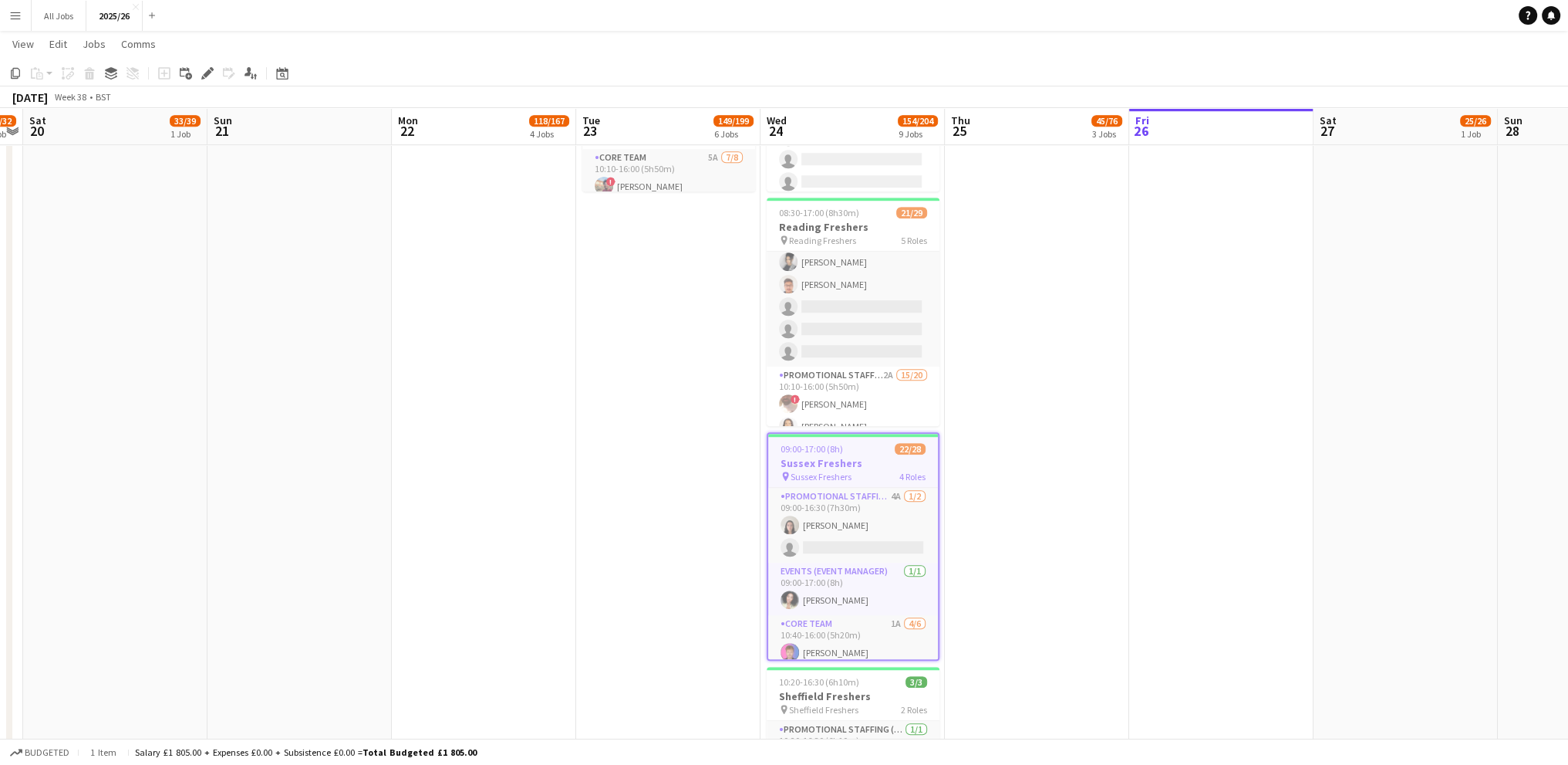
click at [864, 453] on div "09:00-17:00 (8h) 22/28" at bounding box center [853, 449] width 170 height 12
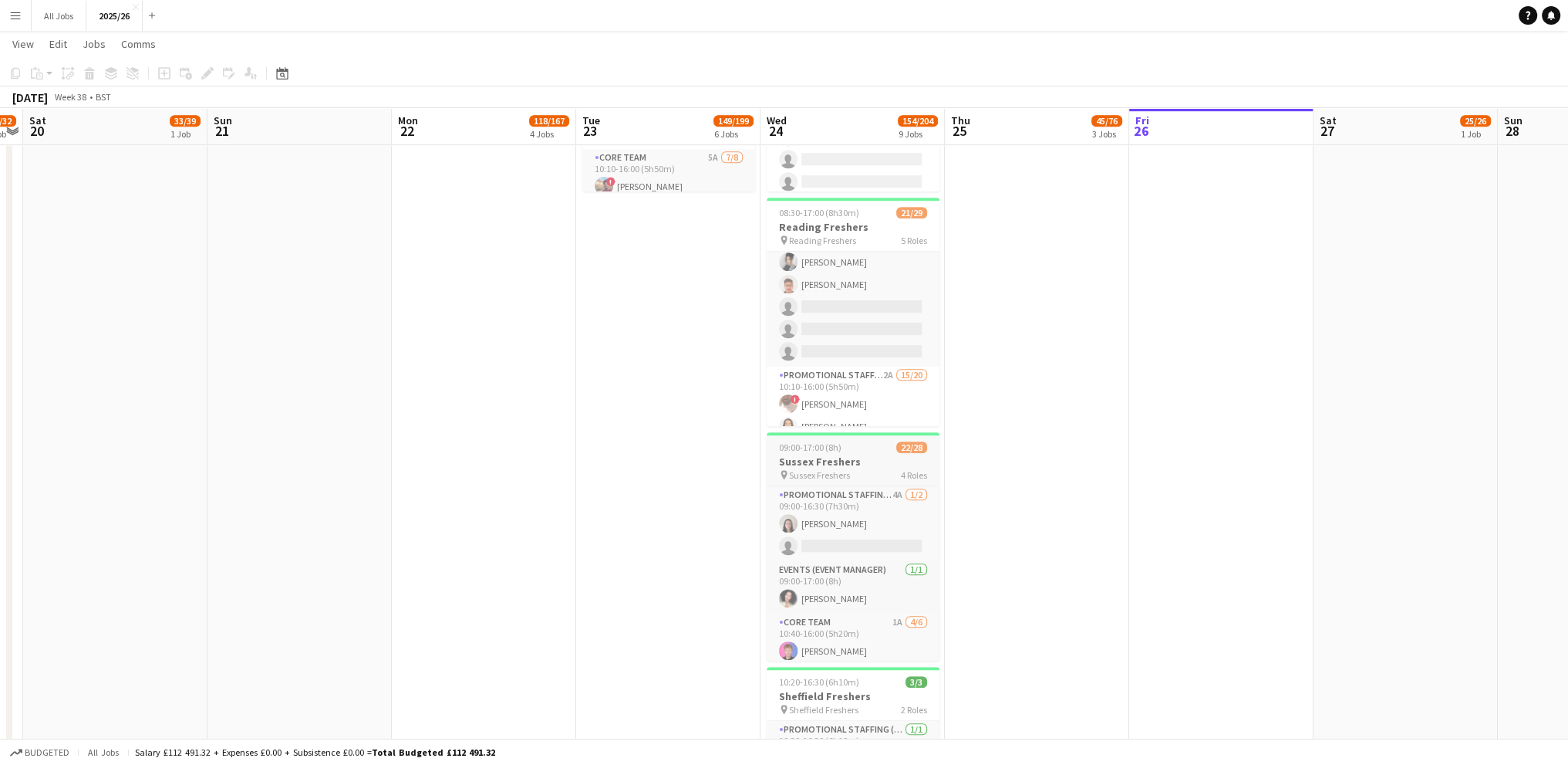
click at [864, 453] on app-job-card "09:00-17:00 (8h) 22/28 Sussex Freshers pin Sussex Freshers 4 Roles Promotional …" at bounding box center [853, 547] width 173 height 229
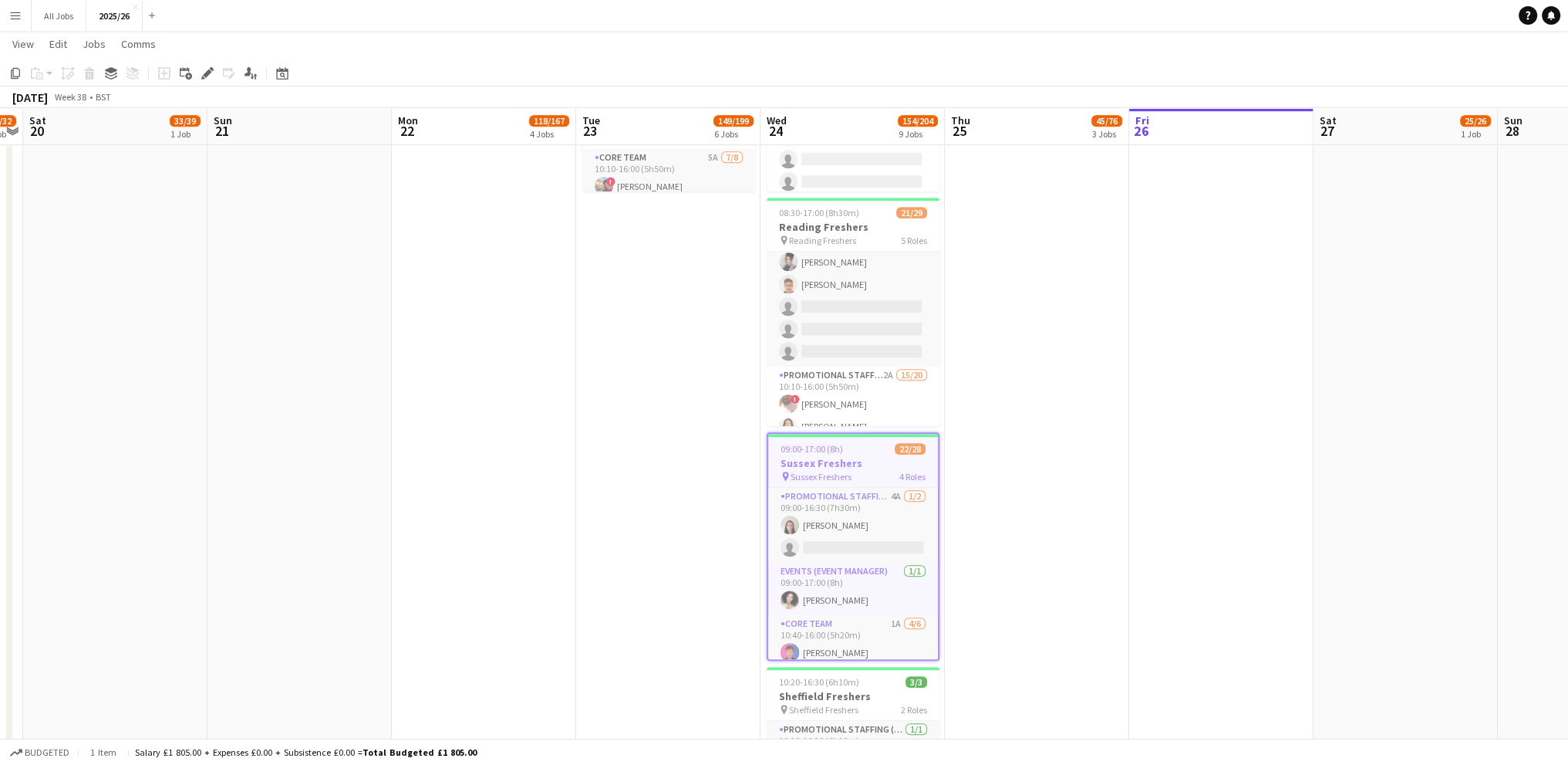
click at [864, 453] on div "09:00-17:00 (8h) 22/28" at bounding box center [853, 449] width 170 height 12
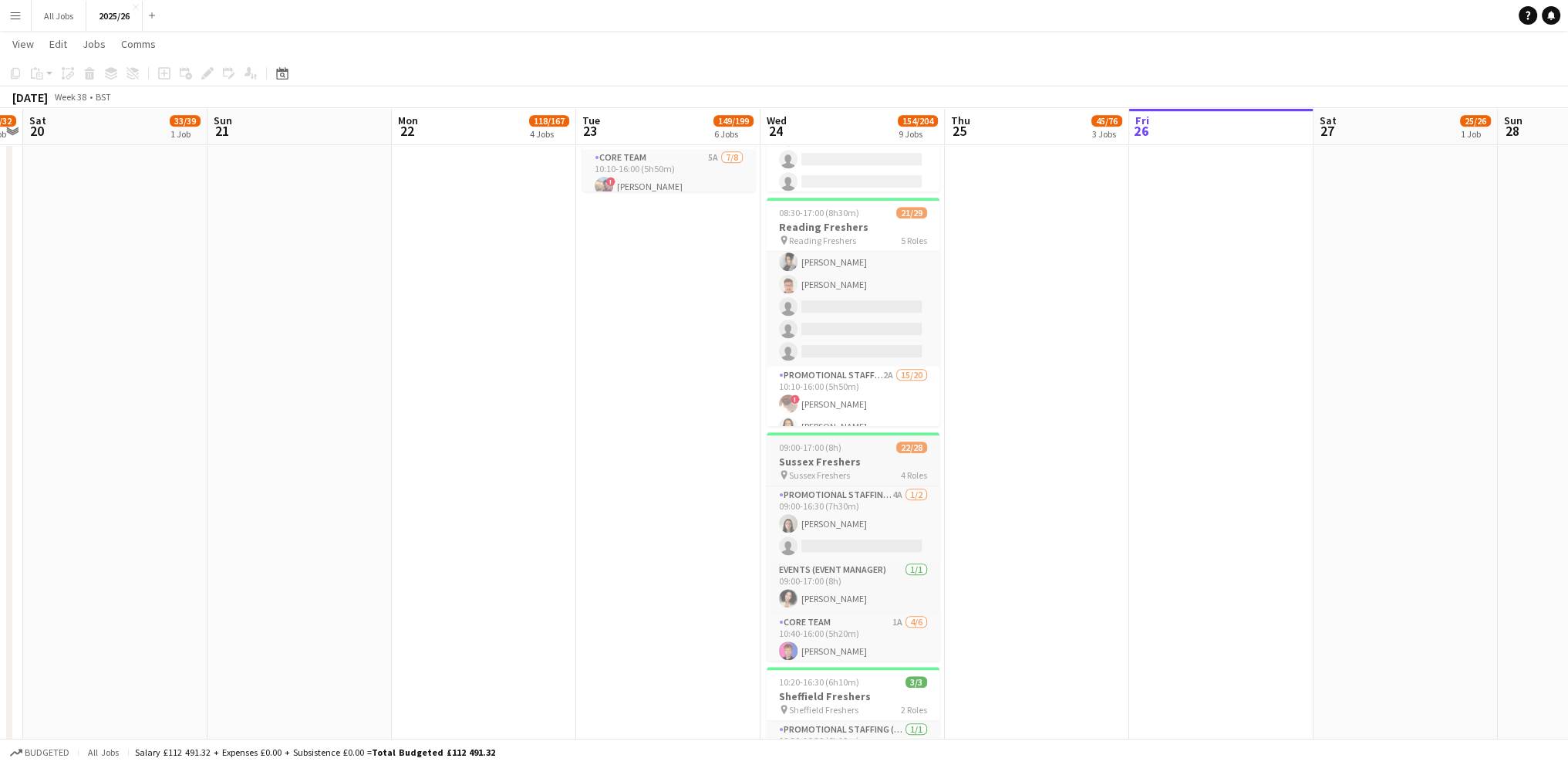
click at [864, 453] on app-job-card "09:00-17:00 (8h) 22/28 Sussex Freshers pin Sussex Freshers 4 Roles Promotional …" at bounding box center [853, 547] width 173 height 229
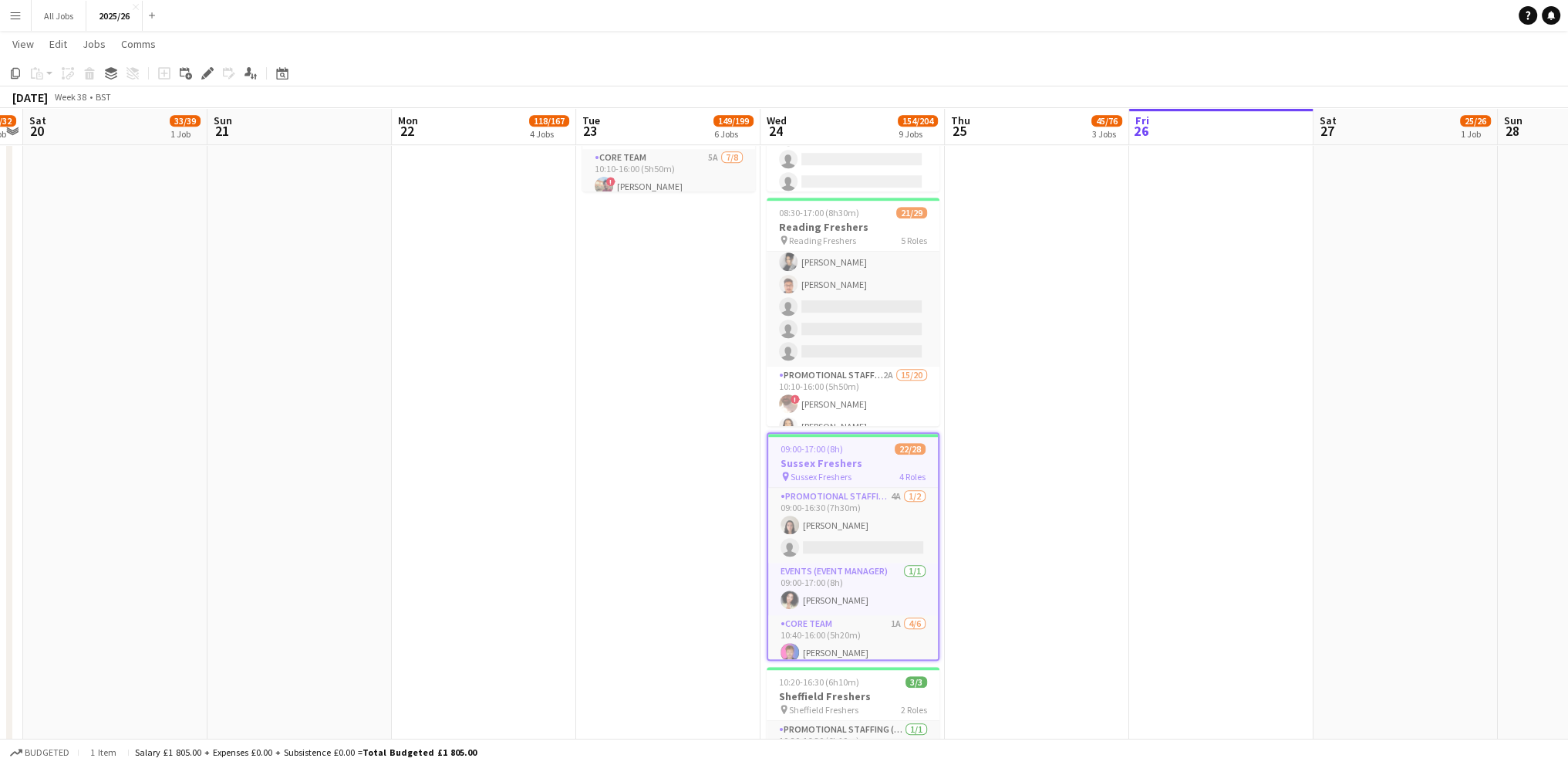
click at [825, 472] on span "Sussex Freshers" at bounding box center [821, 477] width 61 height 12
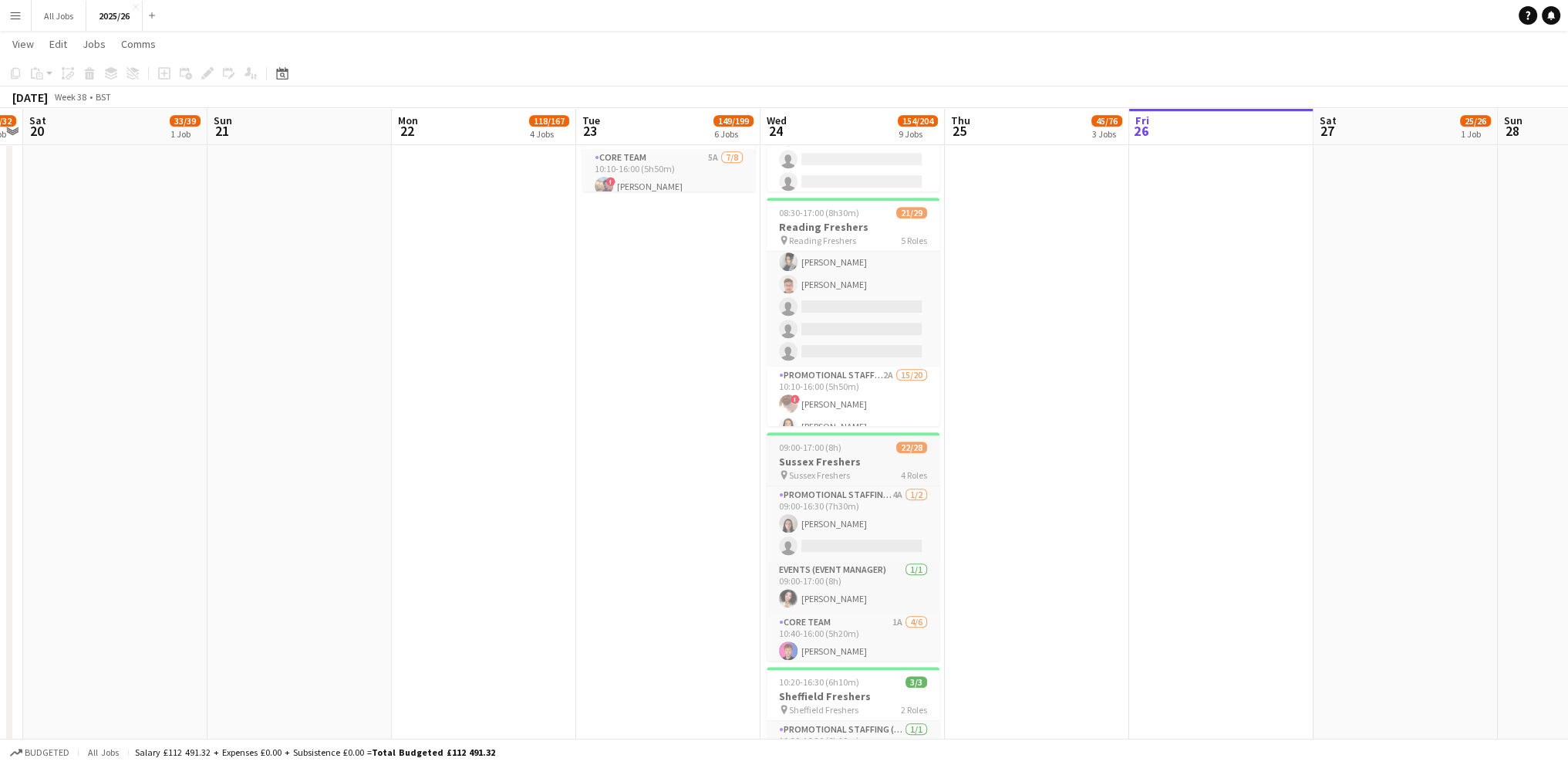
click at [825, 472] on span "Sussex Freshers" at bounding box center [820, 475] width 61 height 12
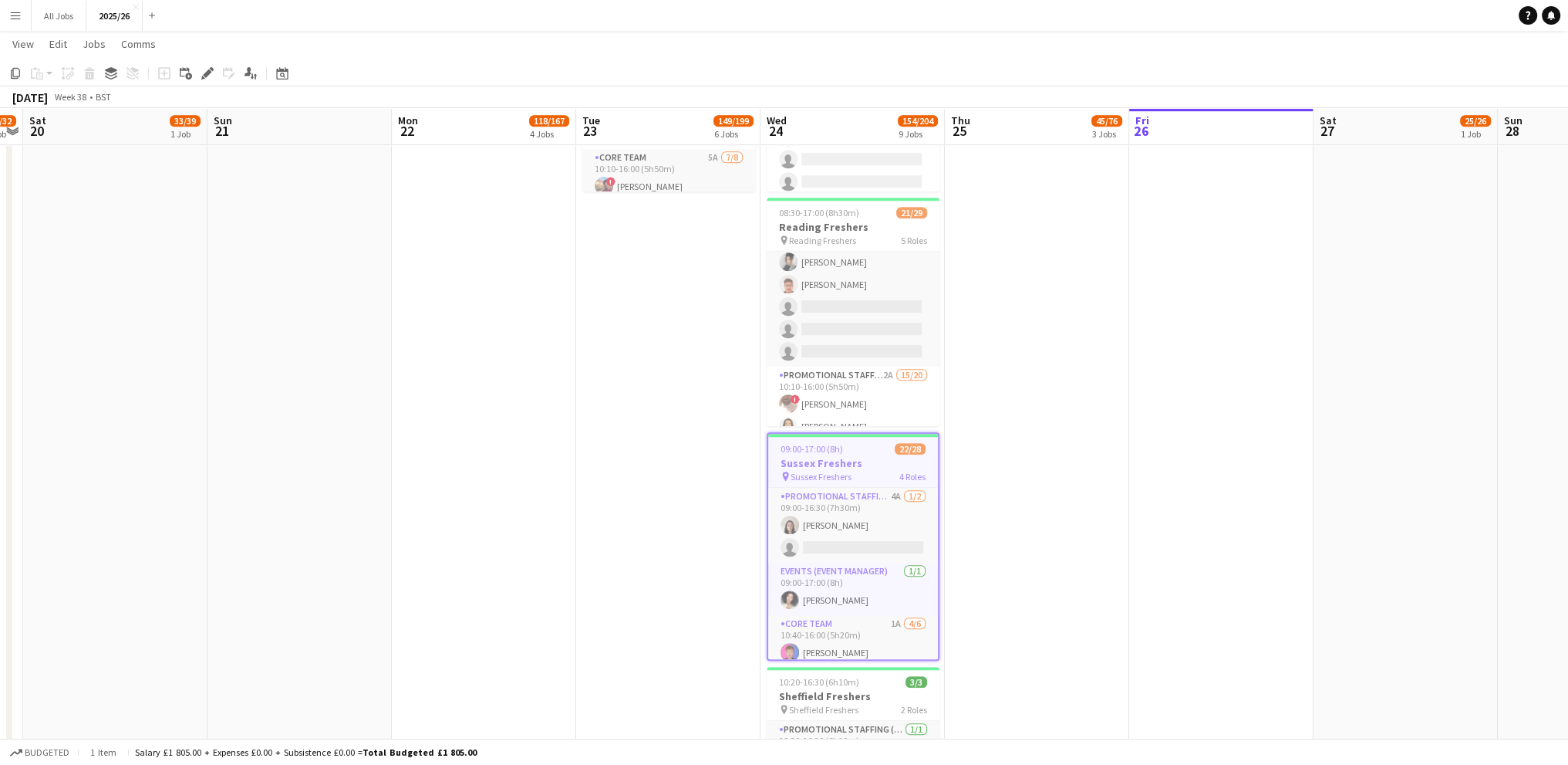
click at [922, 453] on span "22/28" at bounding box center [909, 449] width 30 height 12
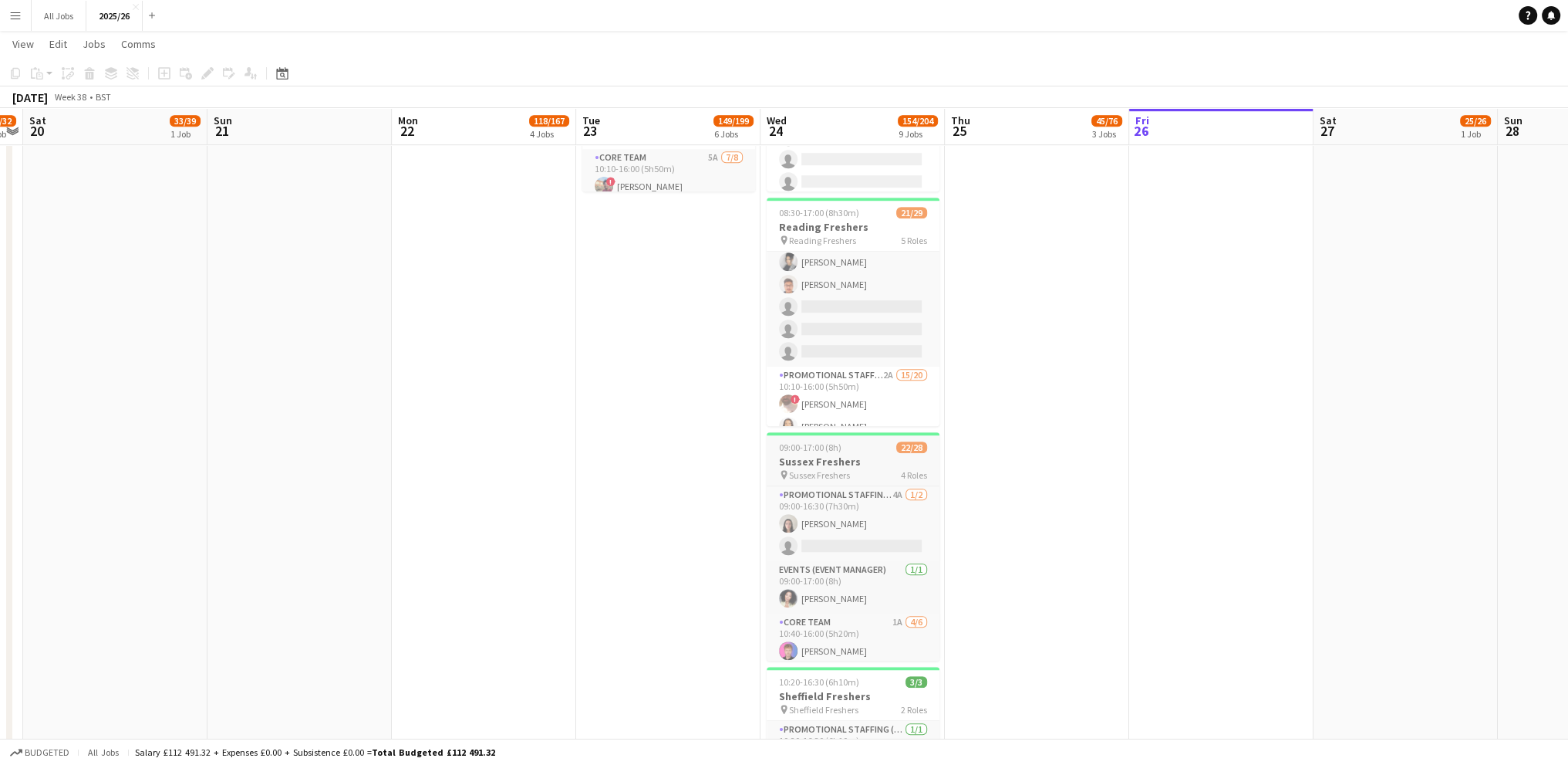
click at [919, 443] on span "22/28" at bounding box center [911, 447] width 30 height 12
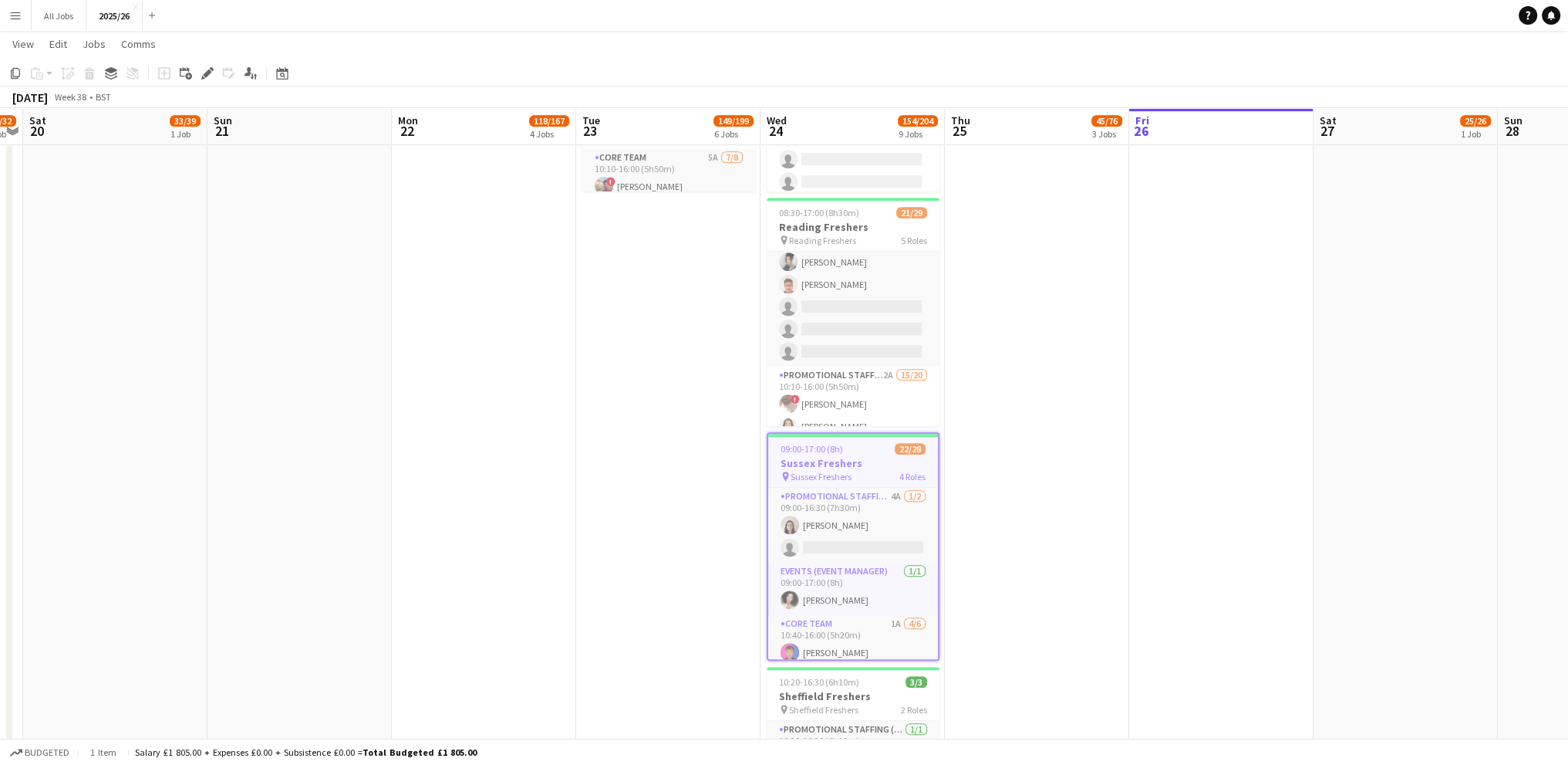
click at [919, 443] on span "22/28" at bounding box center [909, 449] width 30 height 12
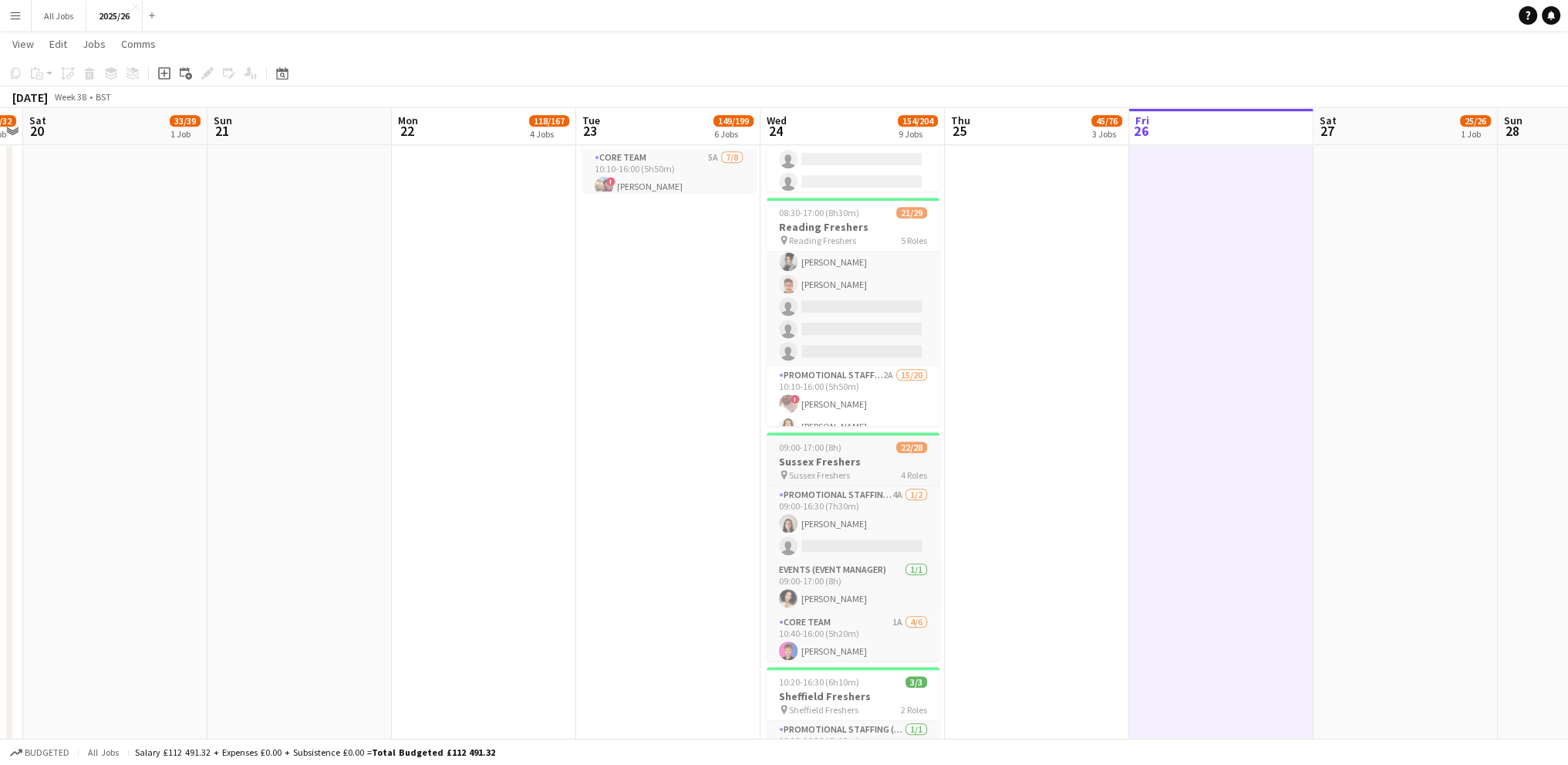
click at [903, 450] on span "22/28" at bounding box center [911, 447] width 30 height 12
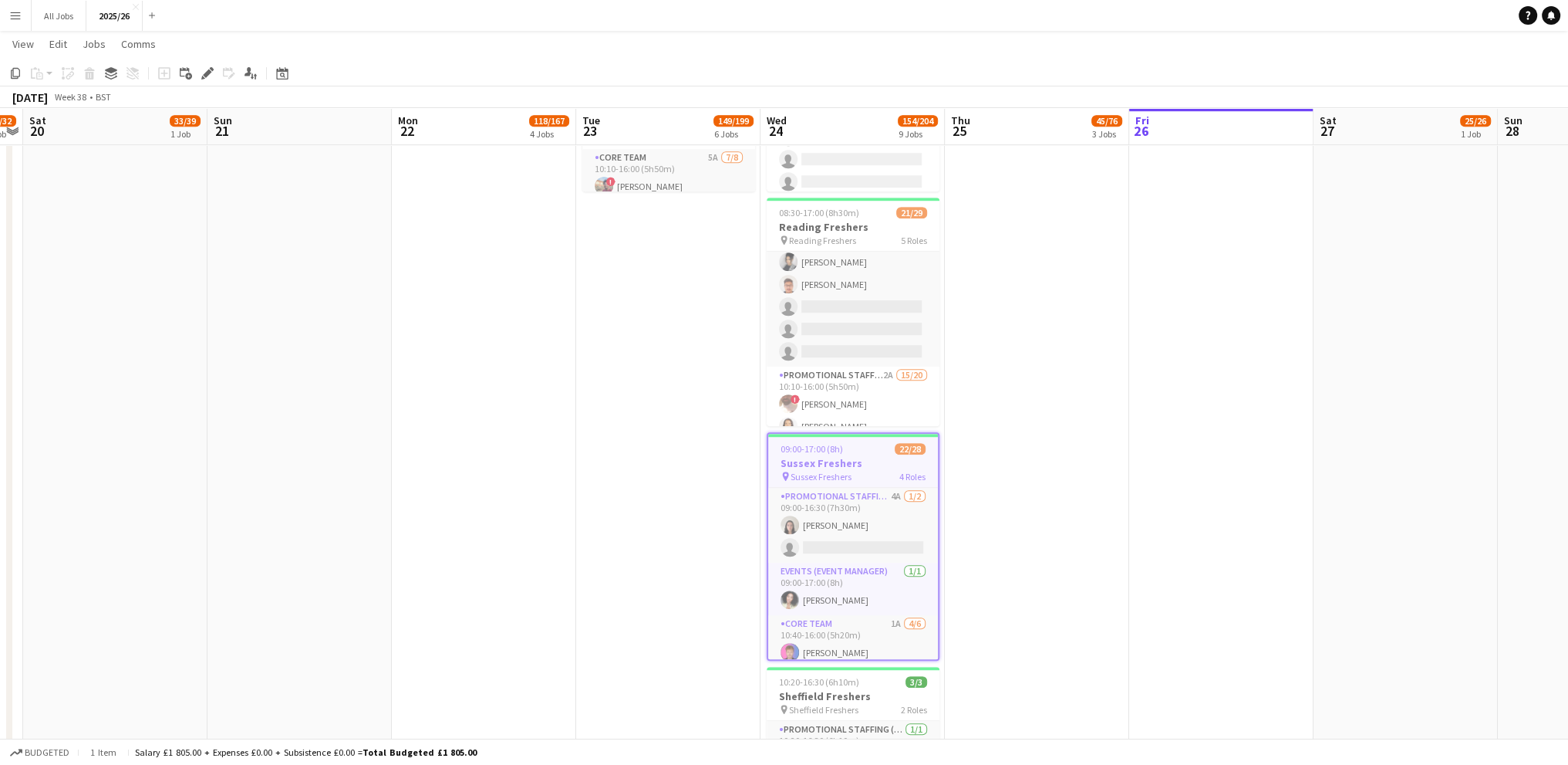
click at [903, 450] on span "22/28" at bounding box center [909, 449] width 30 height 12
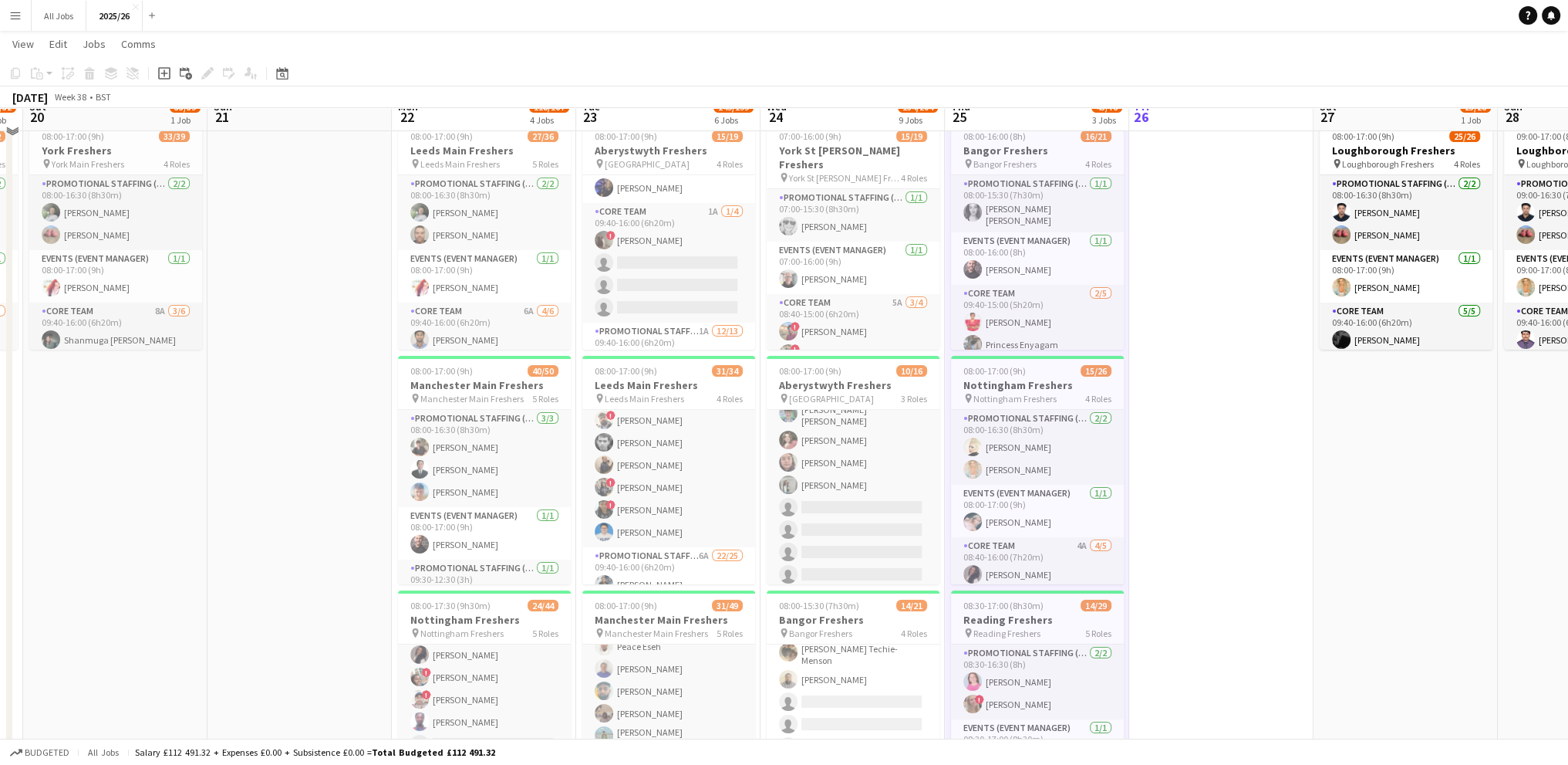
scroll to position [0, 0]
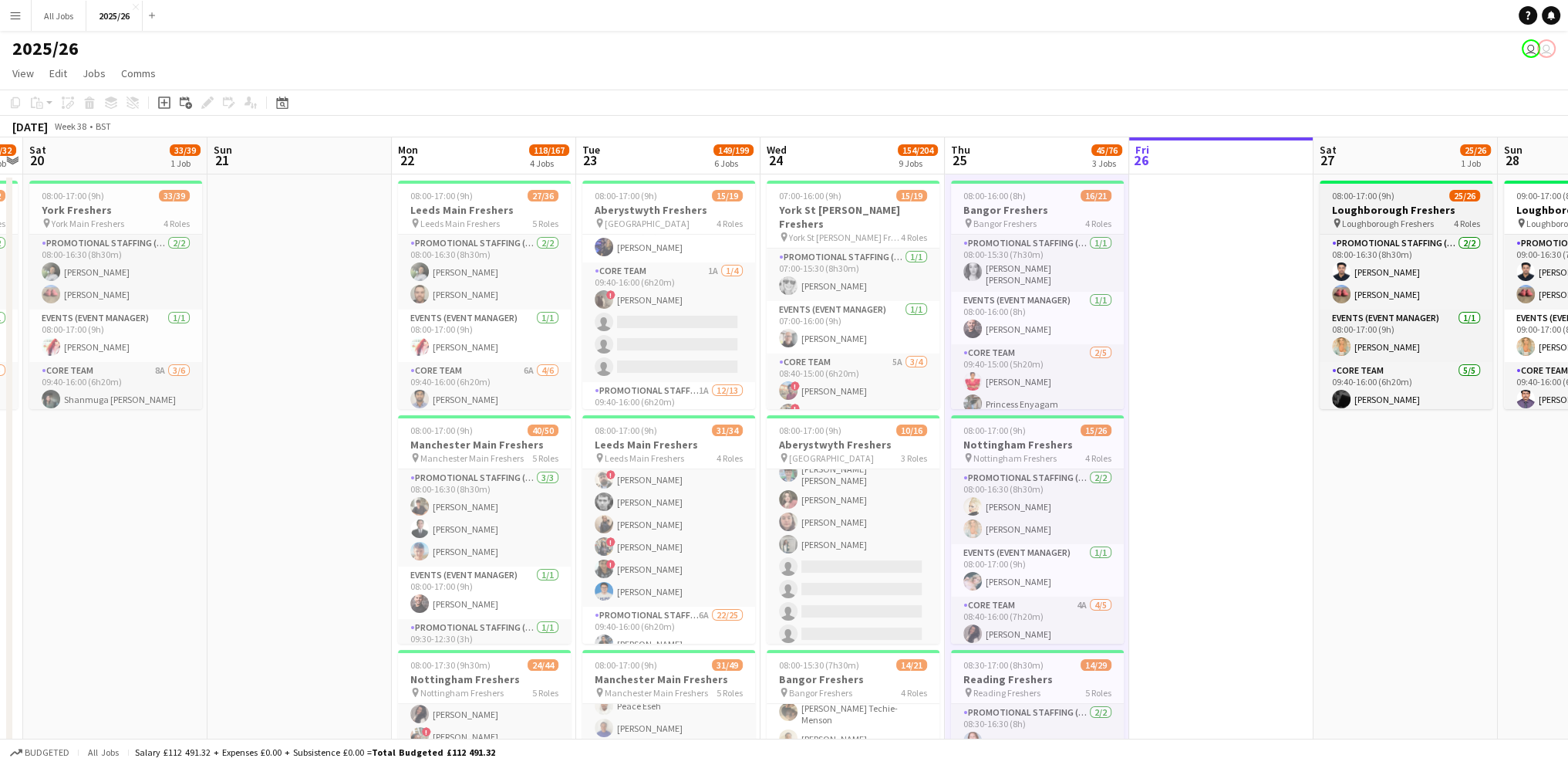
click at [1406, 210] on h3 "Loughborough Freshers" at bounding box center [1407, 209] width 173 height 14
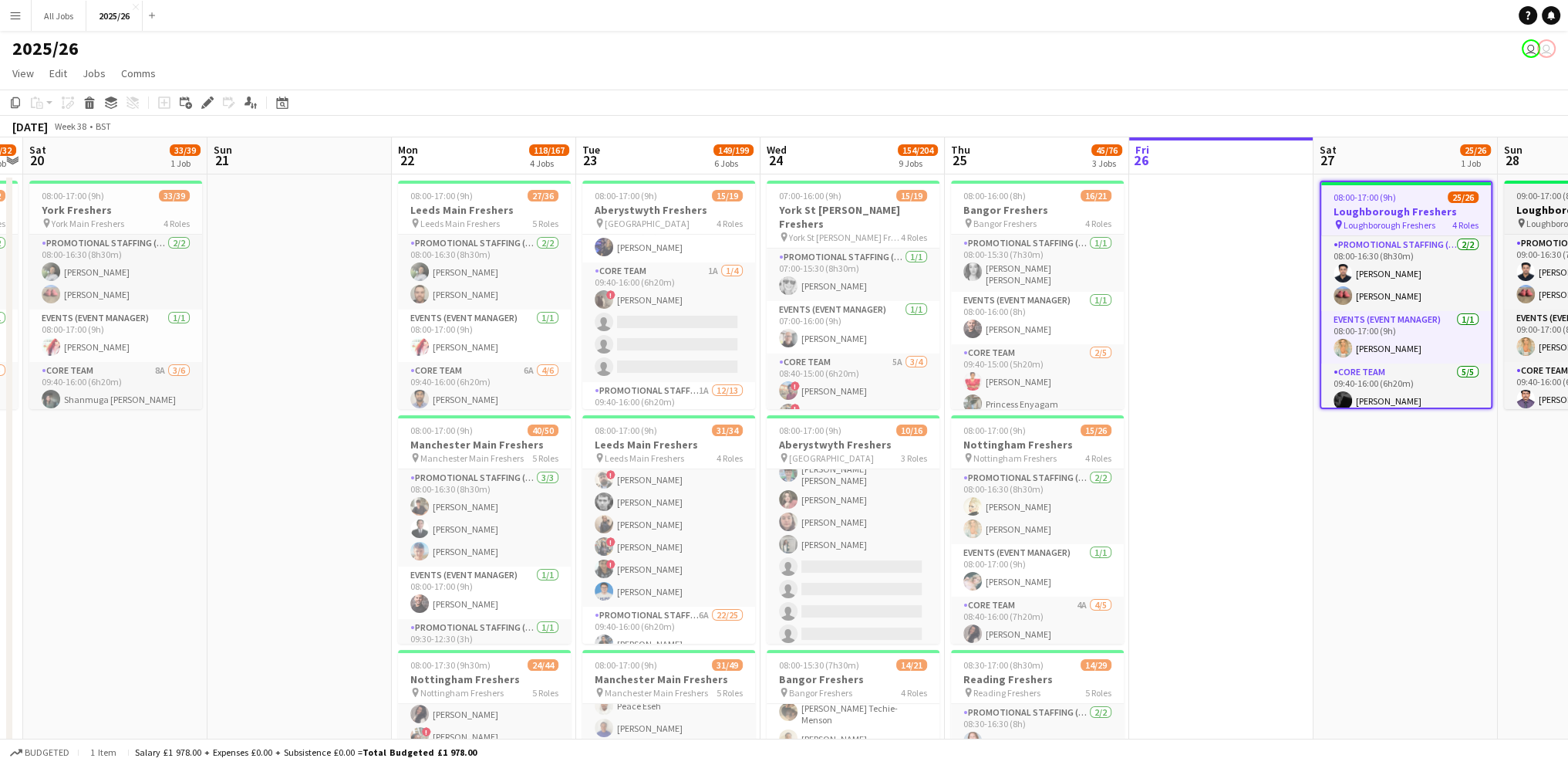
click at [1554, 199] on span "09:00-17:00 (8h)" at bounding box center [1548, 195] width 63 height 12
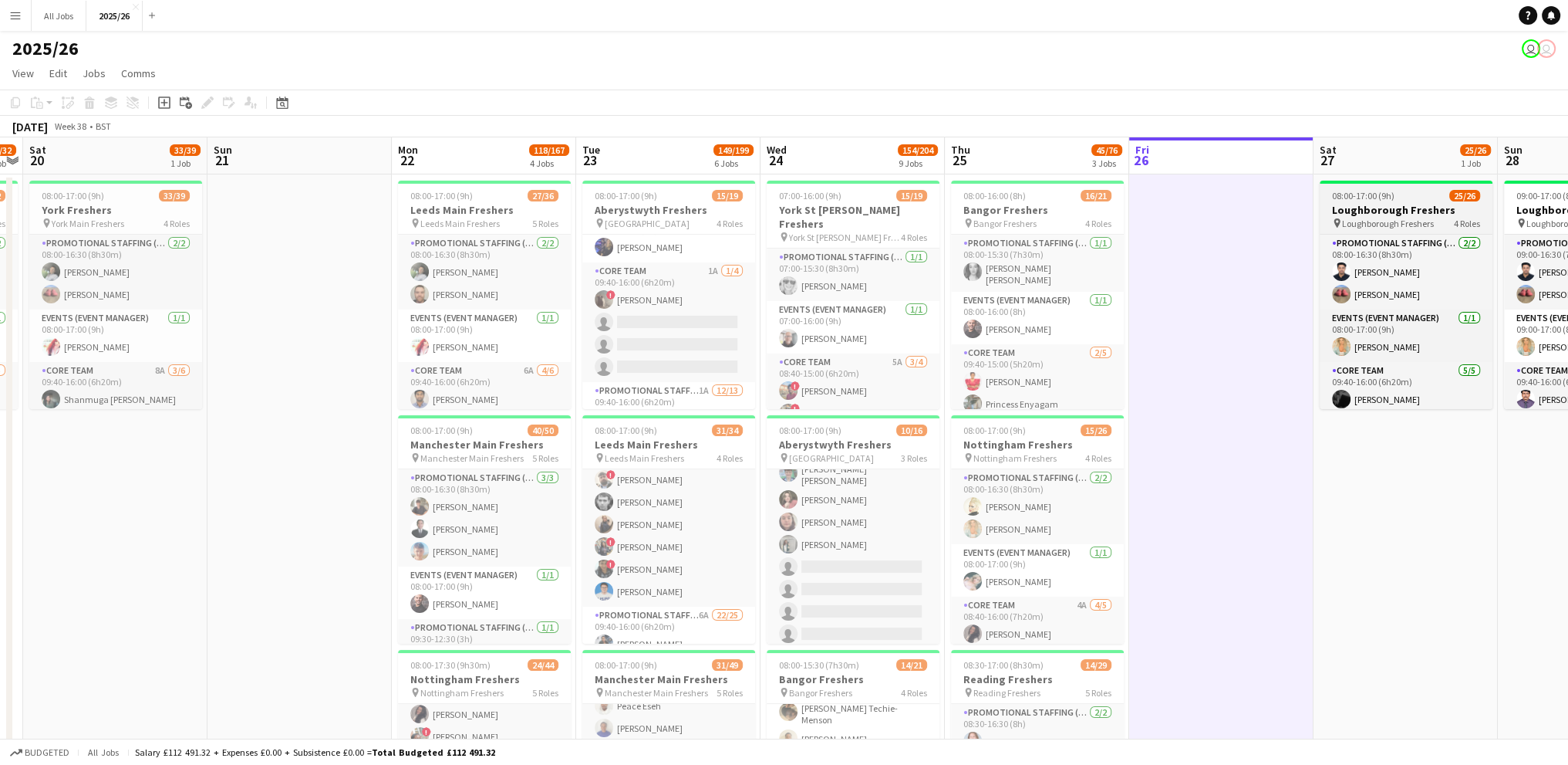
click at [1469, 197] on span "25/26" at bounding box center [1464, 195] width 30 height 12
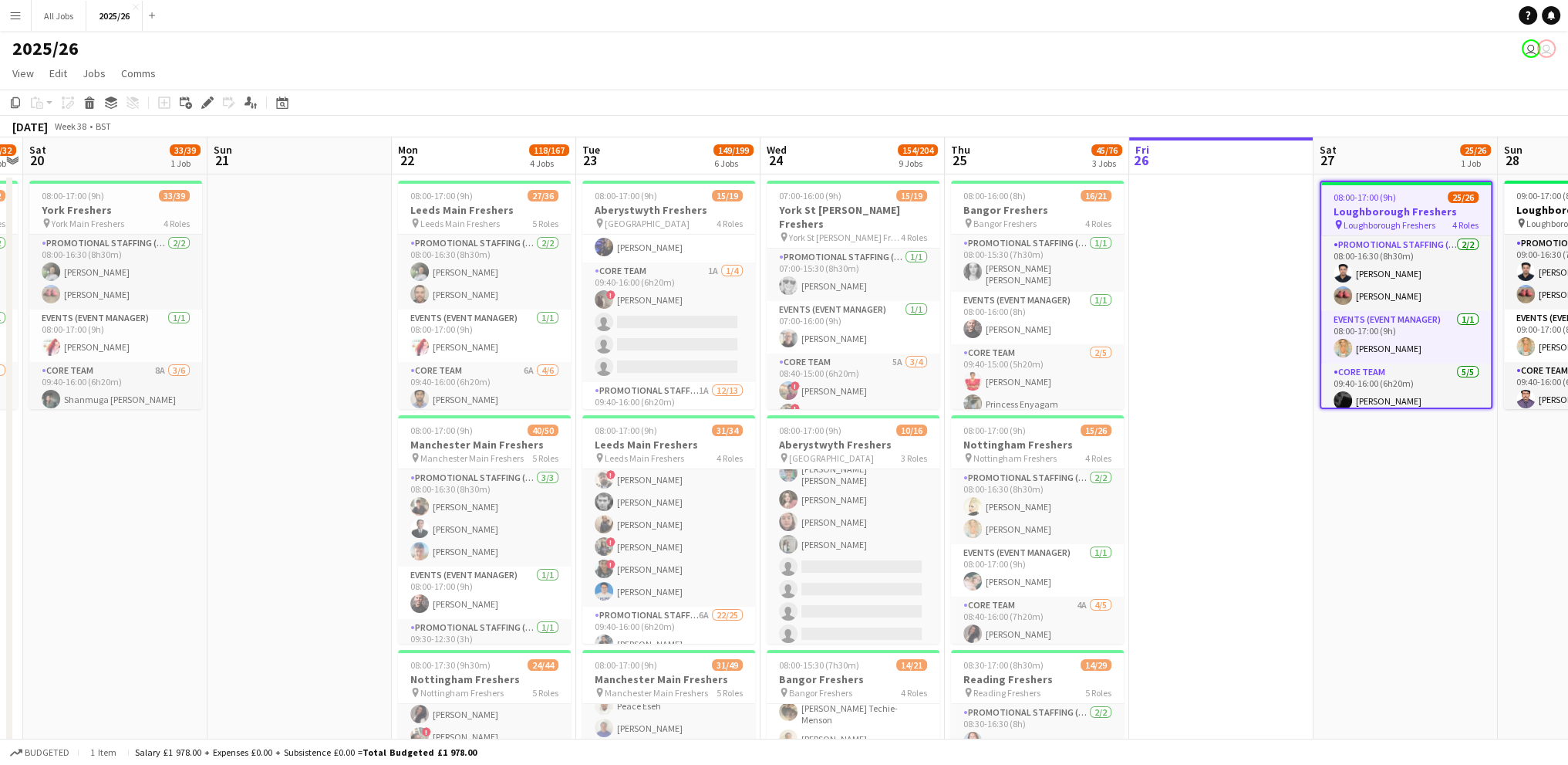
click at [1469, 197] on span "25/26" at bounding box center [1463, 197] width 30 height 12
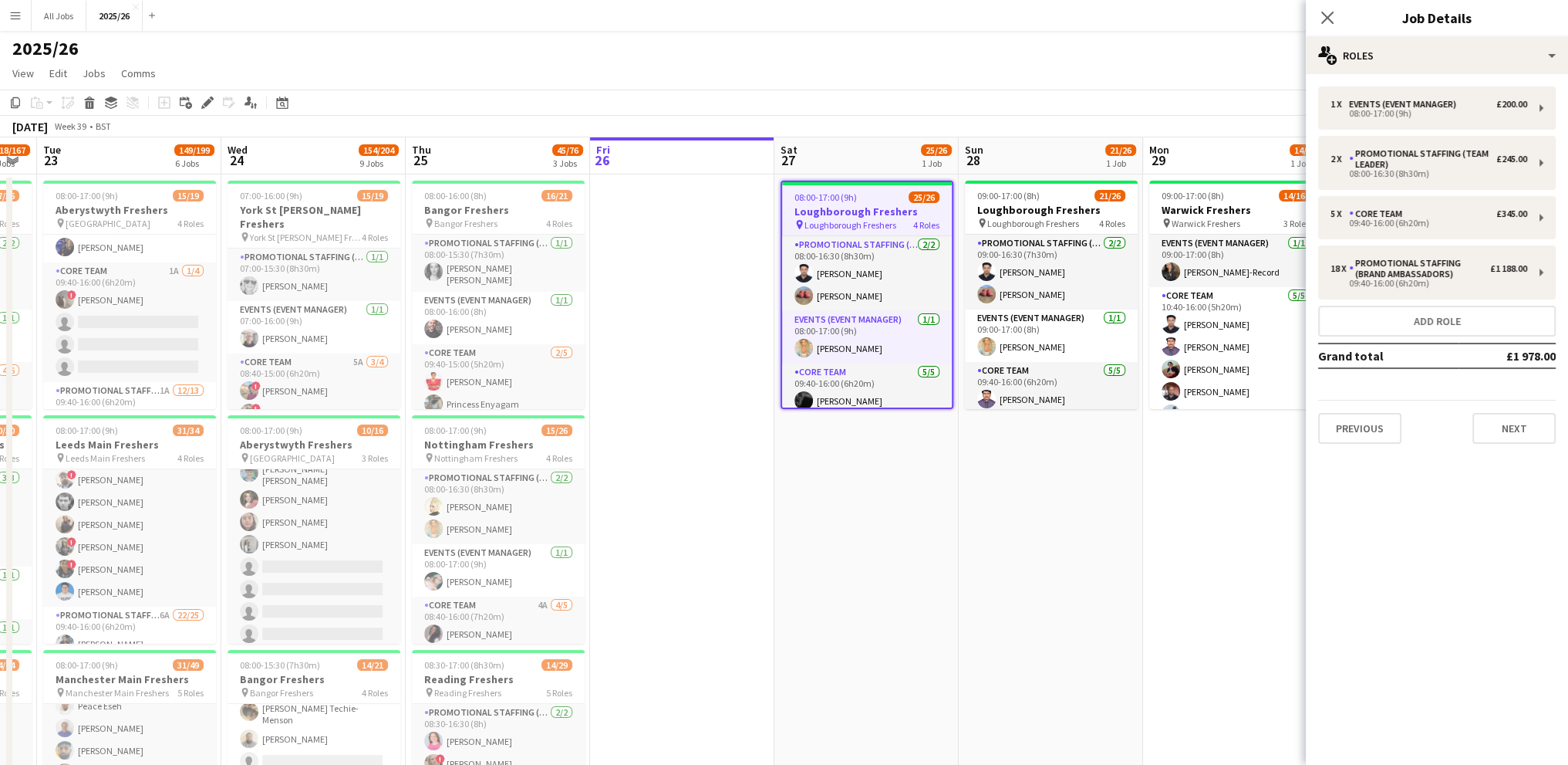
scroll to position [0, 531]
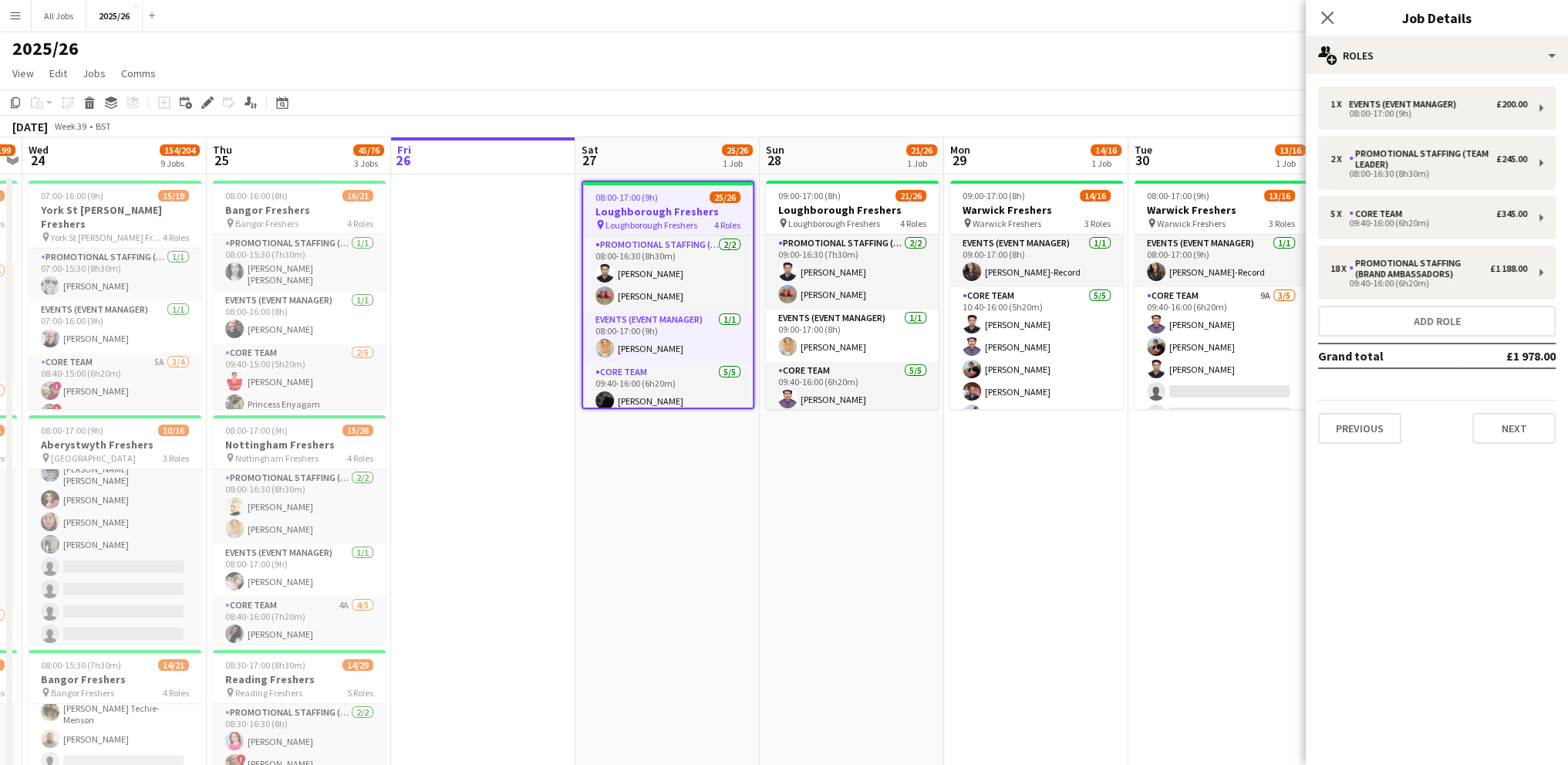
drag, startPoint x: 1160, startPoint y: 486, endPoint x: 422, endPoint y: 469, distance: 738.2
click at [905, 194] on span "21/26" at bounding box center [910, 195] width 30 height 12
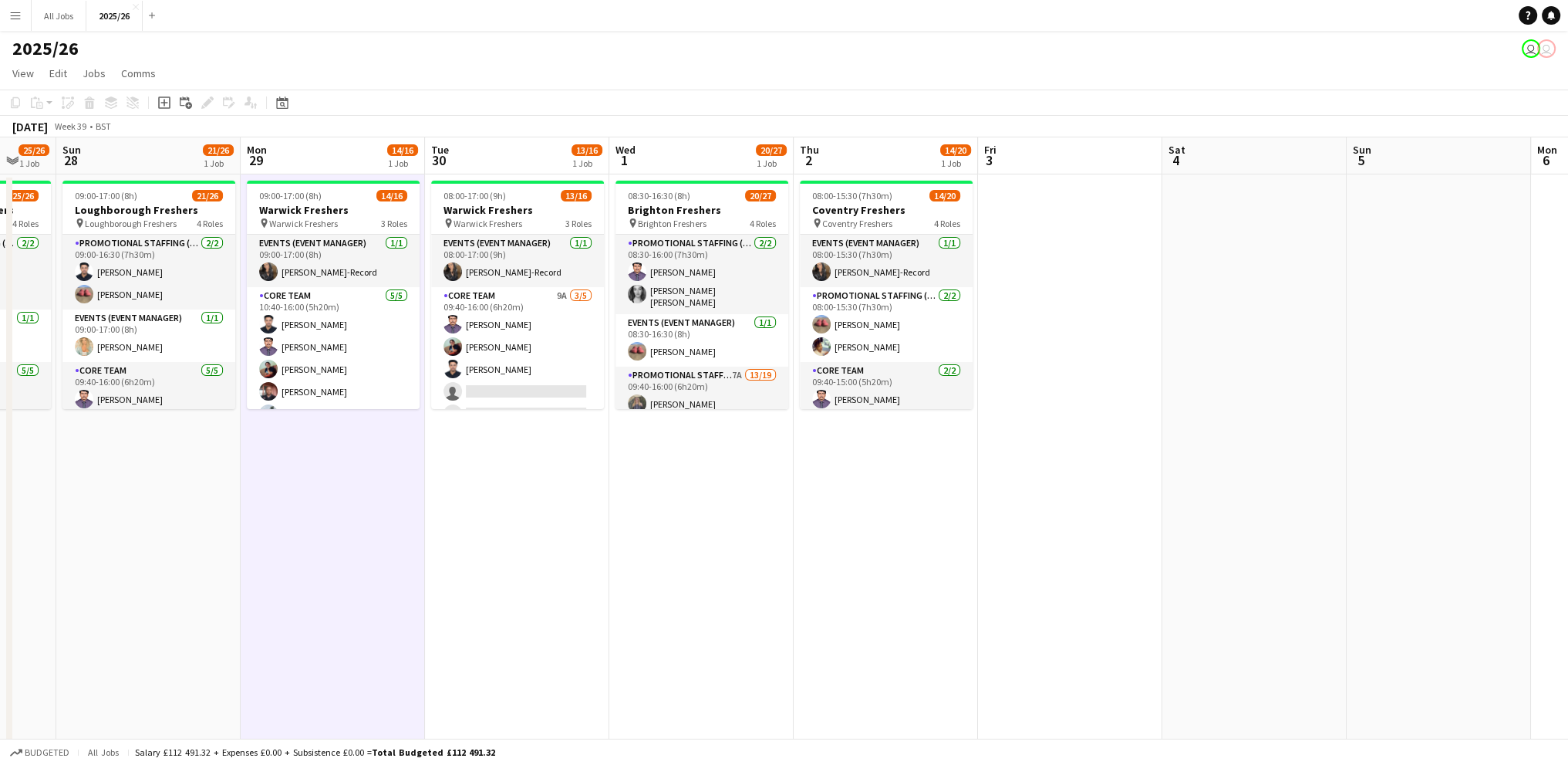
scroll to position [0, 496]
drag, startPoint x: 907, startPoint y: 519, endPoint x: 384, endPoint y: 554, distance: 524.2
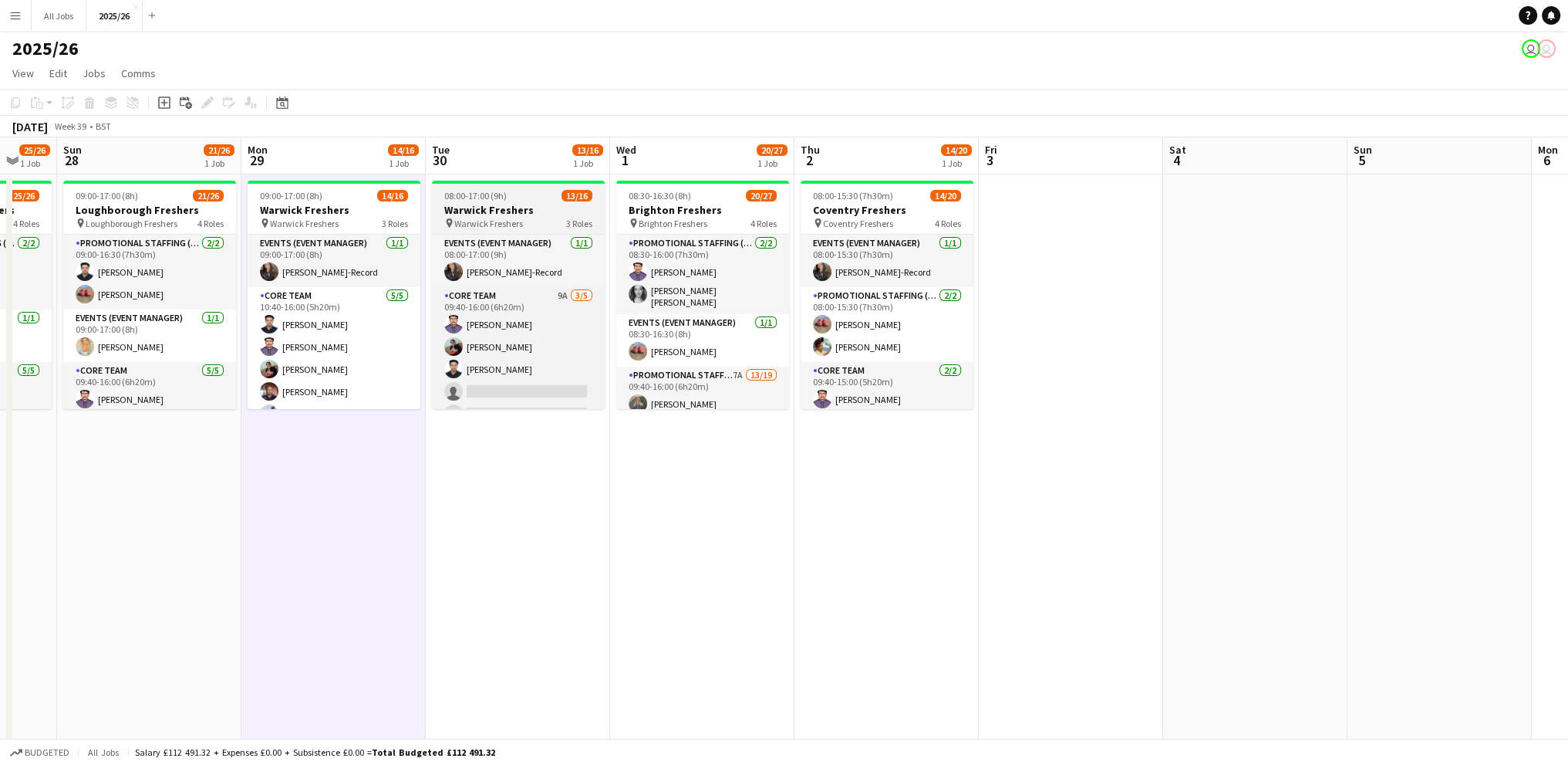
click at [591, 206] on h3 "Warwick Freshers" at bounding box center [519, 209] width 173 height 14
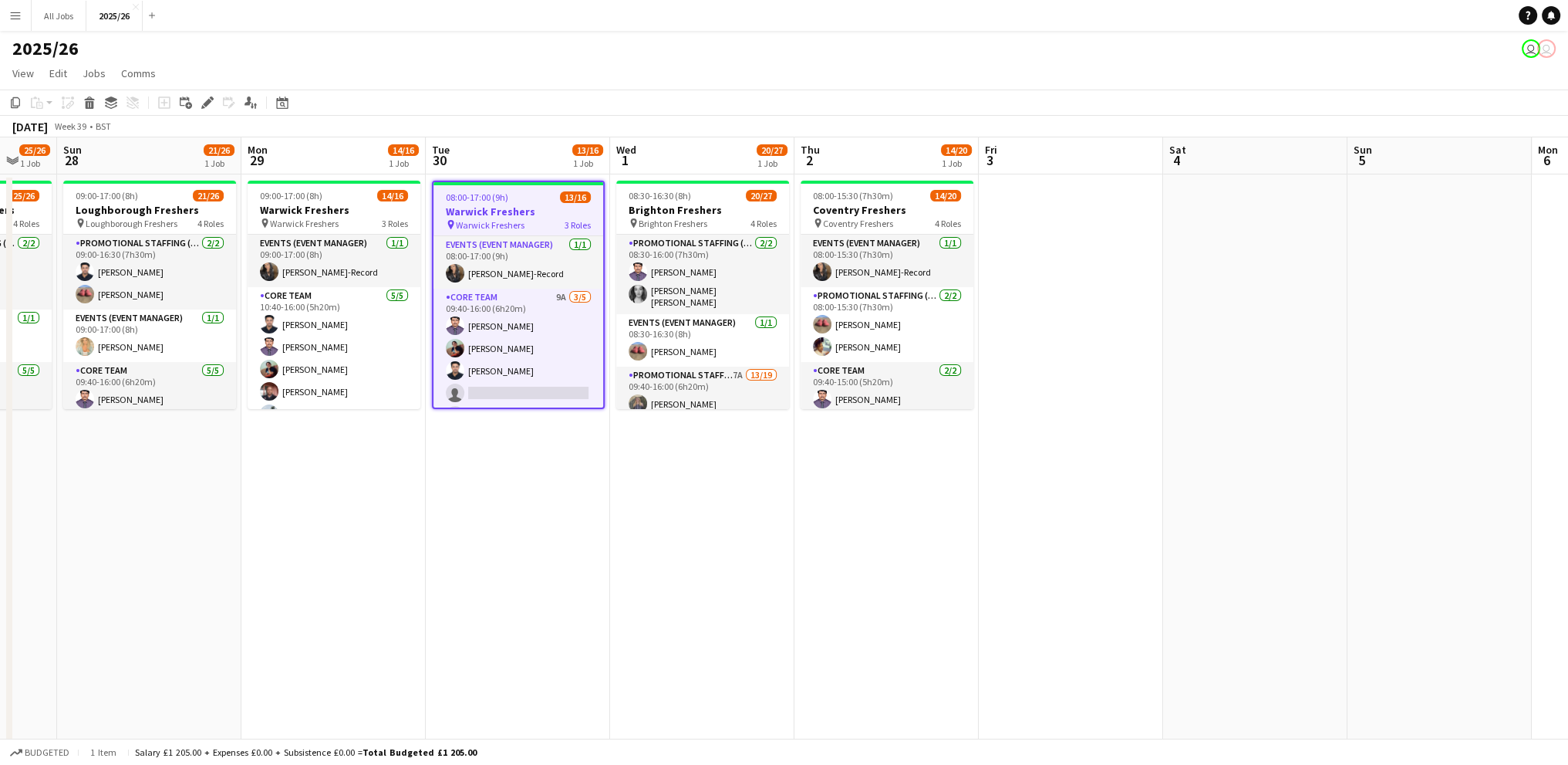
click at [587, 200] on span "13/16" at bounding box center [575, 197] width 30 height 12
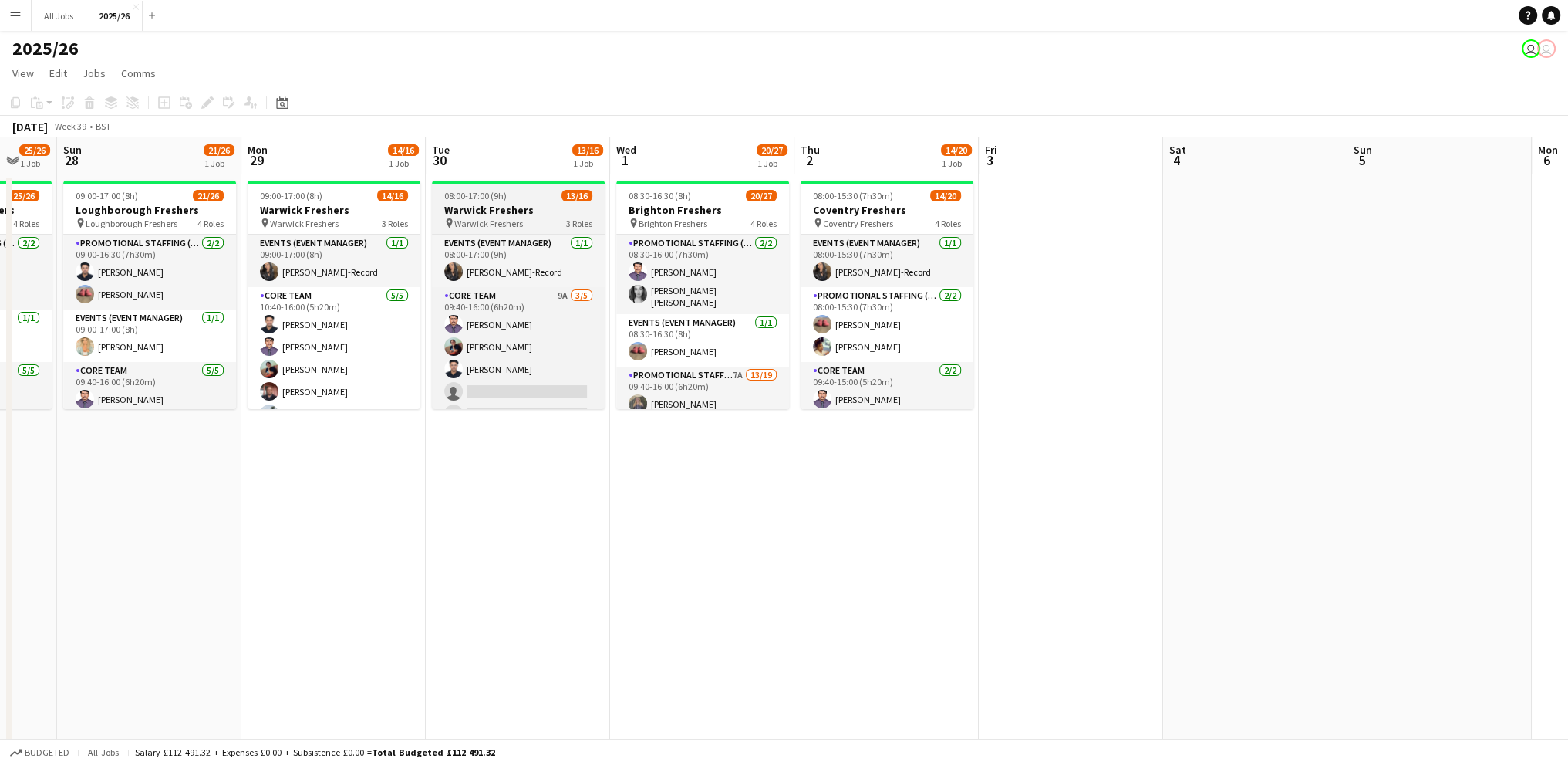
click at [587, 200] on span "13/16" at bounding box center [577, 195] width 30 height 12
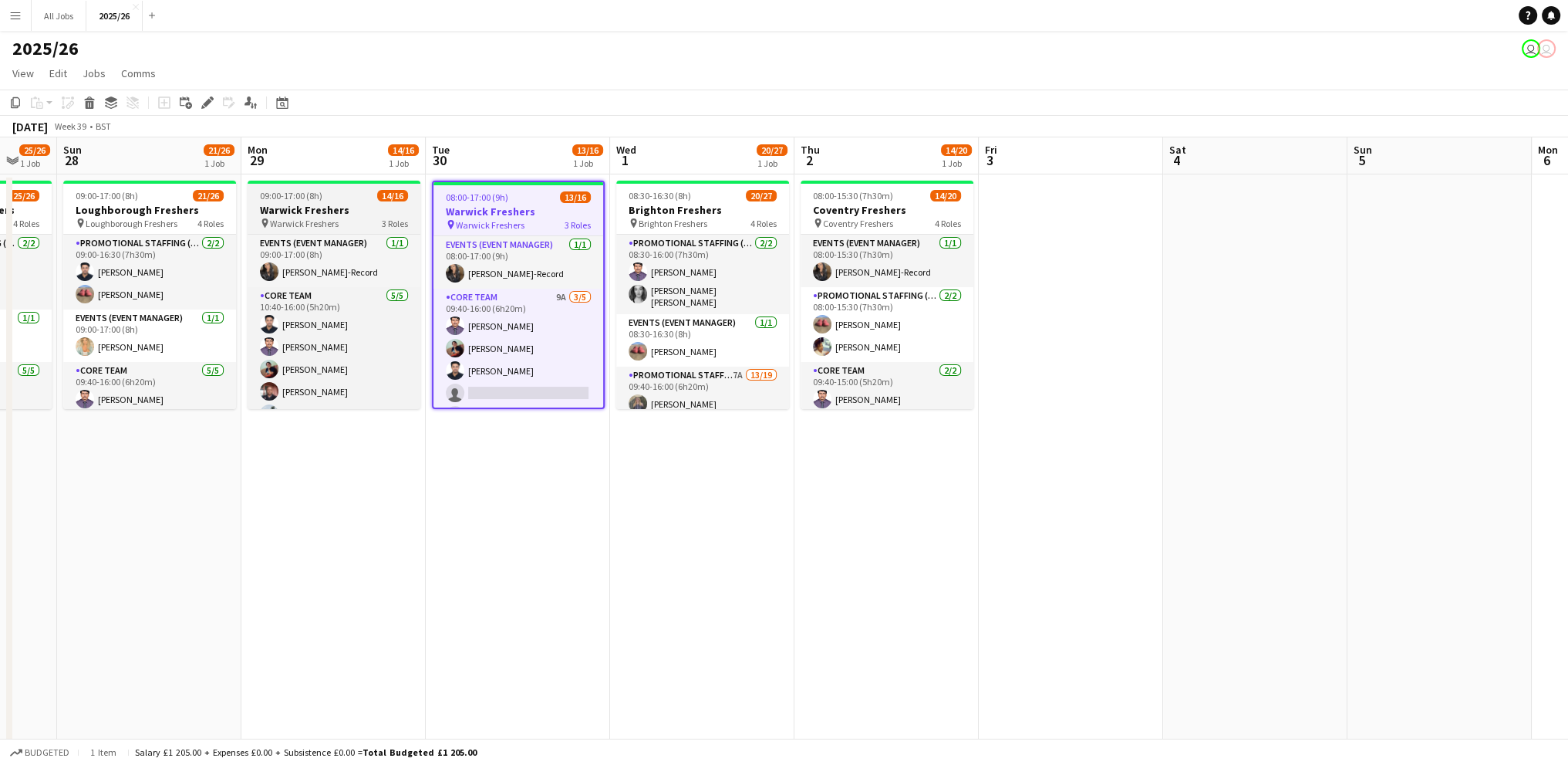
click at [395, 194] on span "14/16" at bounding box center [392, 195] width 30 height 12
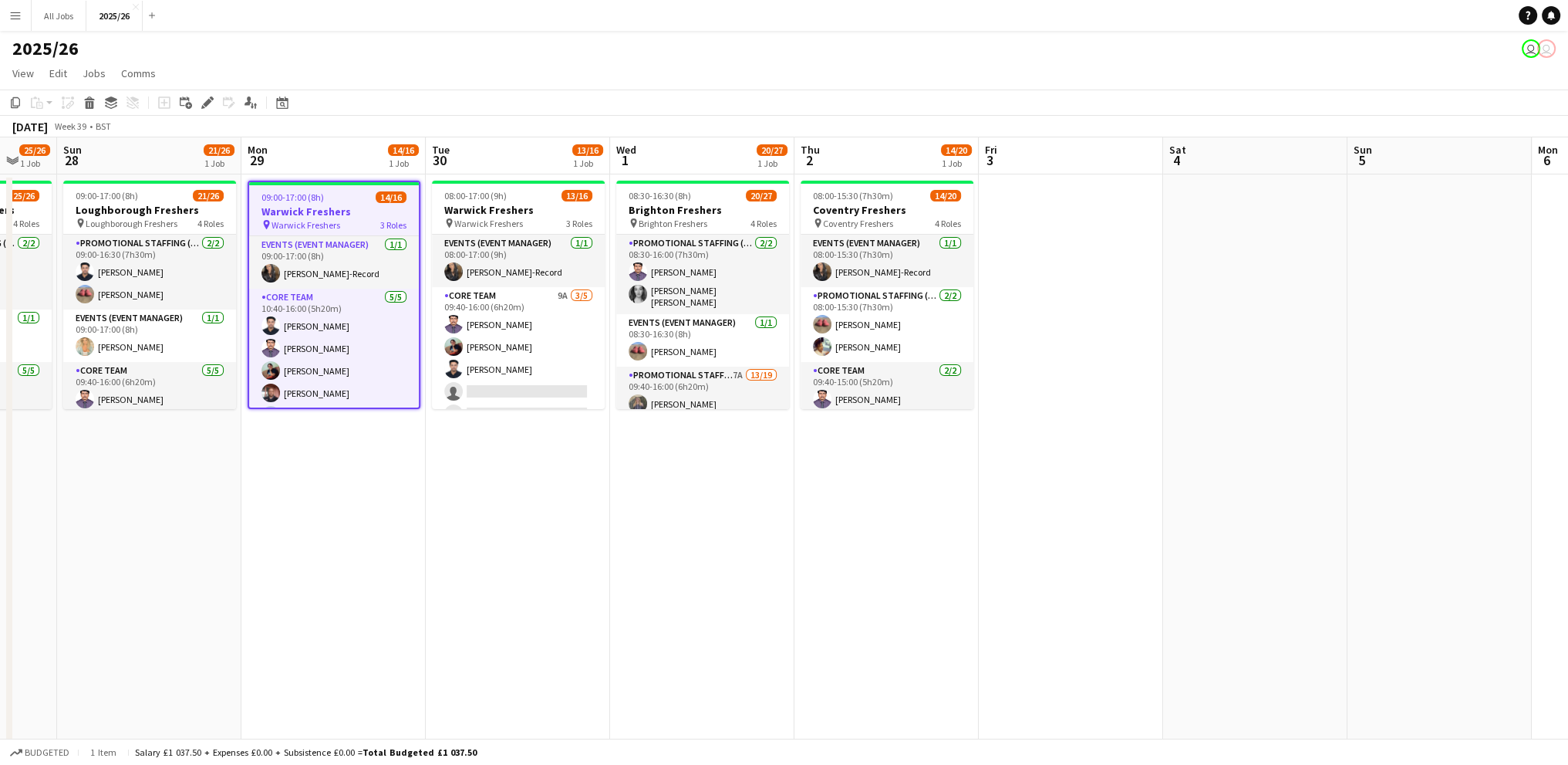
click at [395, 194] on span "14/16" at bounding box center [391, 197] width 30 height 12
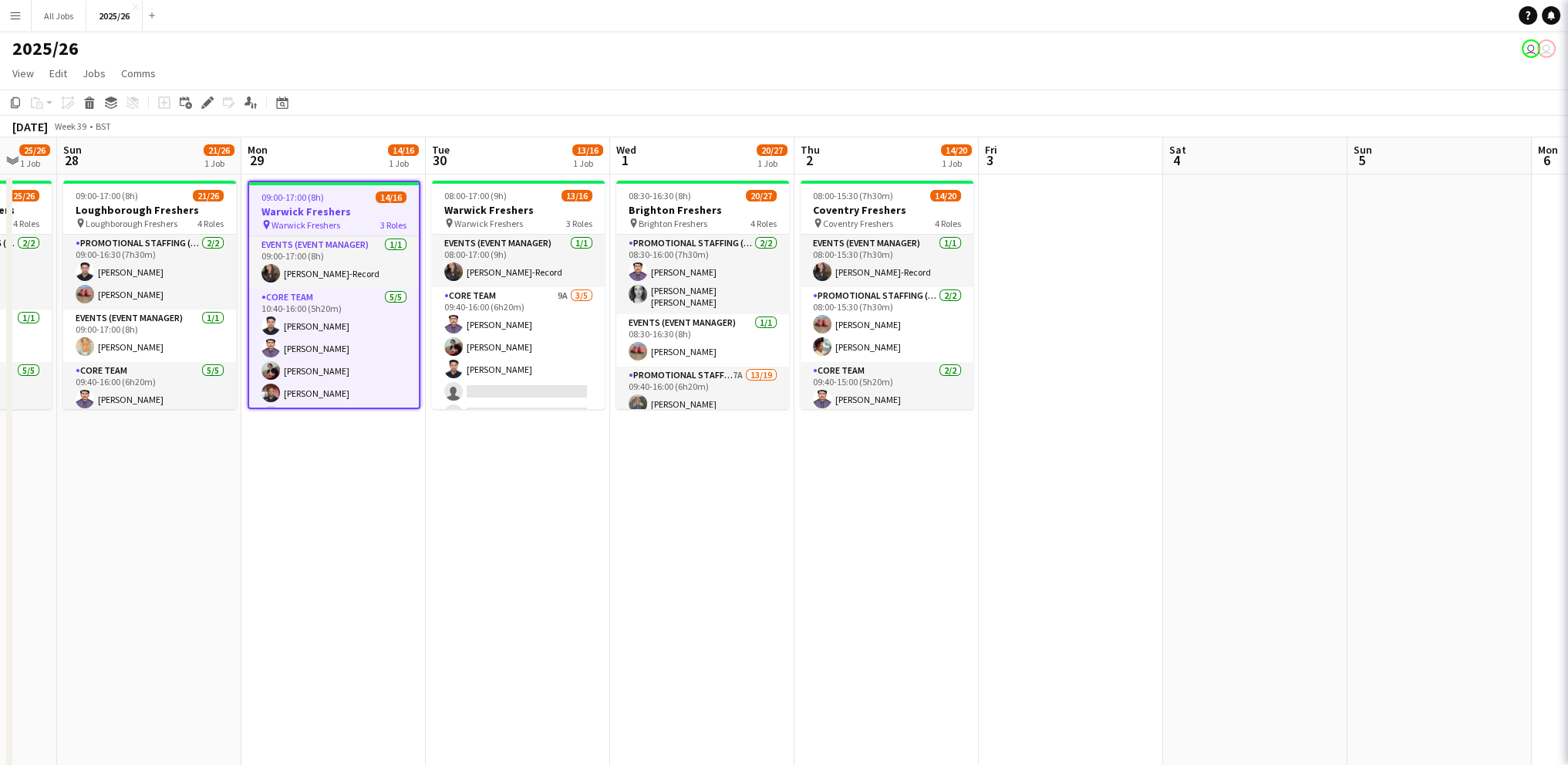
click at [395, 194] on span "14/16" at bounding box center [391, 197] width 30 height 12
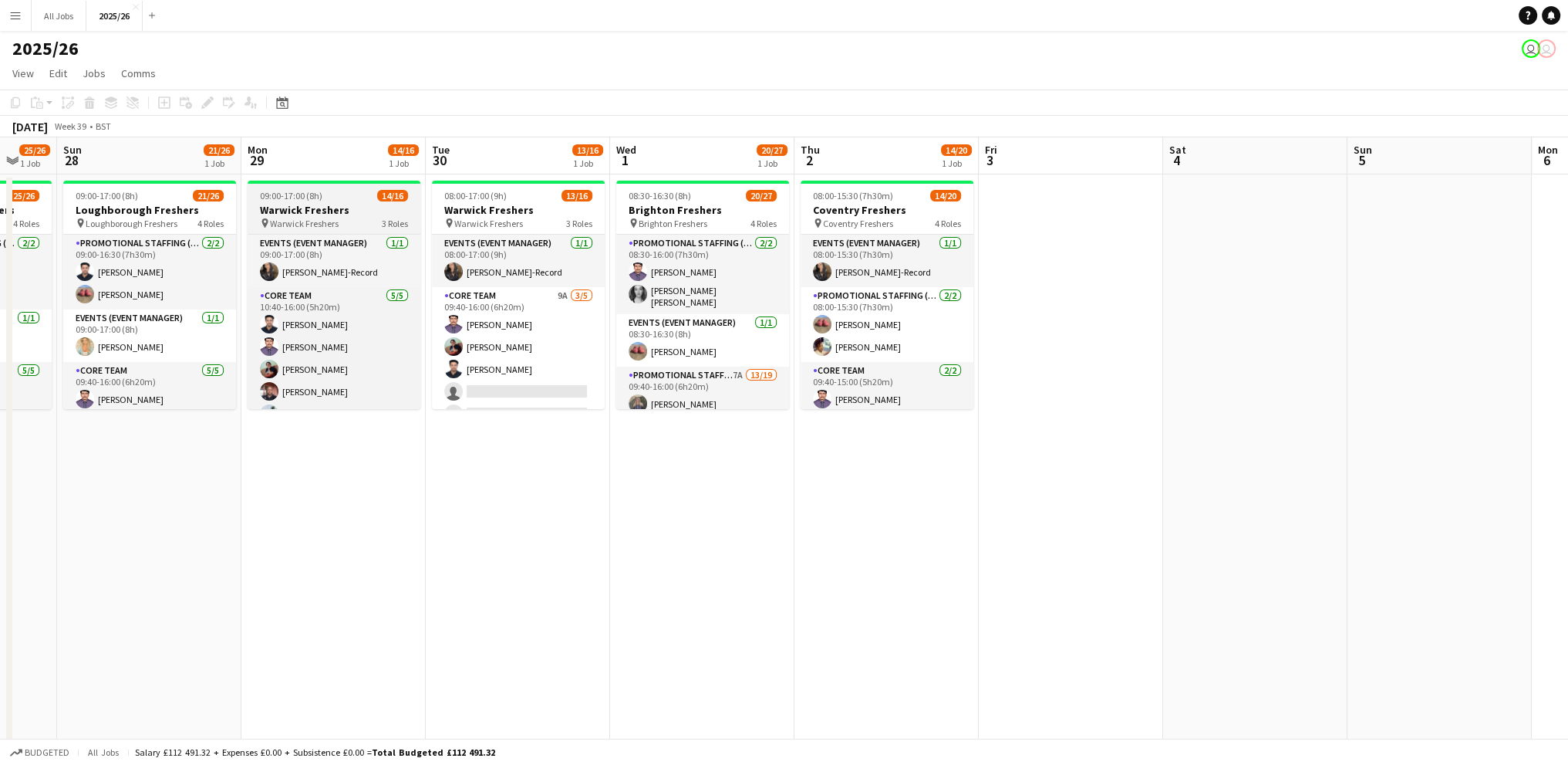
click at [394, 196] on span "14/16" at bounding box center [392, 195] width 30 height 12
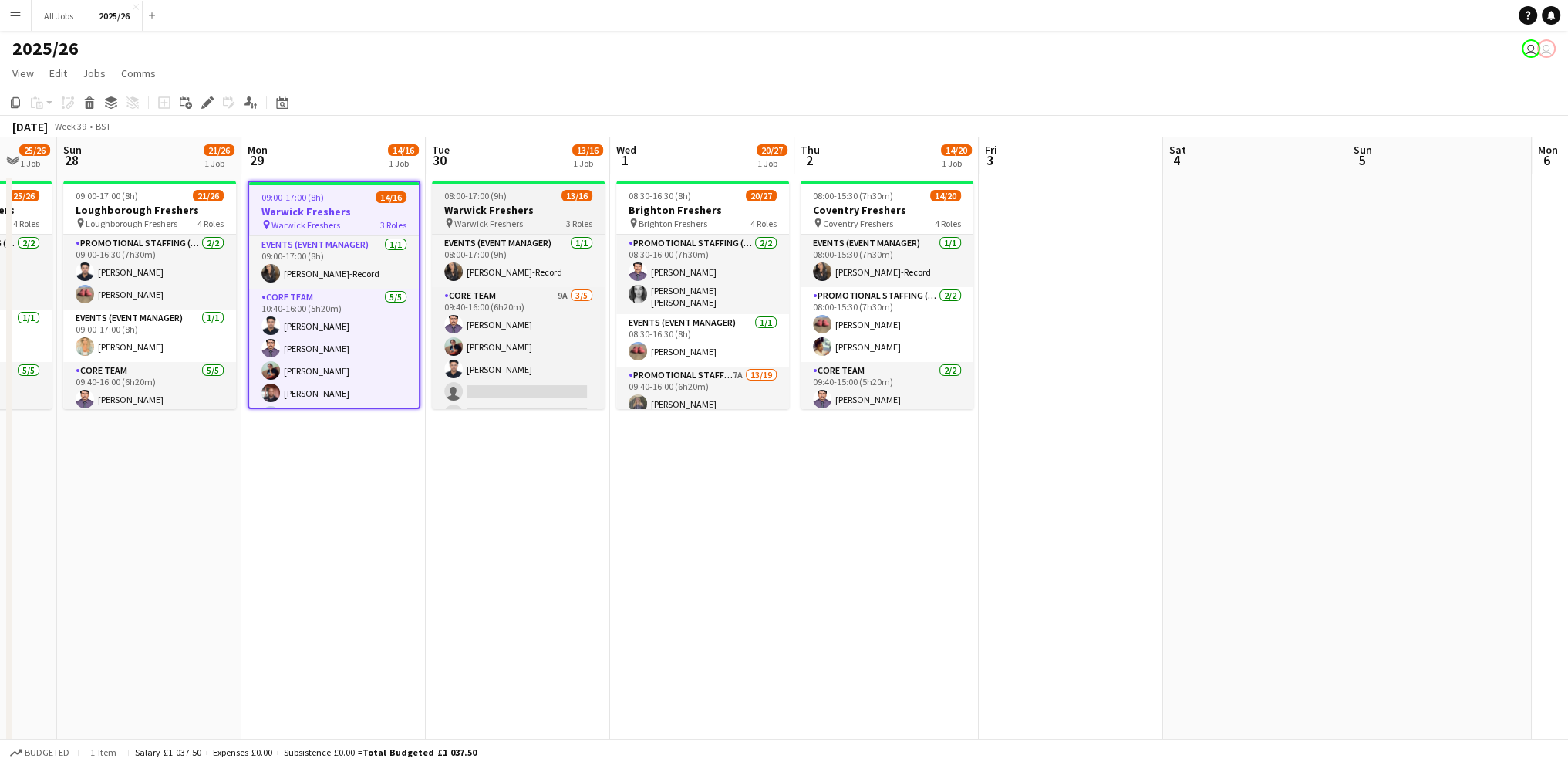
click at [562, 191] on div "13/16" at bounding box center [577, 195] width 30 height 12
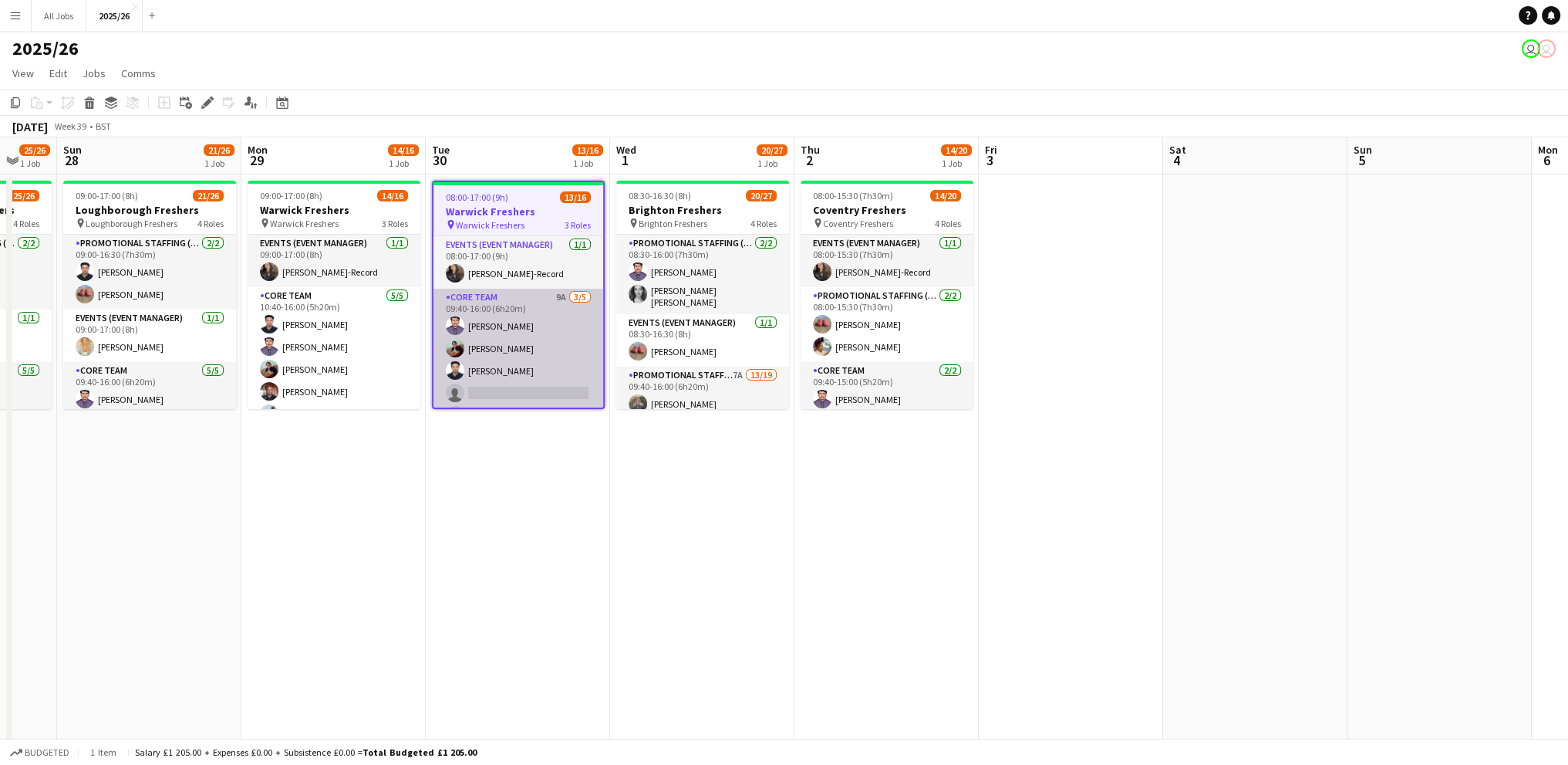
click at [514, 289] on app-card-role "Core Team 9A 3/5 09:40-16:00 (6h20m) Rahul Rompally Akshita Bhatt Mohammed Idre…" at bounding box center [519, 359] width 170 height 142
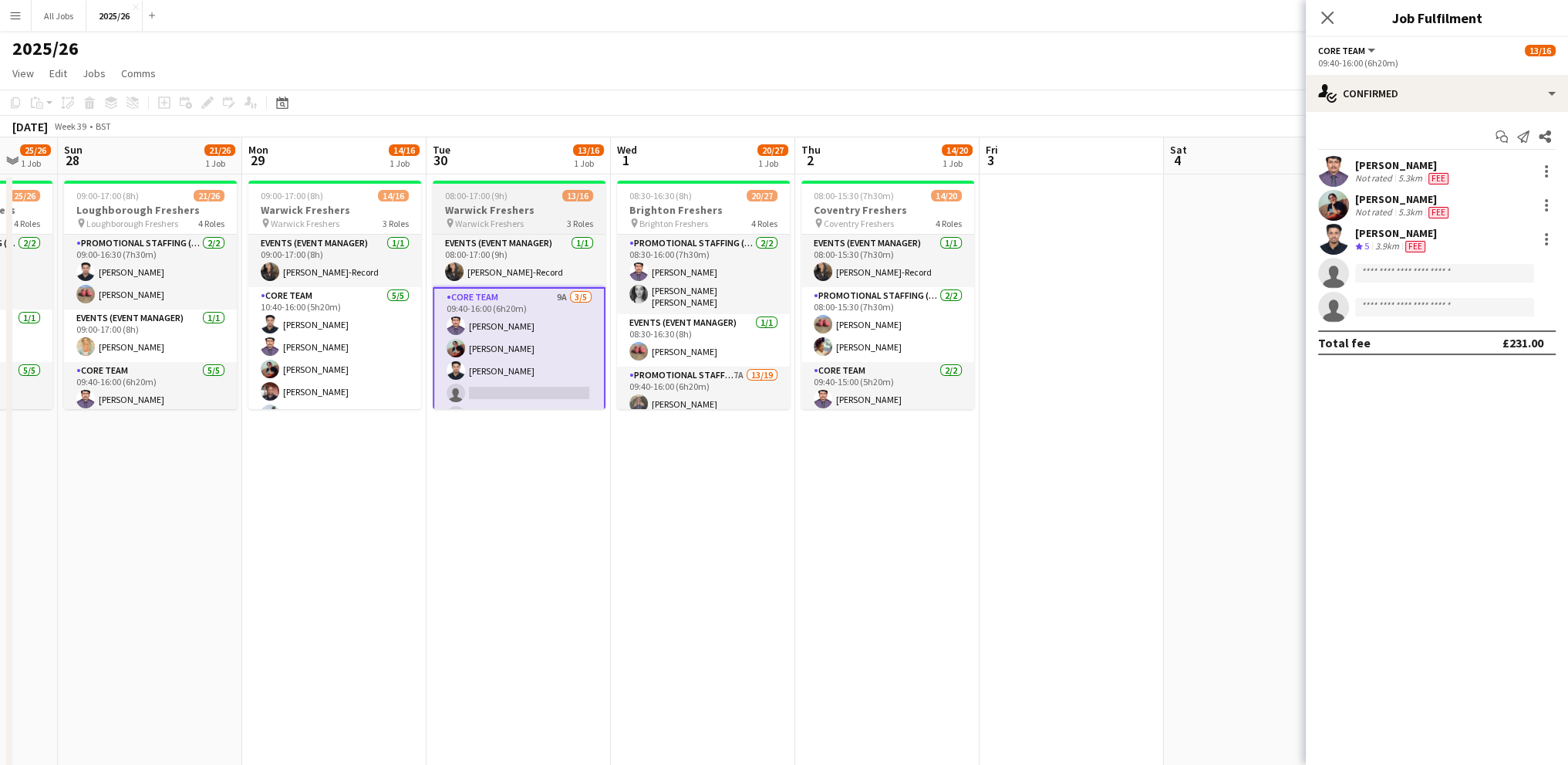
click at [556, 194] on div "08:00-17:00 (9h) 13/16" at bounding box center [520, 195] width 173 height 12
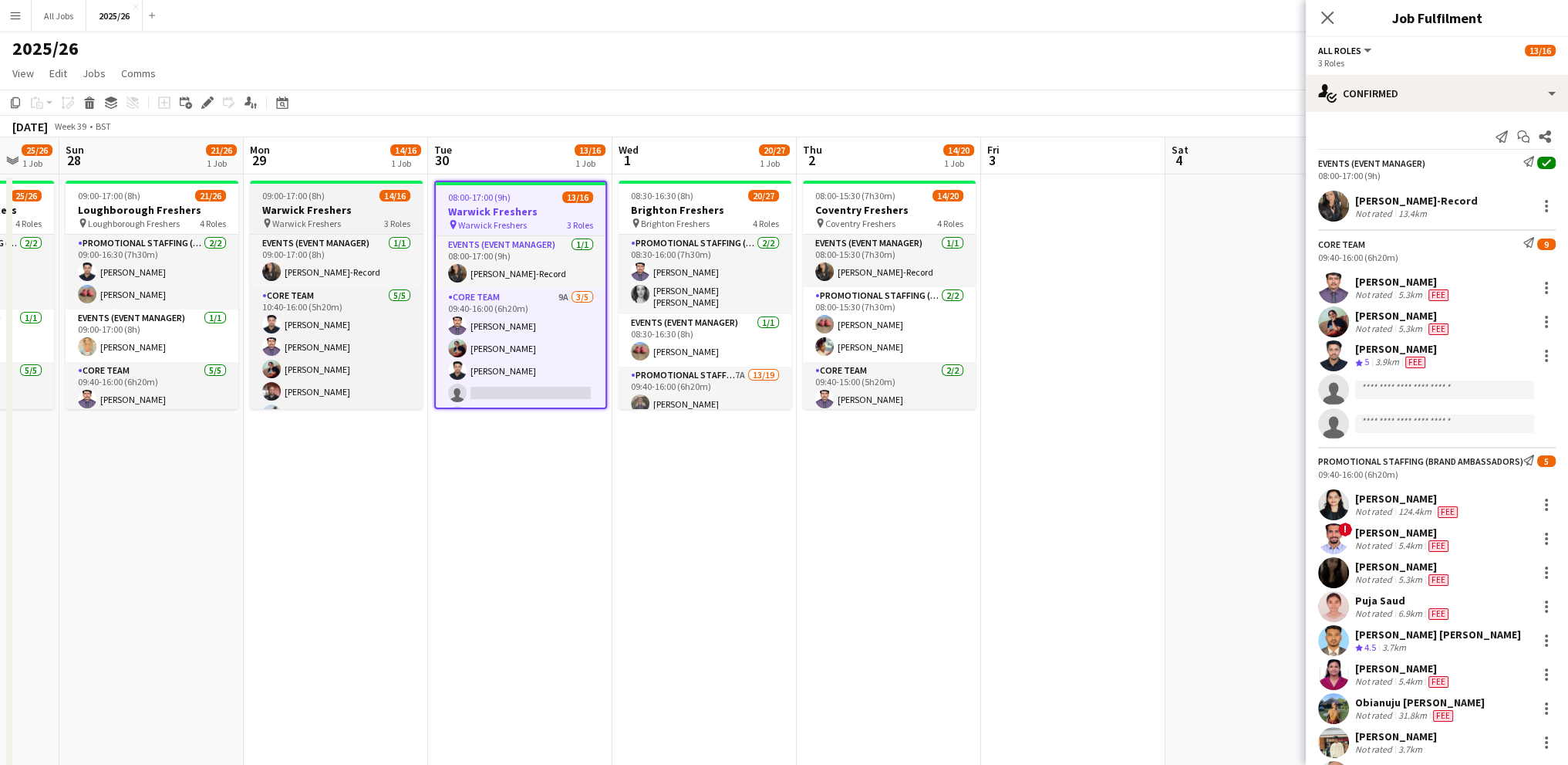
click at [392, 192] on span "14/16" at bounding box center [394, 195] width 30 height 12
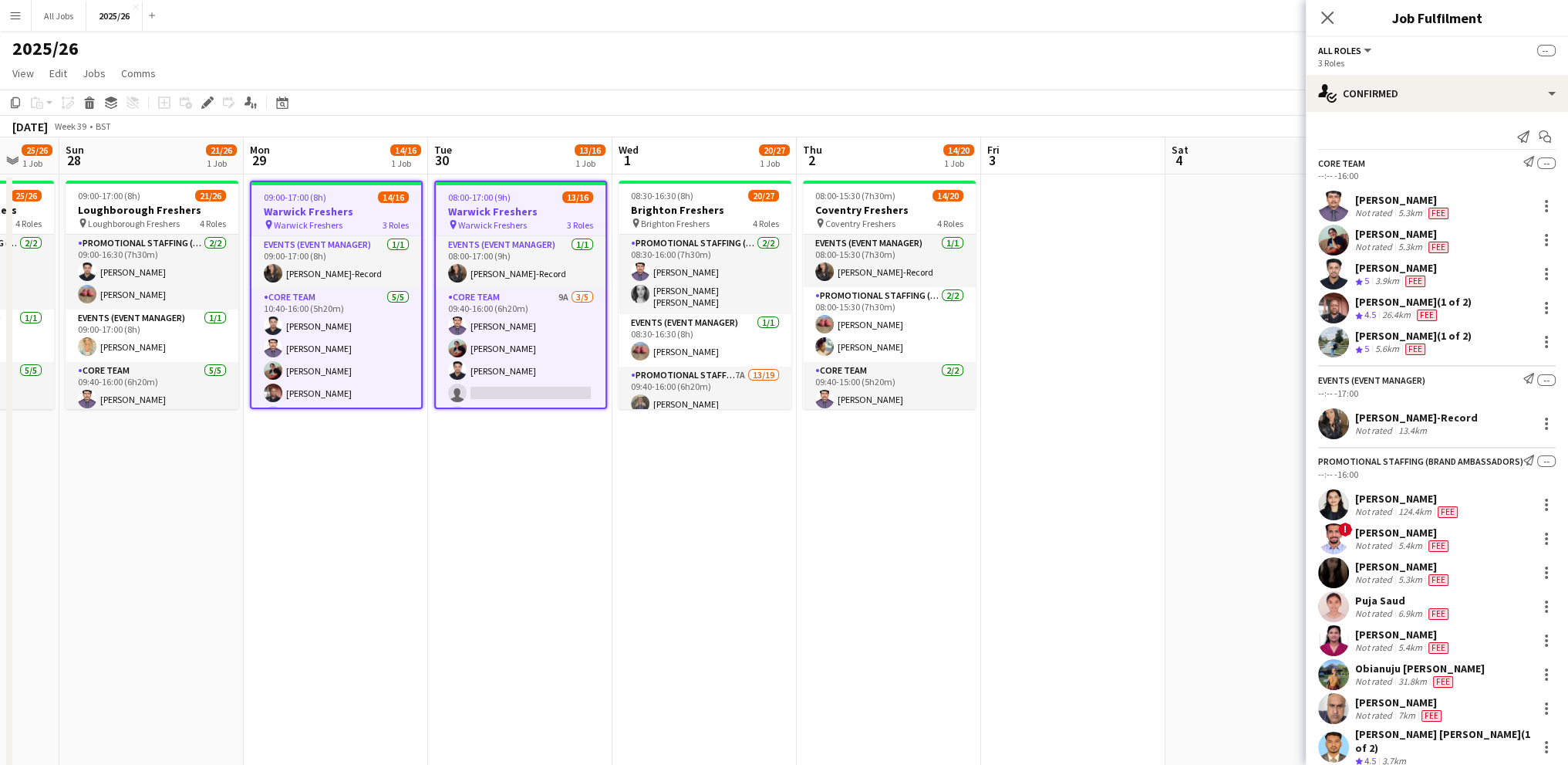
scroll to position [150, 0]
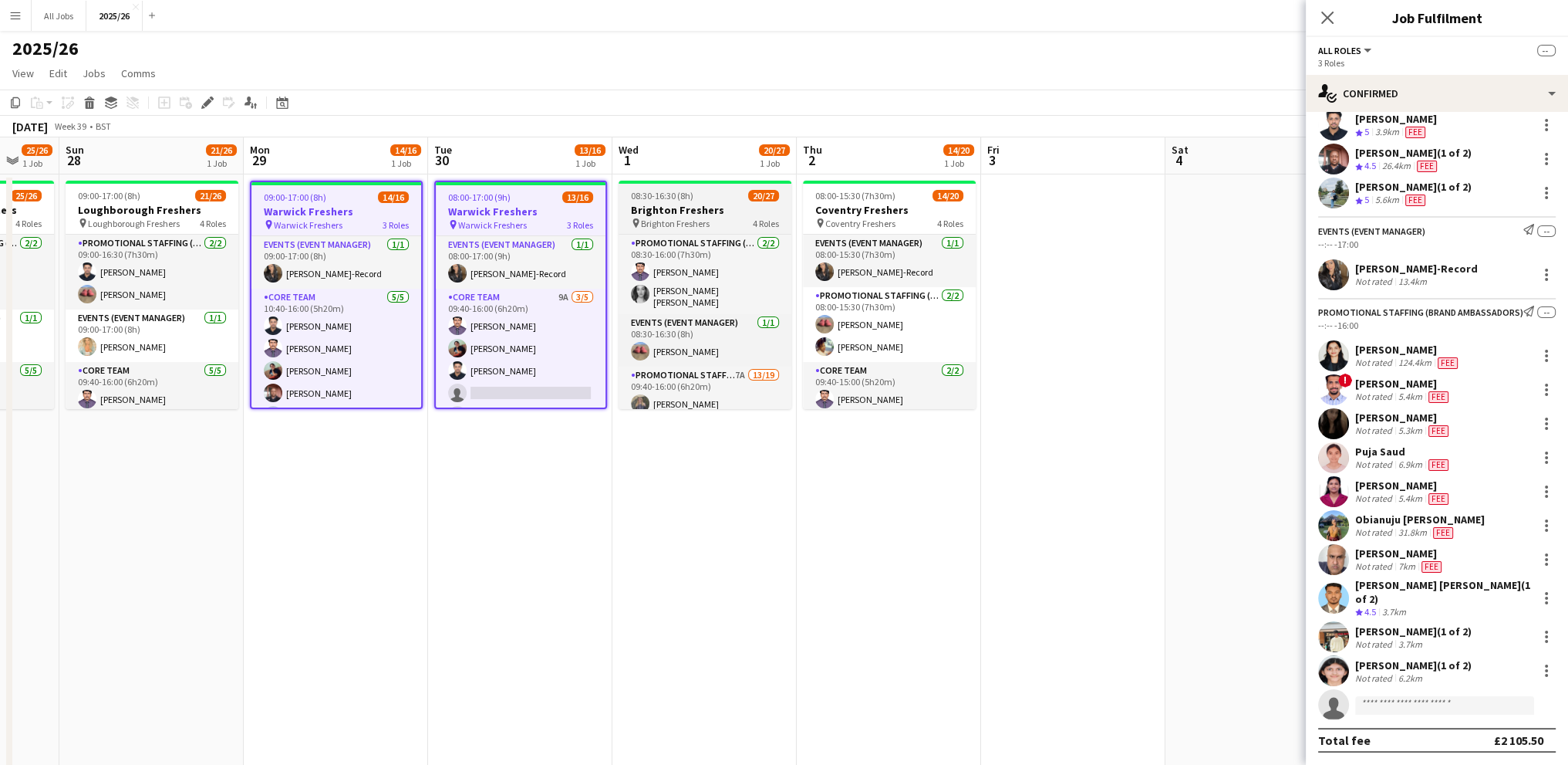
click at [746, 204] on h3 "Brighton Freshers" at bounding box center [705, 209] width 173 height 14
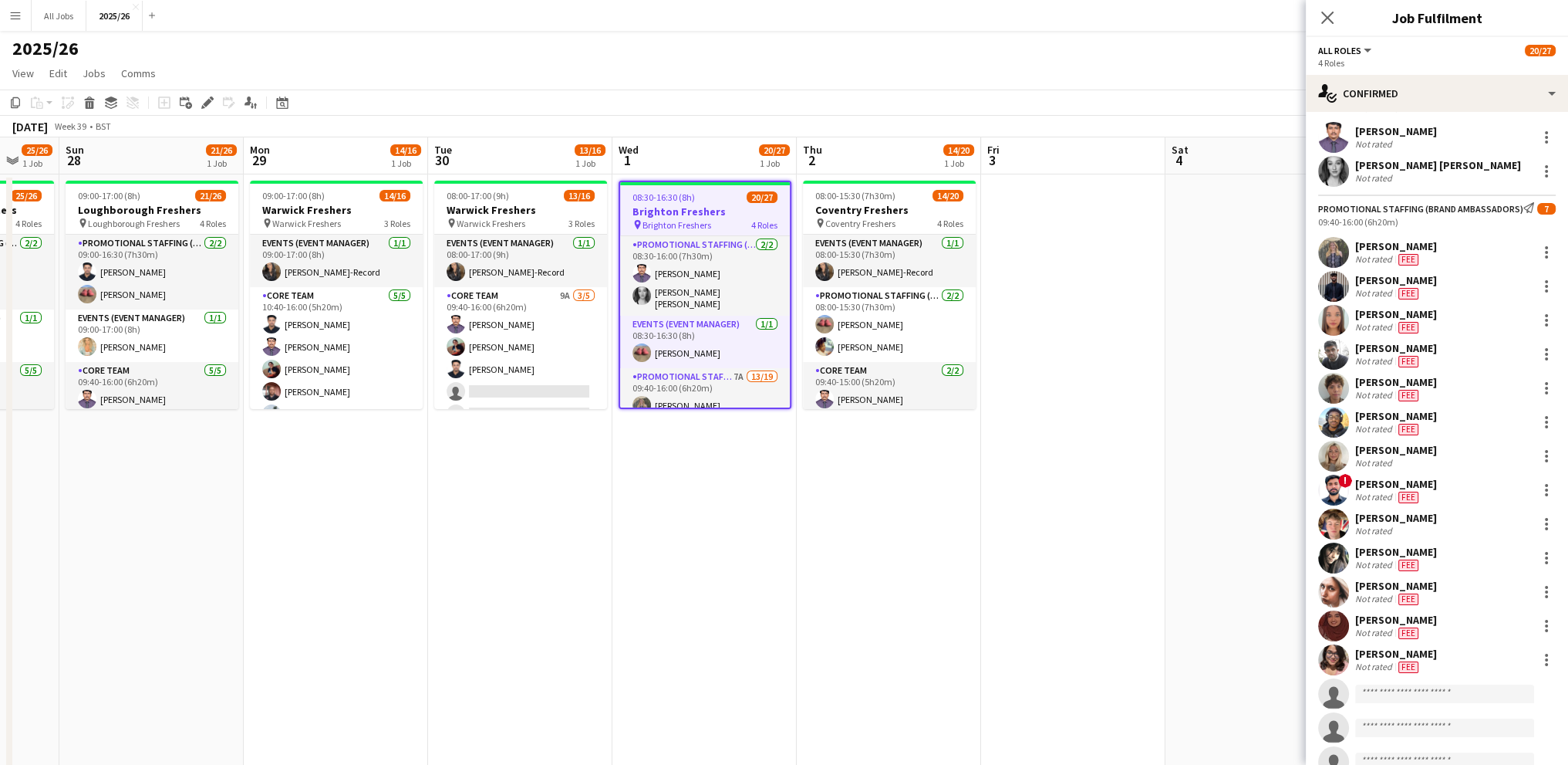
scroll to position [537, 0]
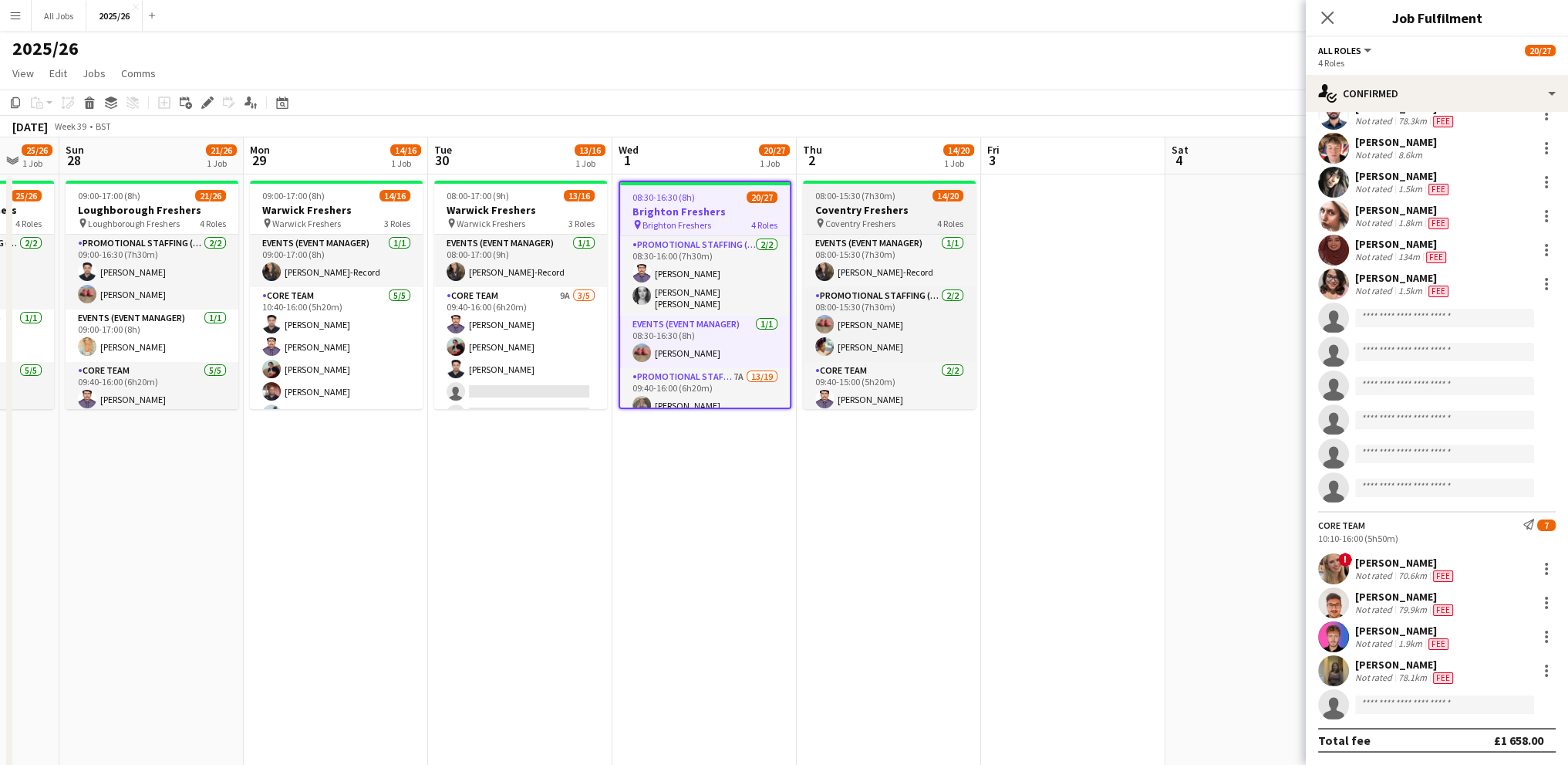
click at [931, 205] on h3 "Coventry Freshers" at bounding box center [890, 209] width 173 height 14
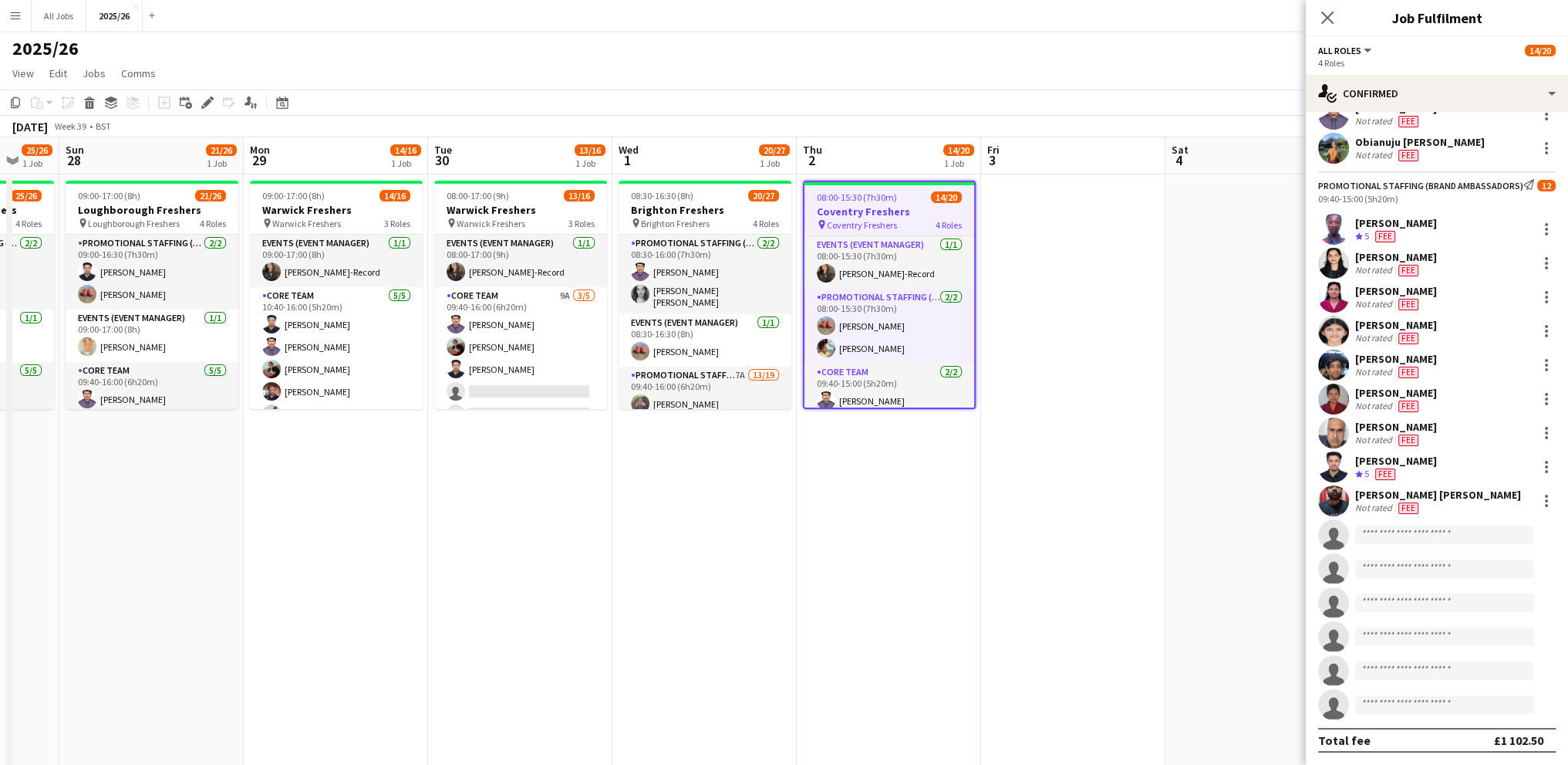
scroll to position [300, 0]
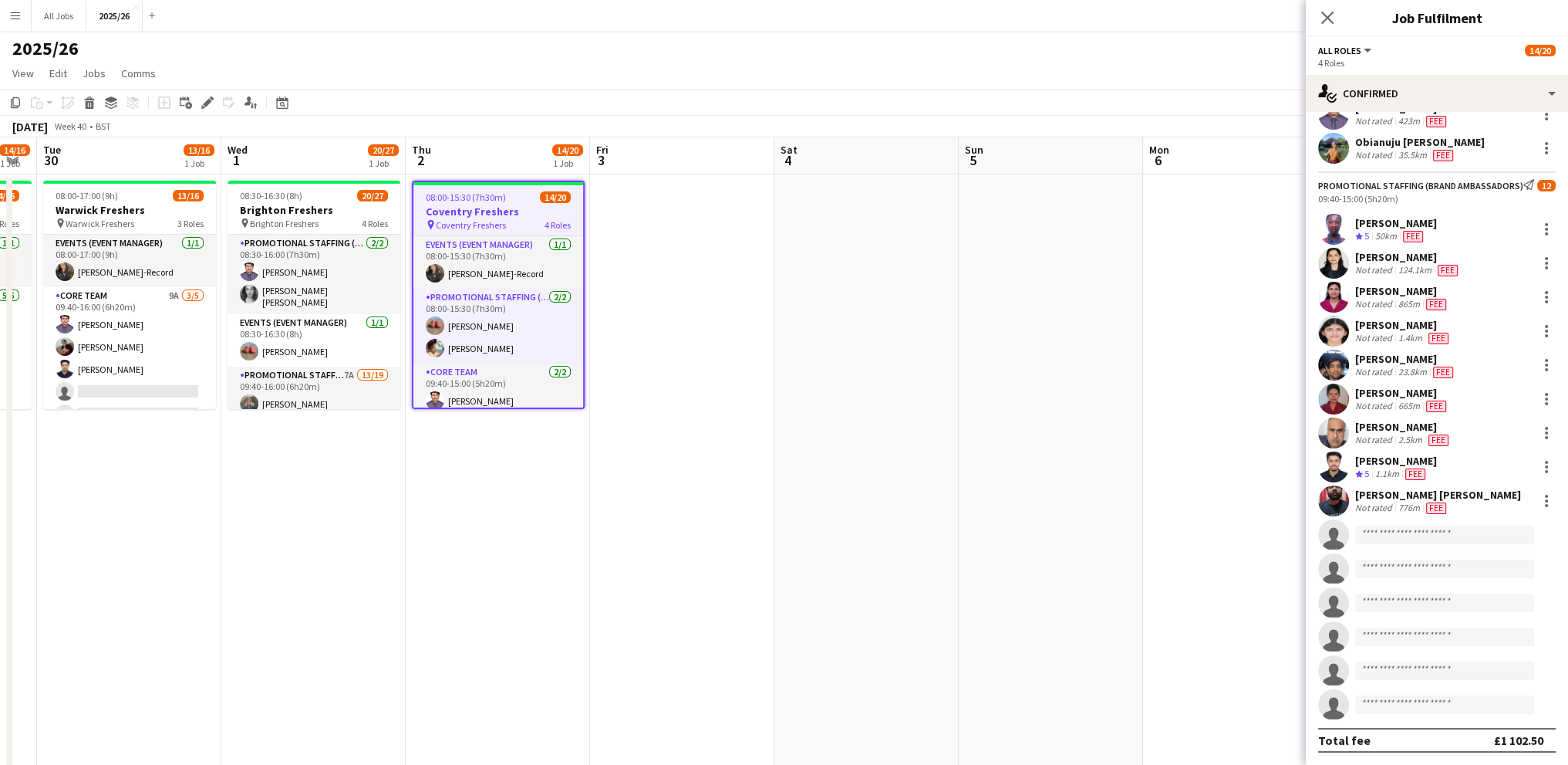
drag, startPoint x: 856, startPoint y: 511, endPoint x: 465, endPoint y: 527, distance: 391.3
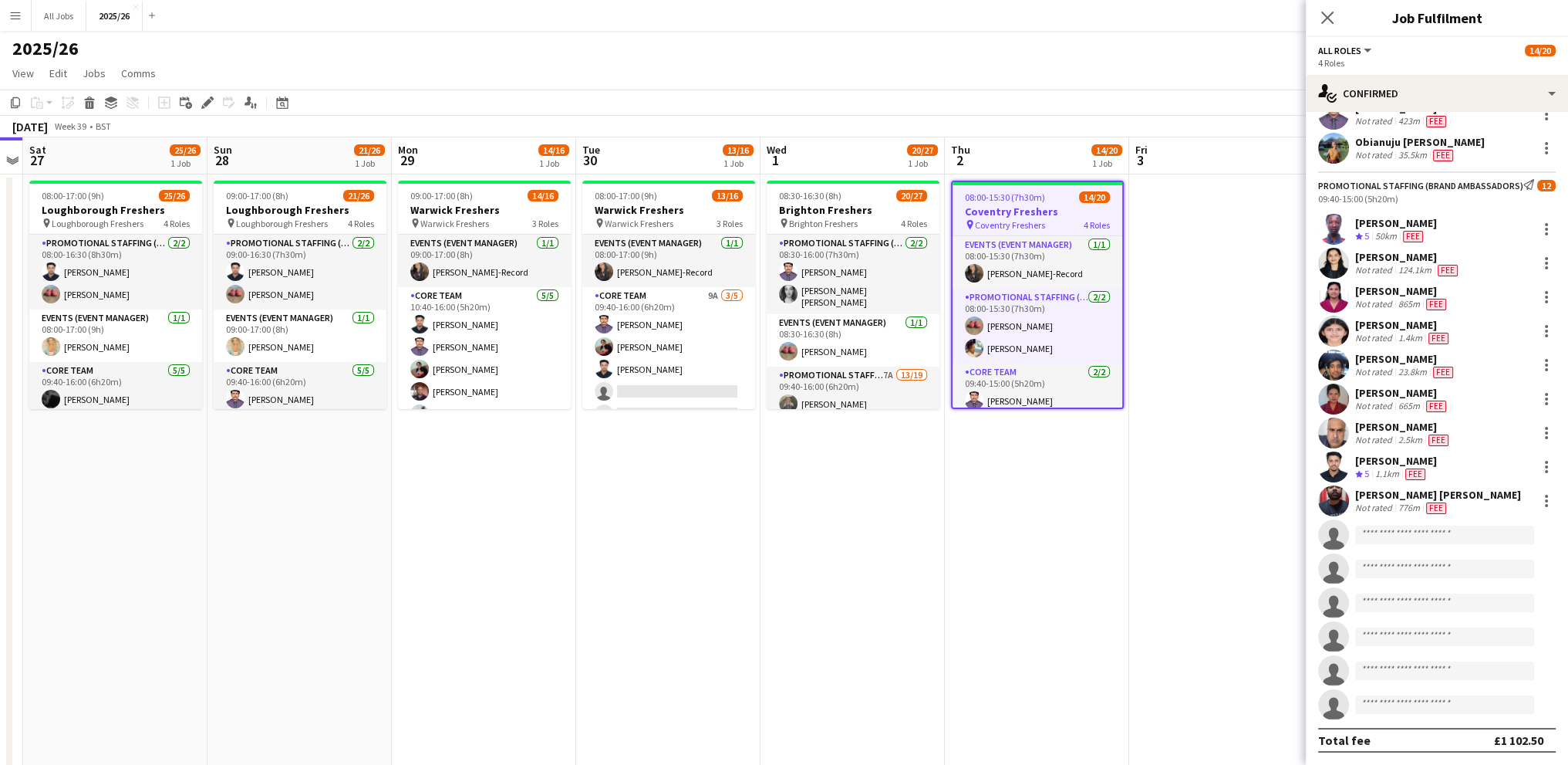
drag, startPoint x: 405, startPoint y: 493, endPoint x: 964, endPoint y: 487, distance: 559.0
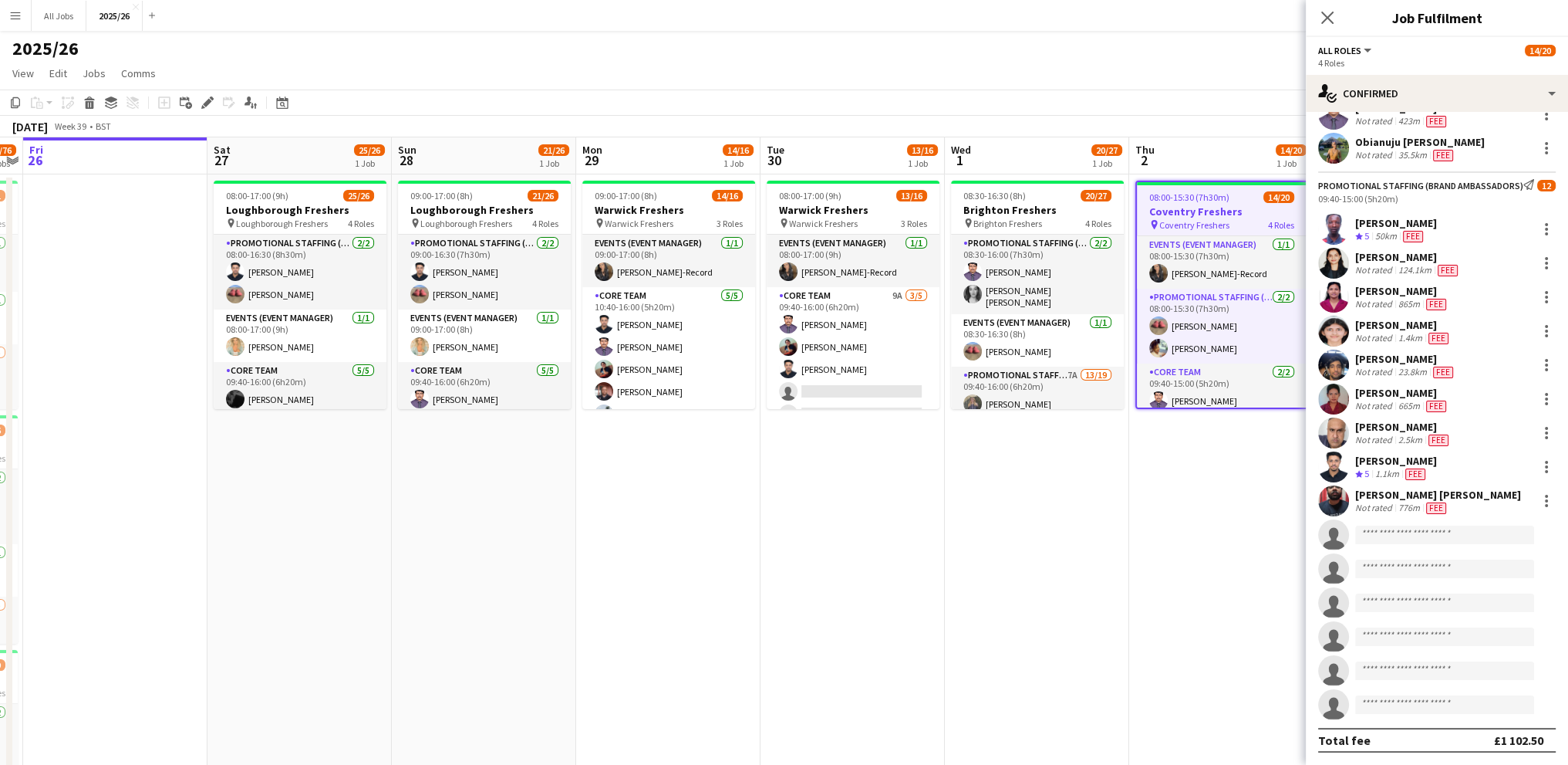
drag, startPoint x: 382, startPoint y: 519, endPoint x: 722, endPoint y: 510, distance: 340.1
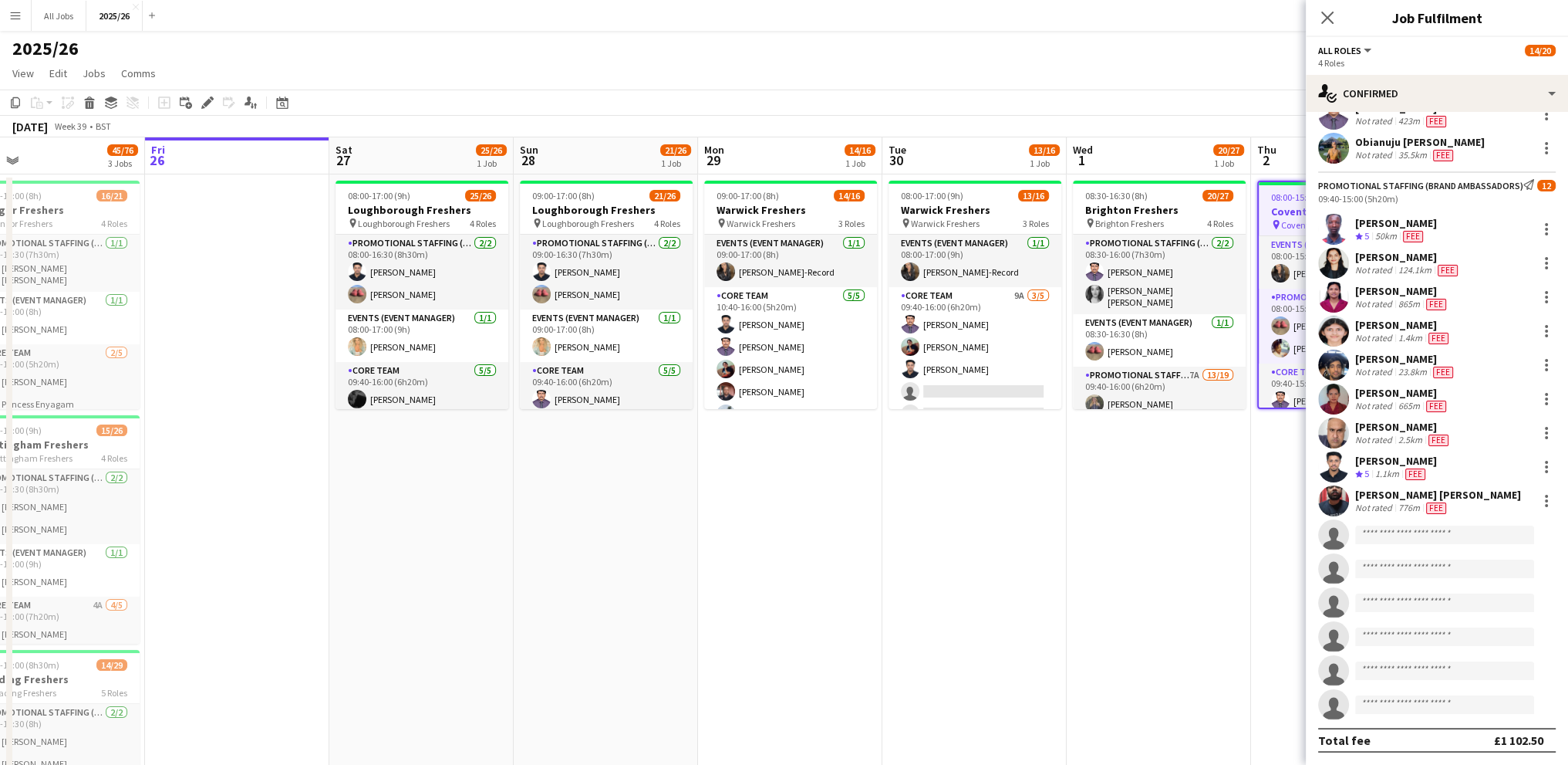
drag, startPoint x: 472, startPoint y: 494, endPoint x: 55, endPoint y: 466, distance: 417.9
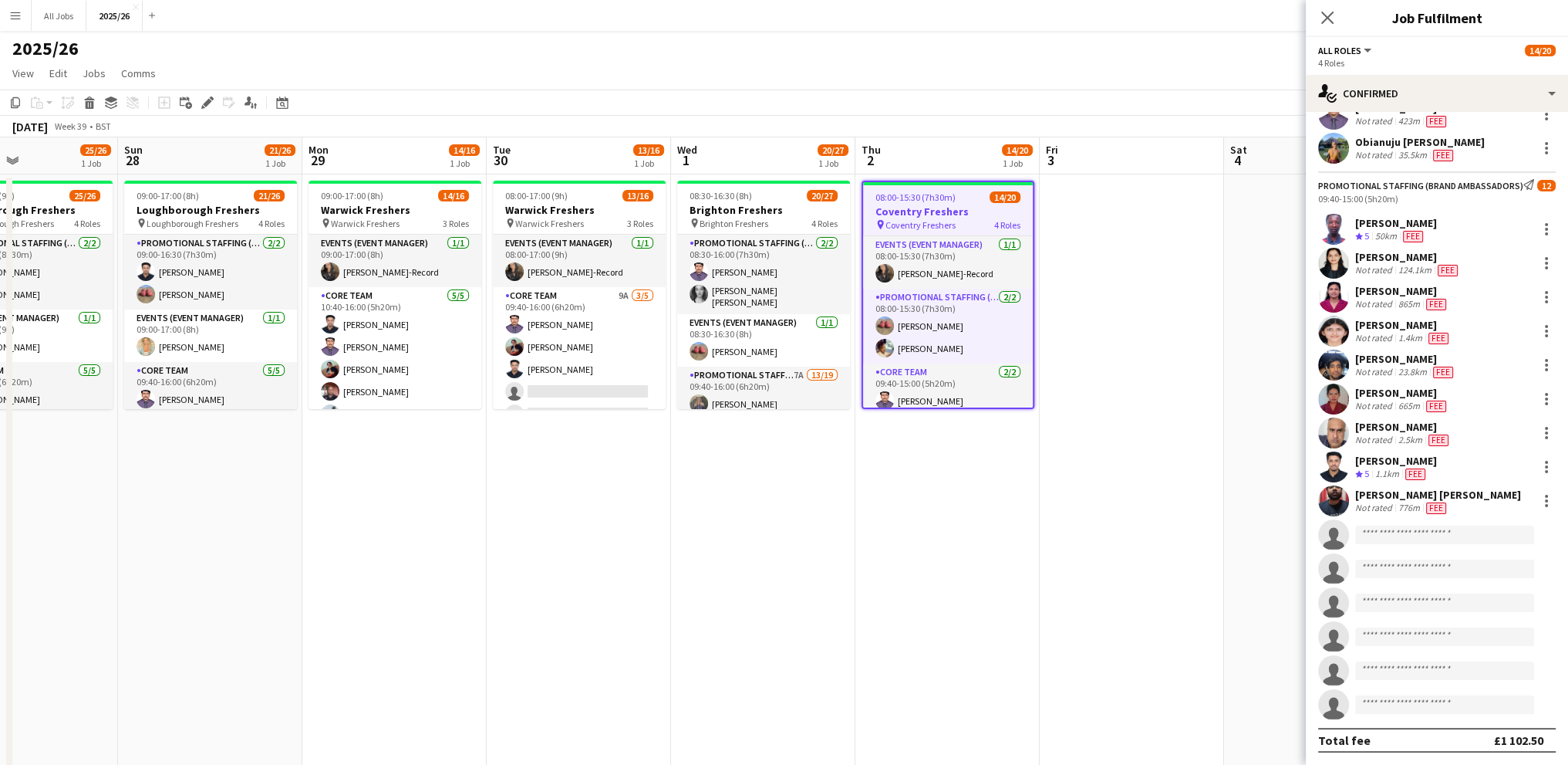
scroll to position [0, 647]
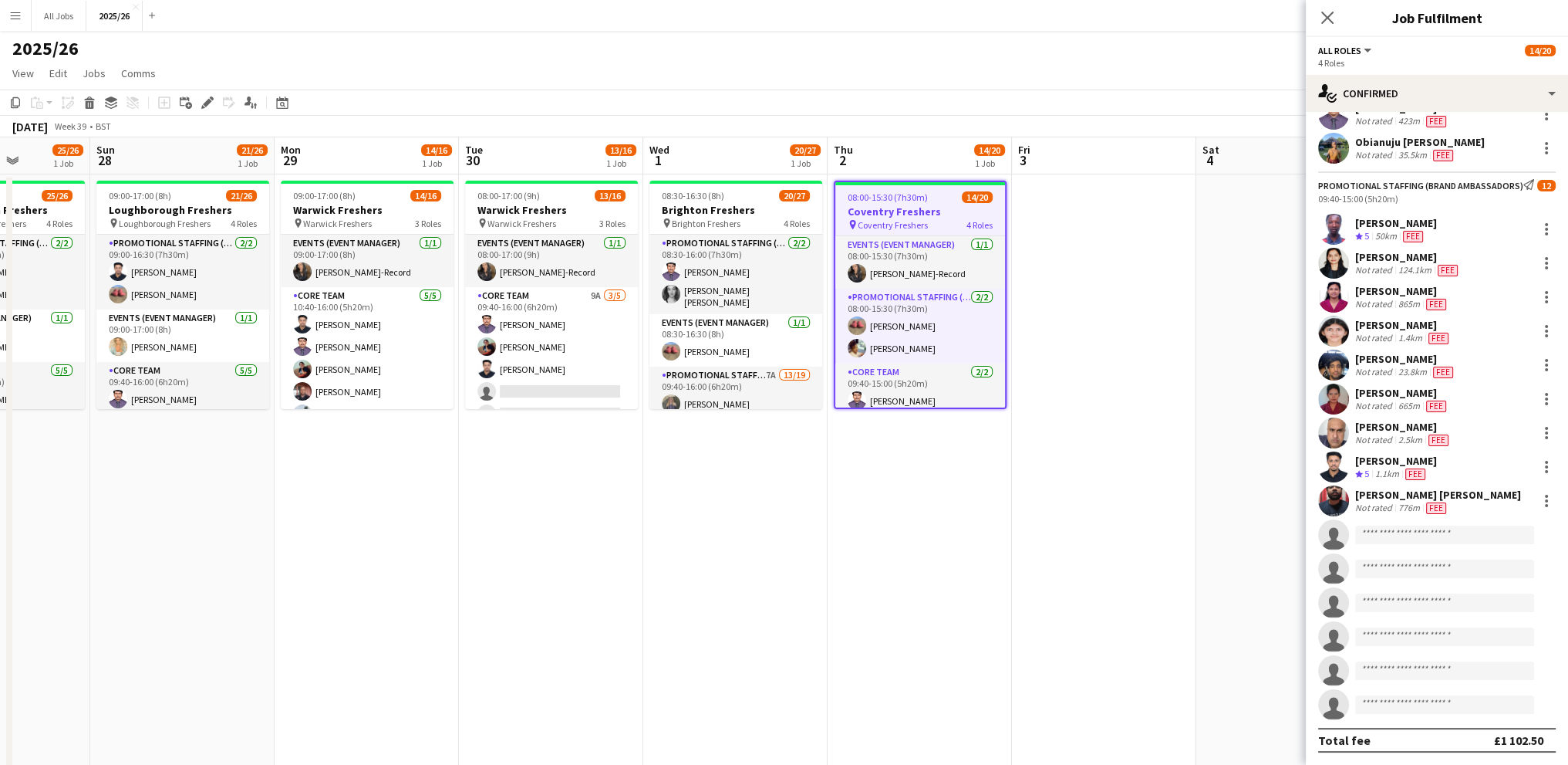
drag, startPoint x: 629, startPoint y: 514, endPoint x: 602, endPoint y: 514, distance: 27.0
drag, startPoint x: 1173, startPoint y: 413, endPoint x: 1113, endPoint y: 389, distance: 64.6
